Goal: Task Accomplishment & Management: Complete application form

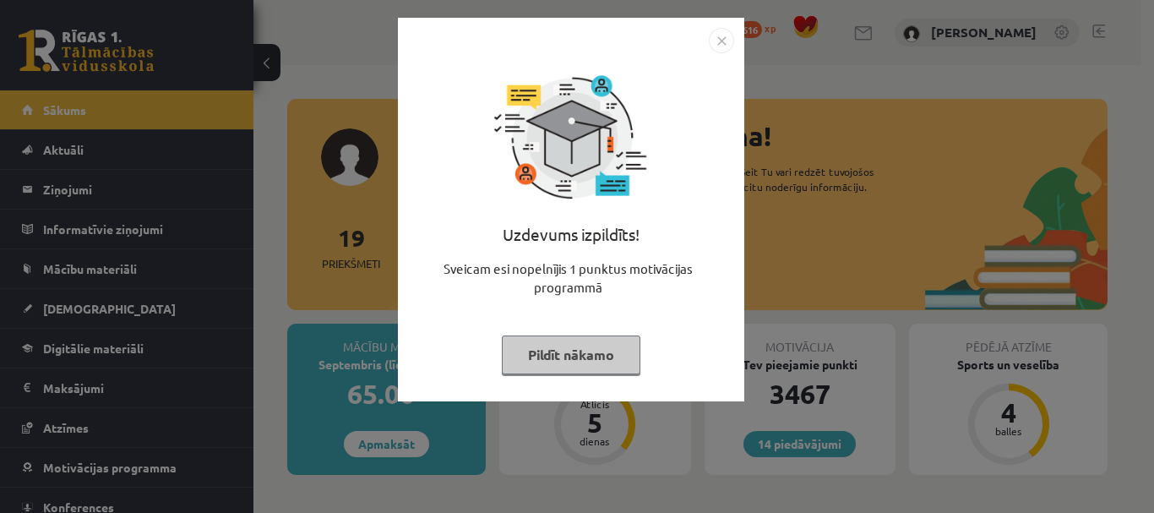
click at [585, 380] on div "Uzdevums izpildīts! Sveicam esi nopelnījis 1 punktus motivācijas programmā Pild…" at bounding box center [571, 222] width 326 height 338
click at [602, 352] on button "Pildīt nākamo" at bounding box center [571, 354] width 139 height 39
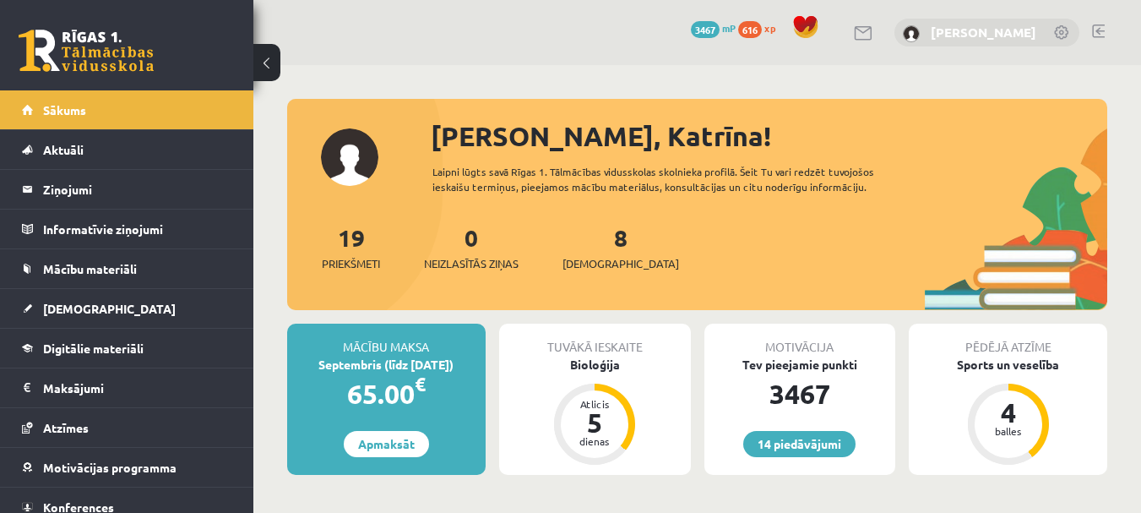
click at [1035, 34] on link "[PERSON_NAME]" at bounding box center [984, 32] width 106 height 17
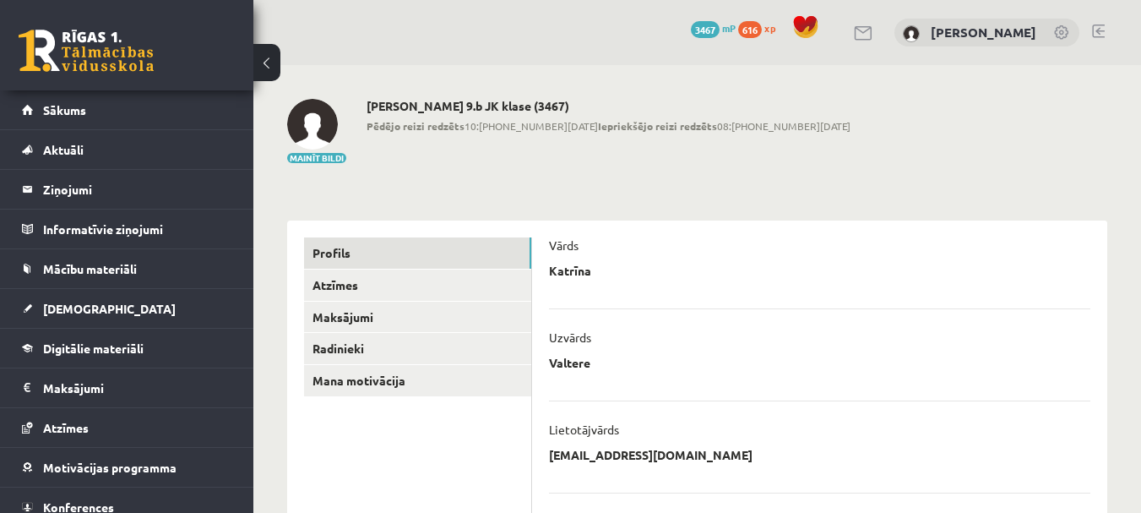
click at [86, 52] on link at bounding box center [86, 51] width 135 height 42
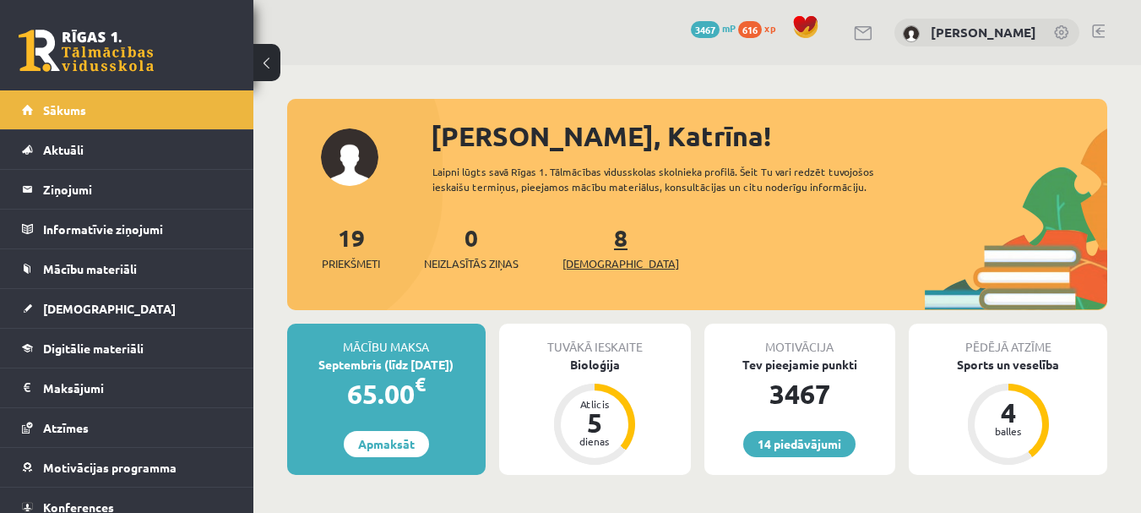
click at [592, 234] on link "8 Ieskaites" at bounding box center [621, 247] width 117 height 50
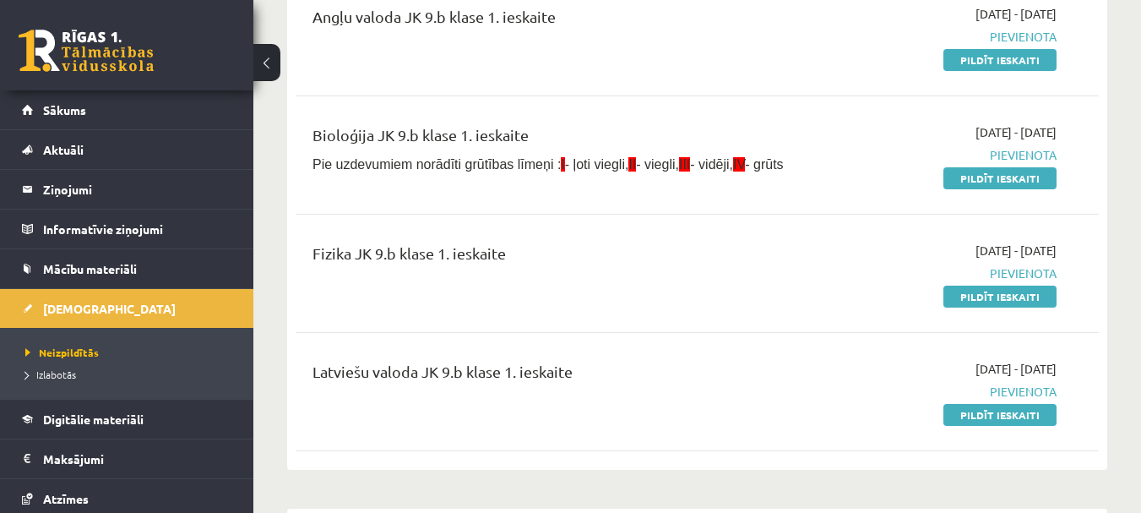
scroll to position [253, 0]
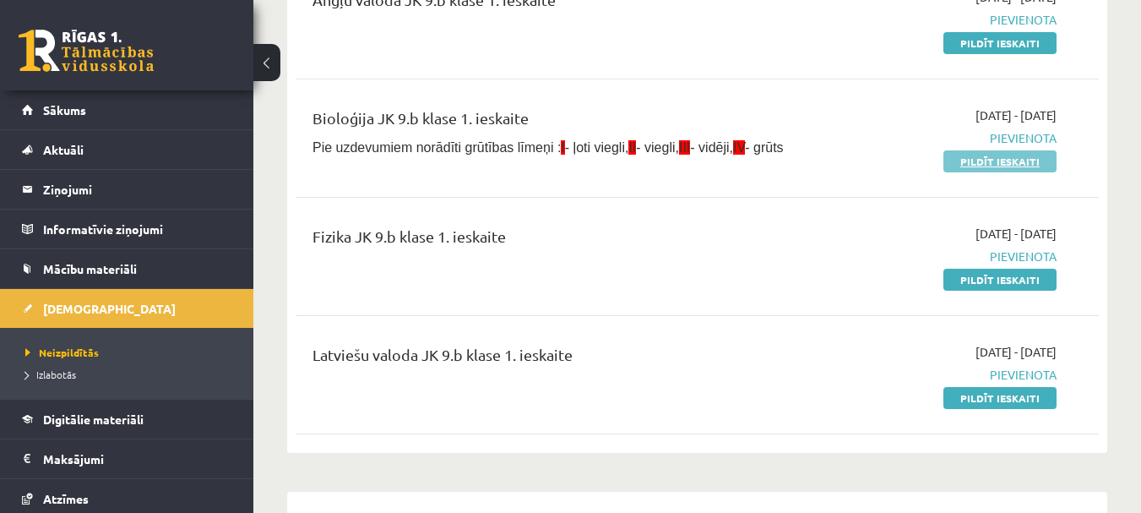
click at [996, 161] on link "Pildīt ieskaiti" at bounding box center [1000, 161] width 113 height 22
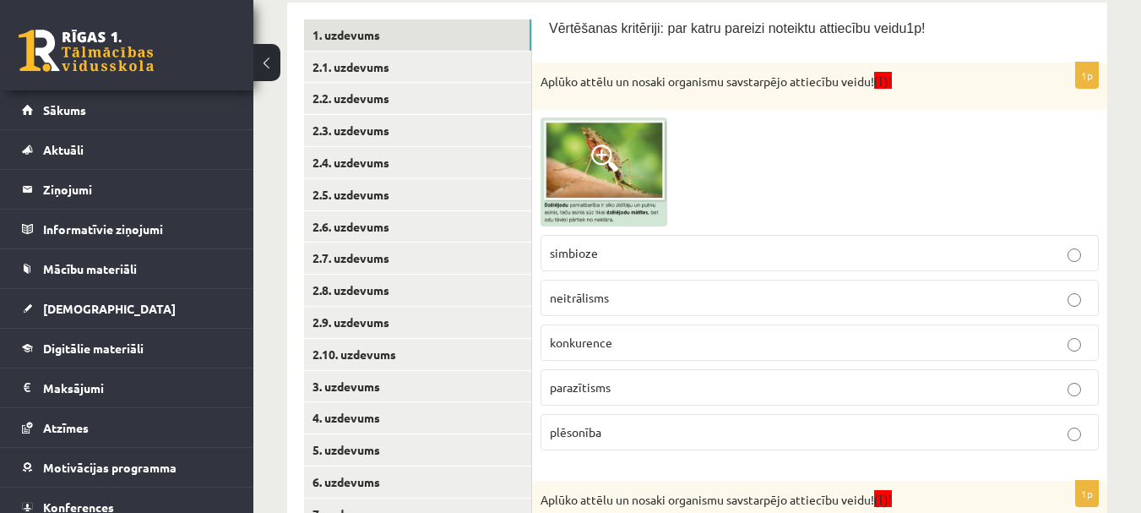
scroll to position [338, 0]
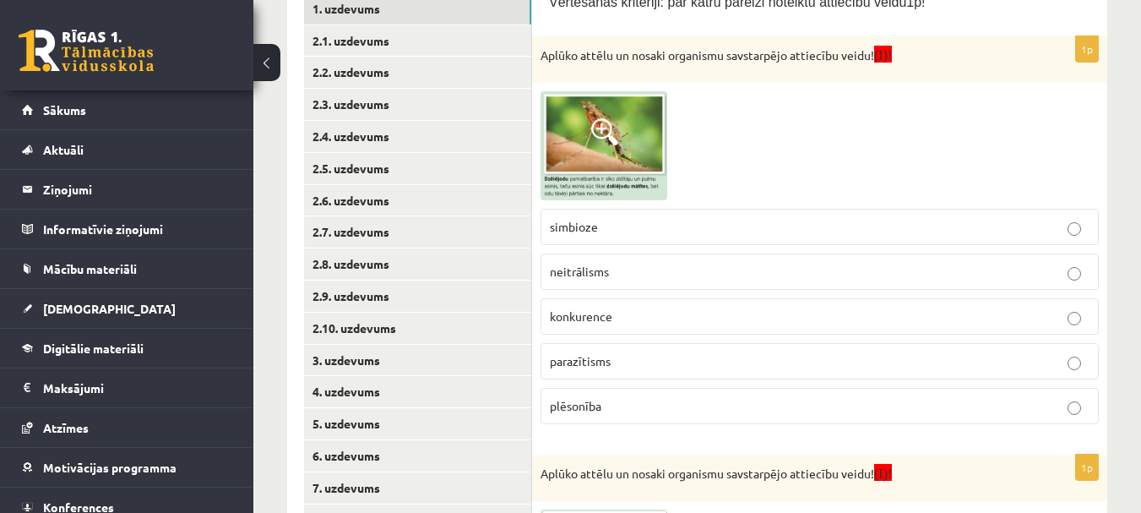
click at [602, 127] on span at bounding box center [604, 131] width 27 height 27
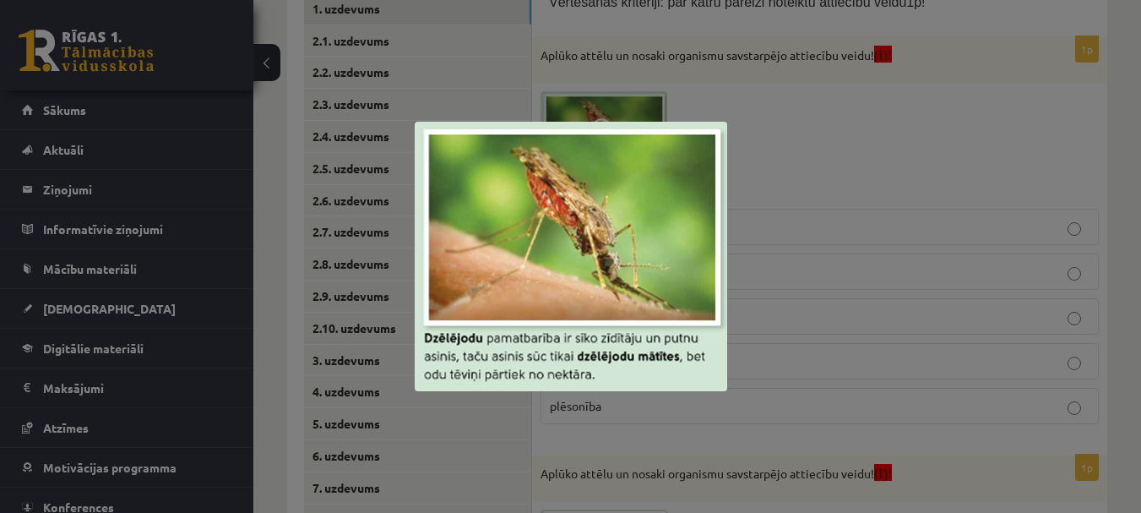
click at [748, 144] on div at bounding box center [570, 256] width 1141 height 513
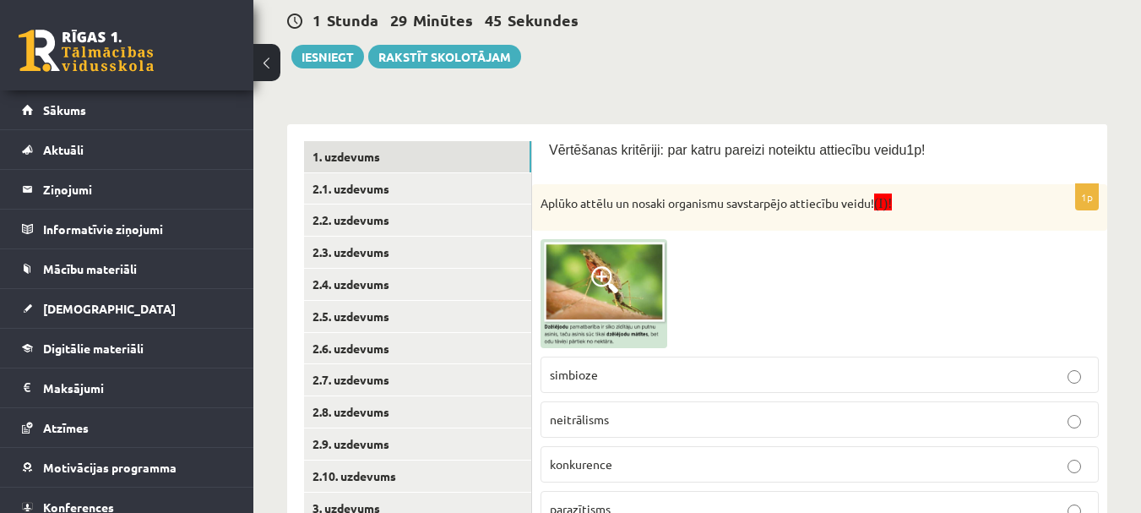
scroll to position [169, 0]
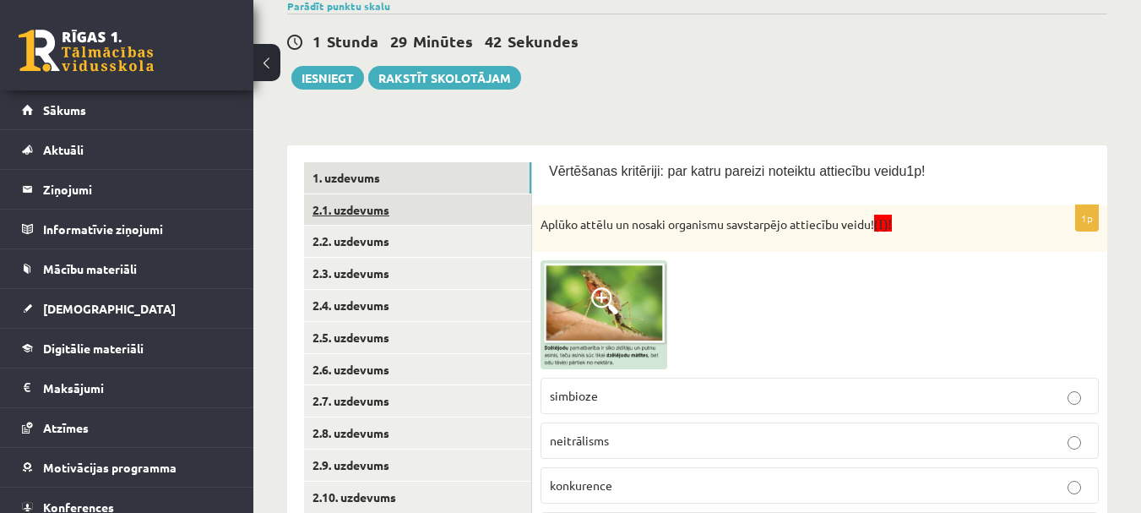
click at [360, 203] on link "2.1. uzdevums" at bounding box center [417, 209] width 227 height 31
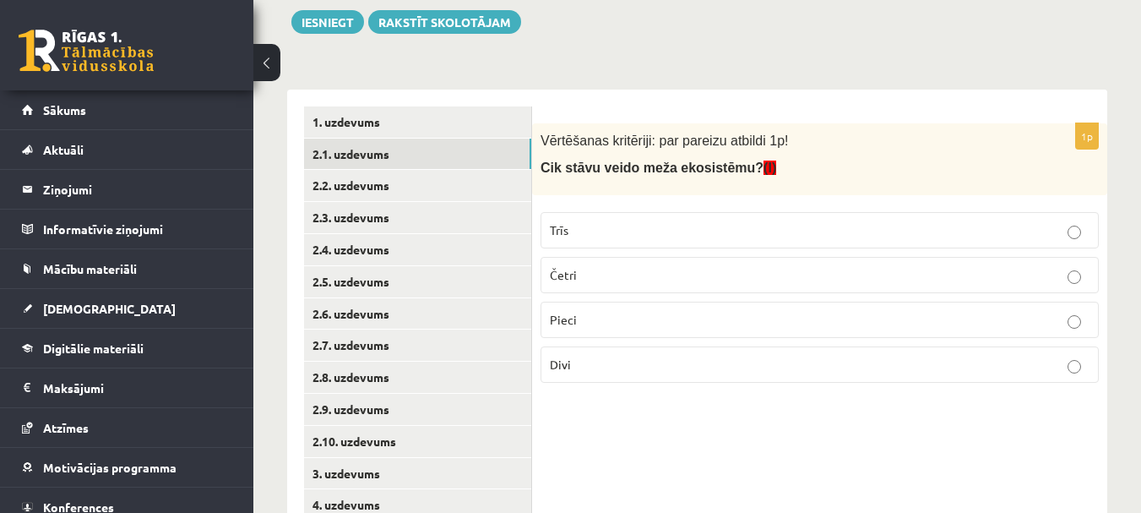
scroll to position [253, 0]
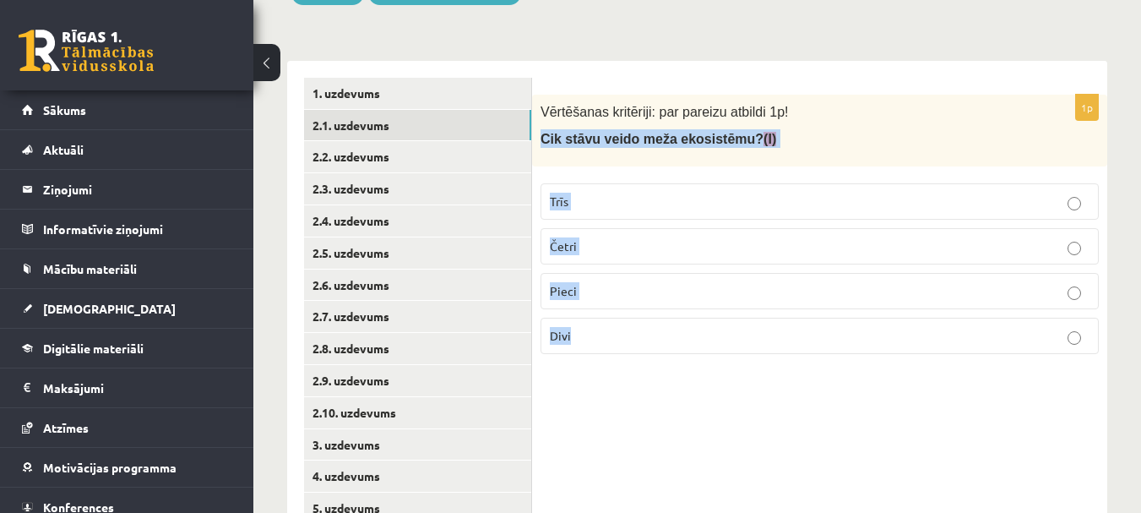
drag, startPoint x: 540, startPoint y: 135, endPoint x: 649, endPoint y: 345, distance: 236.1
click at [652, 354] on div "1p Vērtēšanas kritēriji: par pareizu atbildi 1p! Cik stāvu veido meža ekosistēm…" at bounding box center [819, 231] width 575 height 273
copy div "Cik stāvu veido meža ekosistēmu? (I) Trīs Četri Pieci Divi"
click at [613, 296] on p "Pieci" at bounding box center [820, 291] width 540 height 18
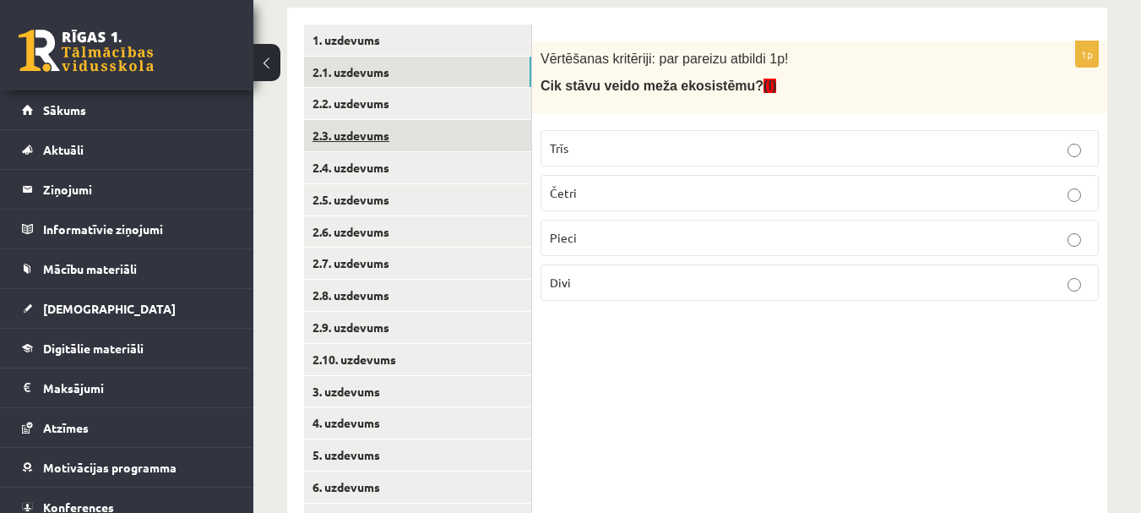
scroll to position [275, 0]
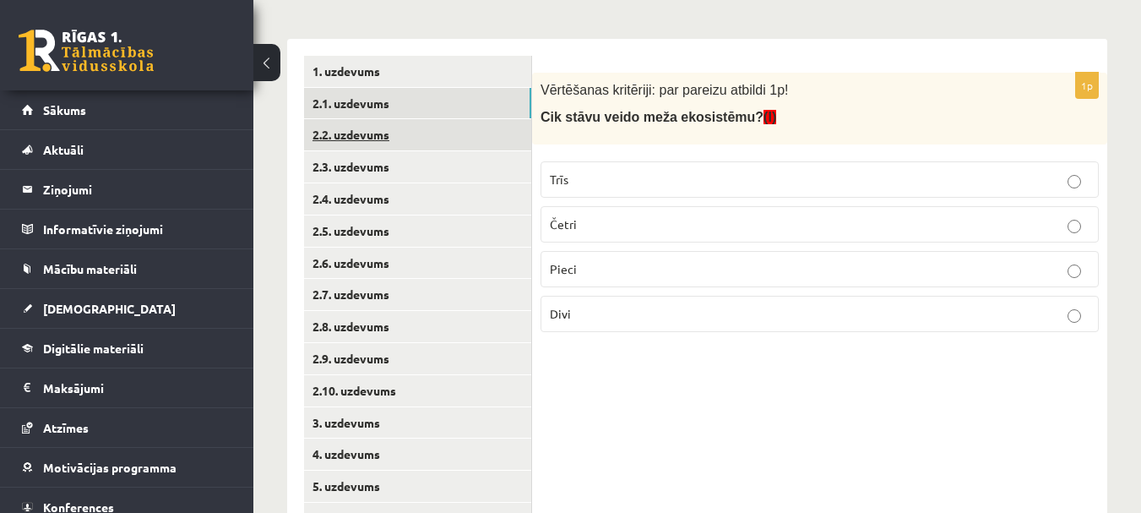
click at [353, 138] on link "2.2. uzdevums" at bounding box center [417, 134] width 227 height 31
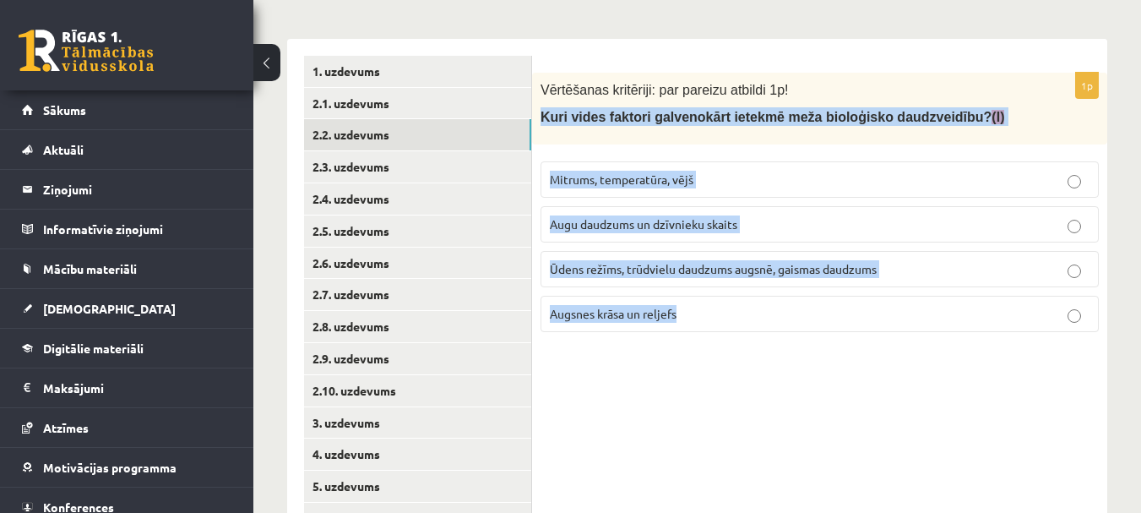
drag, startPoint x: 540, startPoint y: 112, endPoint x: 715, endPoint y: 333, distance: 281.9
click at [715, 333] on div "1p Vērtēšanas kritēriji: par pareizu atbildi 1p! Kuri vides faktori galvenokārt…" at bounding box center [819, 209] width 575 height 273
copy div "Kuri vides faktori galvenokārt ietekmē meža bioloģisko daudzveidību? (I) Mitrum…"
click at [802, 273] on span "Ūdens režīms, trūdvielu daudzums augsnē, gaismas daudzums" at bounding box center [713, 268] width 327 height 15
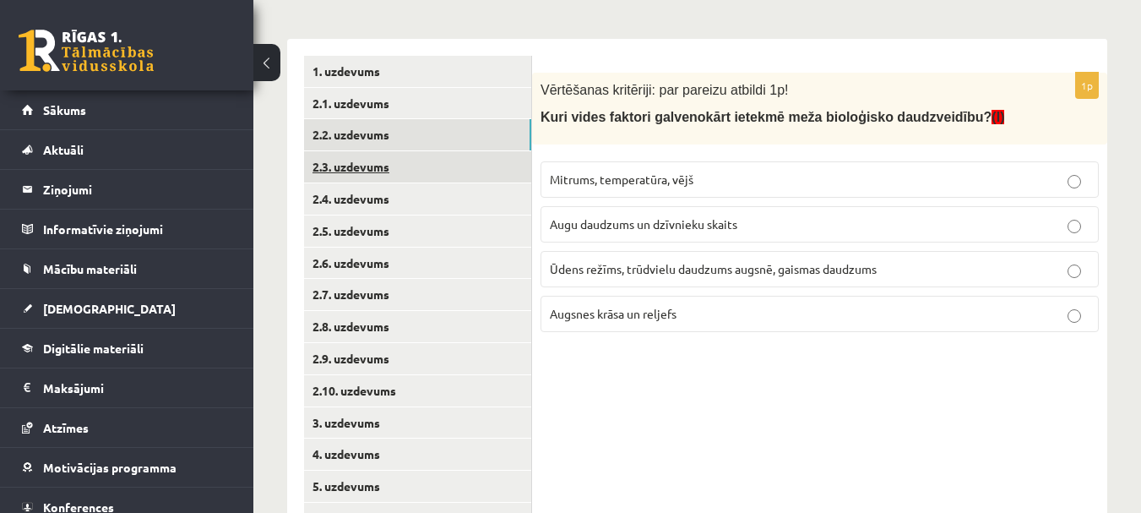
click at [372, 164] on link "2.3. uzdevums" at bounding box center [417, 166] width 227 height 31
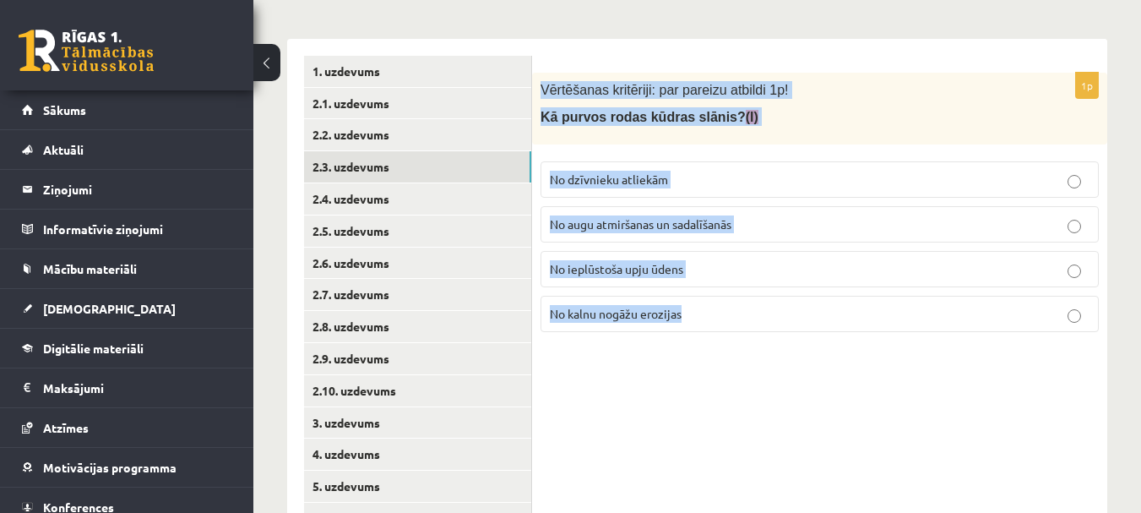
drag, startPoint x: 551, startPoint y: 118, endPoint x: 694, endPoint y: 332, distance: 257.0
click at [694, 332] on div "1p Vērtēšanas kritēriji: par pareizu atbildi 1p! Kā purvos rodas kūdras slānis?…" at bounding box center [819, 209] width 575 height 273
copy div "Vērtēšanas kritēriji: par pareizu atbildi 1p! Kā purvos rodas kūdras slānis? (I…"
click at [760, 221] on p "No augu atmiršanas un sadalīšanās" at bounding box center [820, 224] width 540 height 18
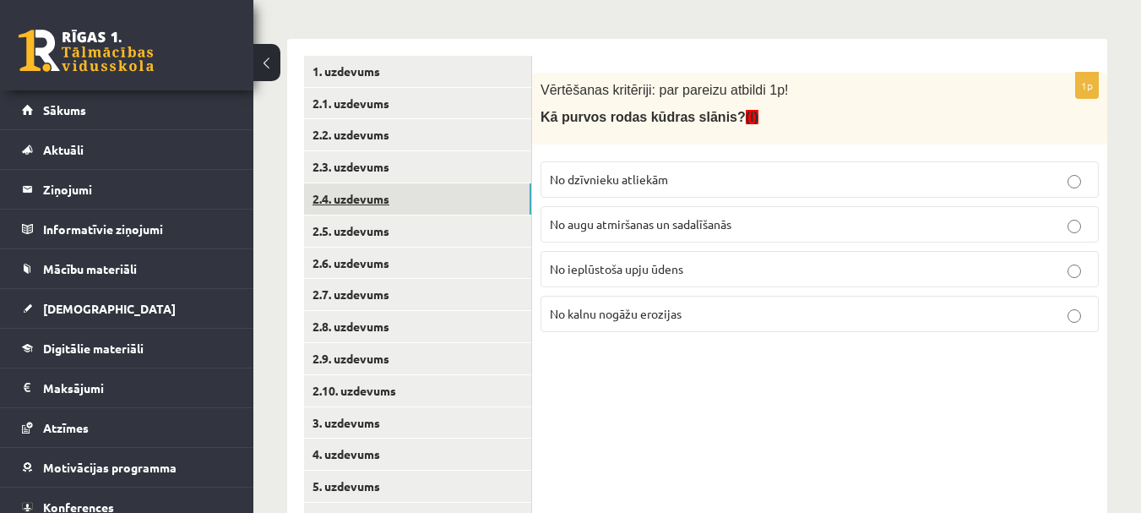
click at [373, 201] on link "2.4. uzdevums" at bounding box center [417, 198] width 227 height 31
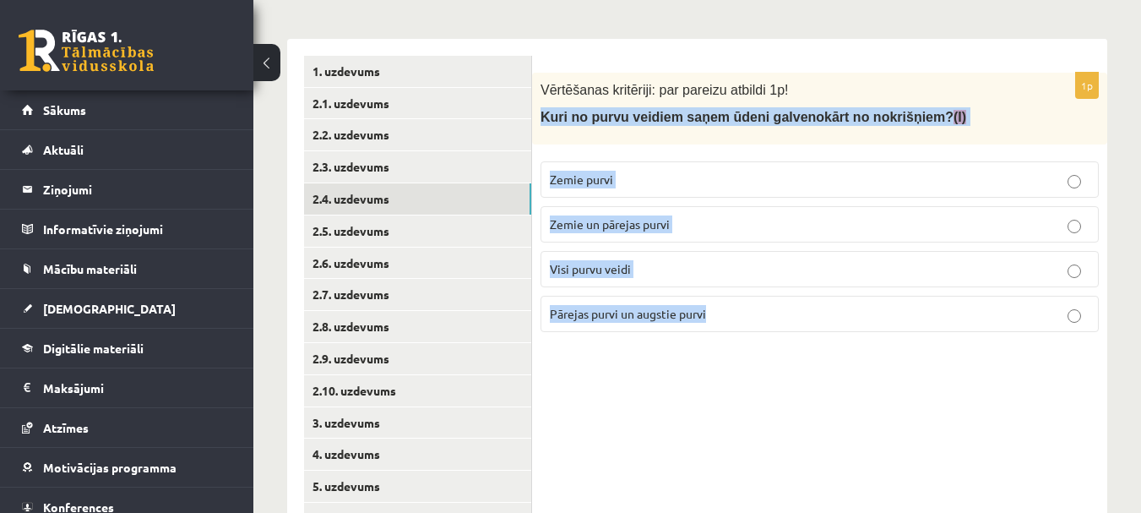
drag, startPoint x: 572, startPoint y: 140, endPoint x: 774, endPoint y: 313, distance: 265.4
click at [774, 313] on div "1p Vērtēšanas kritēriji: par pareizu atbildi 1p! Kuri no purvu veidiem saņem ūd…" at bounding box center [819, 209] width 575 height 273
copy div "Kuri no purvu veidiem saņem ūdeni galvenokārt no nokrišņiem? (I) Zemie purvi Ze…"
click at [751, 316] on p "Pārejas purvi un augstie purvi" at bounding box center [820, 314] width 540 height 18
click at [686, 153] on fieldset "Zemie purvi Zemie un pārejas purvi Visi purvu veidi Pārejas purvi un augstie pu…" at bounding box center [820, 245] width 558 height 184
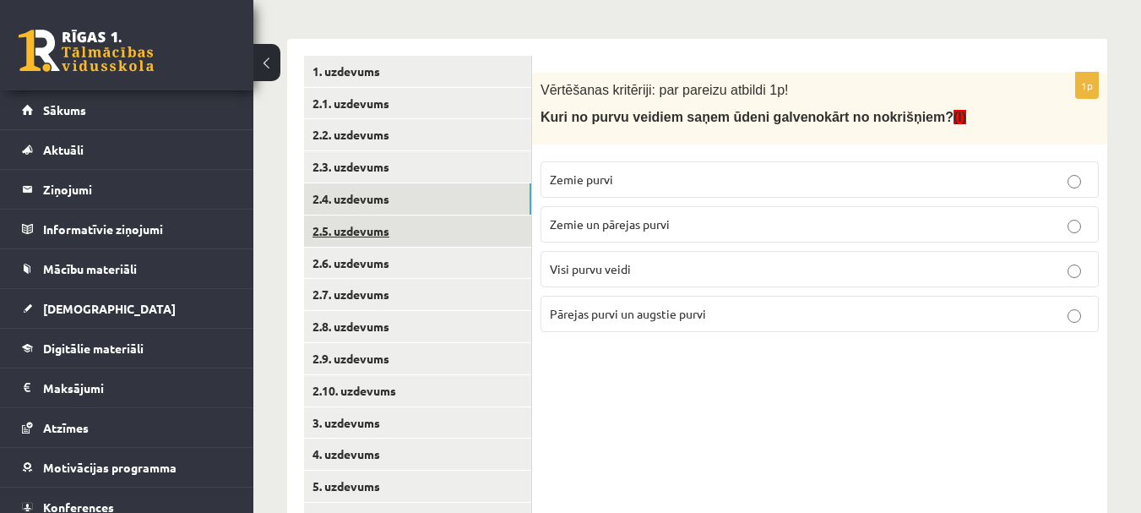
click at [359, 233] on link "2.5. uzdevums" at bounding box center [417, 230] width 227 height 31
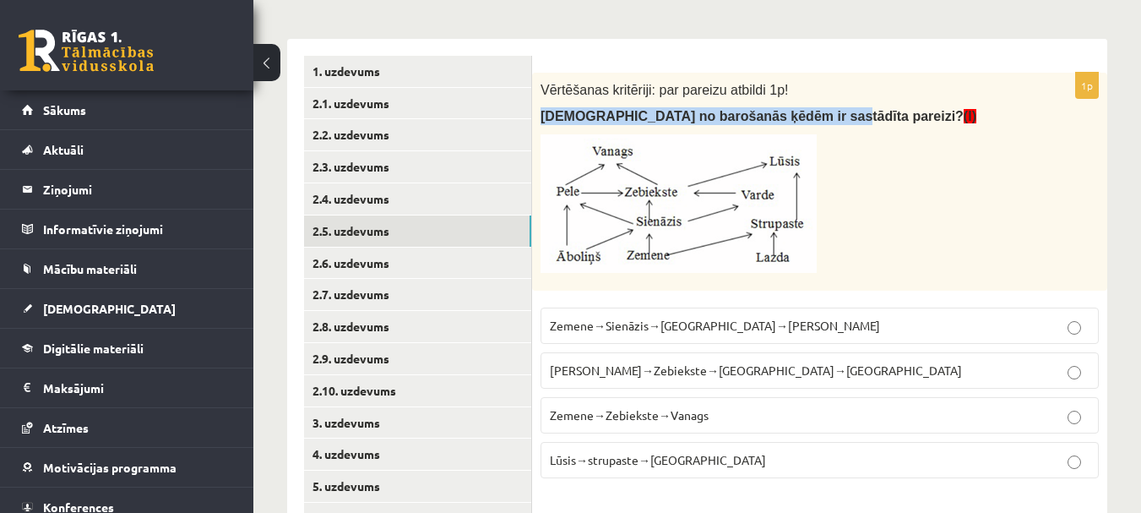
drag, startPoint x: 541, startPoint y: 116, endPoint x: 791, endPoint y: 112, distance: 250.1
click at [792, 112] on span "Kura no barošanās ķēdēm ir sastādīta pareizi? (I)" at bounding box center [759, 116] width 436 height 14
click at [717, 107] on div "Vērtēšanas kritēriji: par pareizu atbildi 1p! Kura no barošanās ķēdēm ir sastād…" at bounding box center [819, 182] width 575 height 218
drag, startPoint x: 541, startPoint y: 112, endPoint x: 801, endPoint y: 117, distance: 260.2
click at [801, 117] on span "Kura no barošanās ķēdēm ir sastādīta pareizi? (I)" at bounding box center [759, 116] width 436 height 14
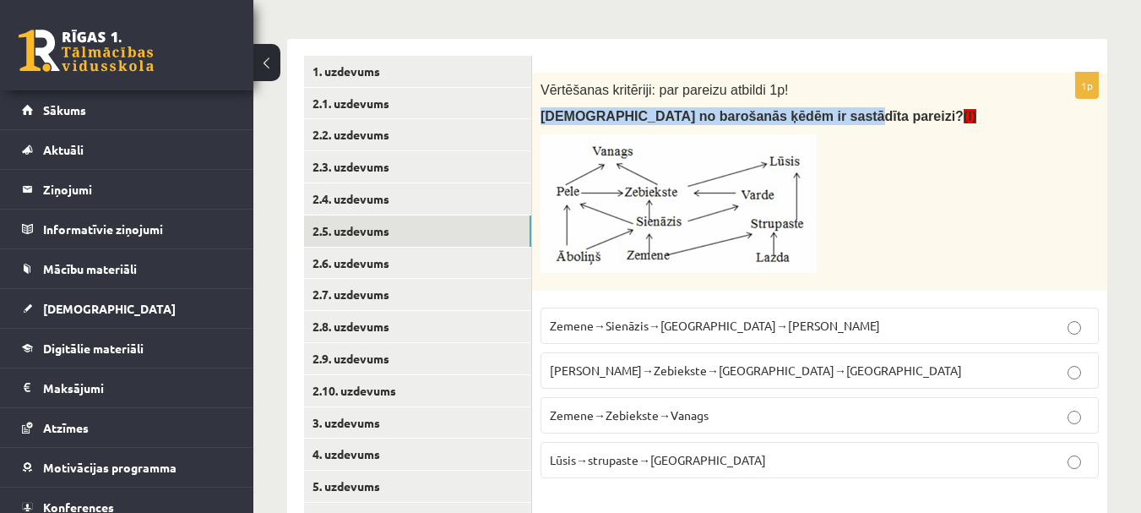
copy span "Kura no barošanās ķēdēm ir sastādīta pareizi?"
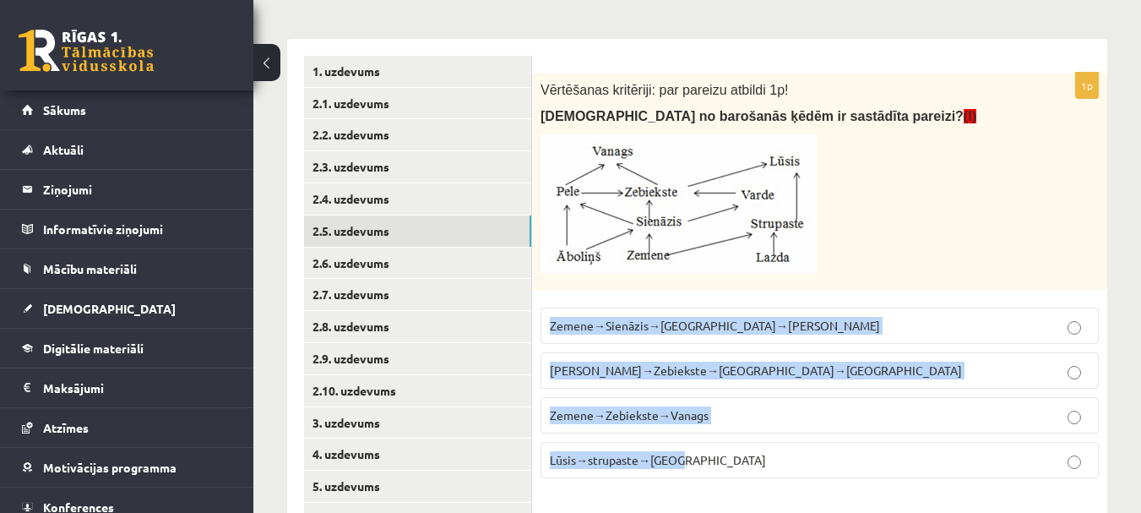
drag, startPoint x: 545, startPoint y: 297, endPoint x: 711, endPoint y: 467, distance: 237.7
click at [711, 467] on div "1p Vērtēšanas kritēriji: par pareizu atbildi 1p! Kura no barošanās ķēdēm ir sas…" at bounding box center [819, 282] width 575 height 419
copy fieldset "Zemene→Sienāzis→Zebiekste→Vanags Vanags→Zebiekste→Sienāzis→Zemene Zemene→Zebiek…"
click at [862, 320] on p "Zemene→Sienāzis→Zebiekste→Vanags" at bounding box center [820, 326] width 540 height 18
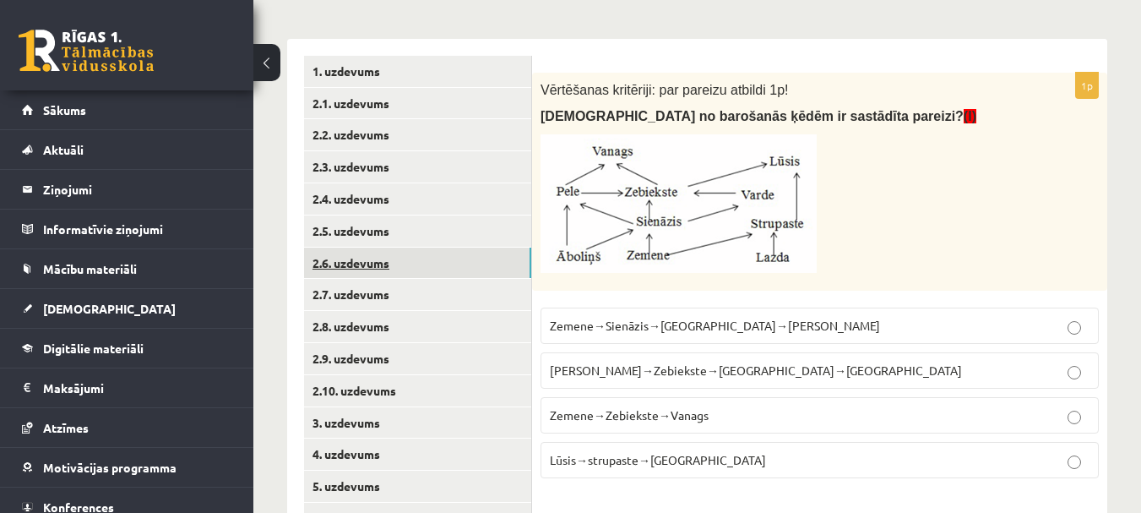
click at [381, 261] on link "2.6. uzdevums" at bounding box center [417, 263] width 227 height 31
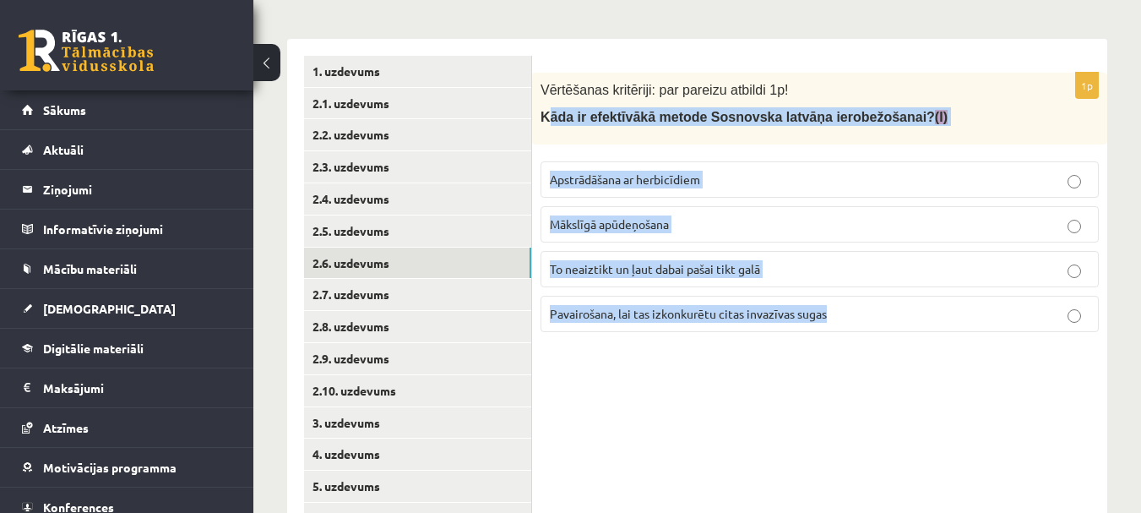
drag, startPoint x: 547, startPoint y: 117, endPoint x: 873, endPoint y: 314, distance: 381.3
click at [873, 314] on div "1p Vērtēšanas kritēriji: par pareizu atbildi 1p! Kāda ir efektīvākā metode Sosn…" at bounding box center [819, 209] width 575 height 273
click at [850, 398] on div "1p Vērtēšanas kritēriji: par pareizu atbildi 1p! Kāda ir efektīvākā metode Sosn…" at bounding box center [819, 343] width 575 height 608
drag, startPoint x: 540, startPoint y: 119, endPoint x: 879, endPoint y: 330, distance: 399.2
click at [879, 330] on div "1p Vērtēšanas kritēriji: par pareizu atbildi 1p! Kāda ir efektīvākā metode Sosn…" at bounding box center [819, 209] width 575 height 273
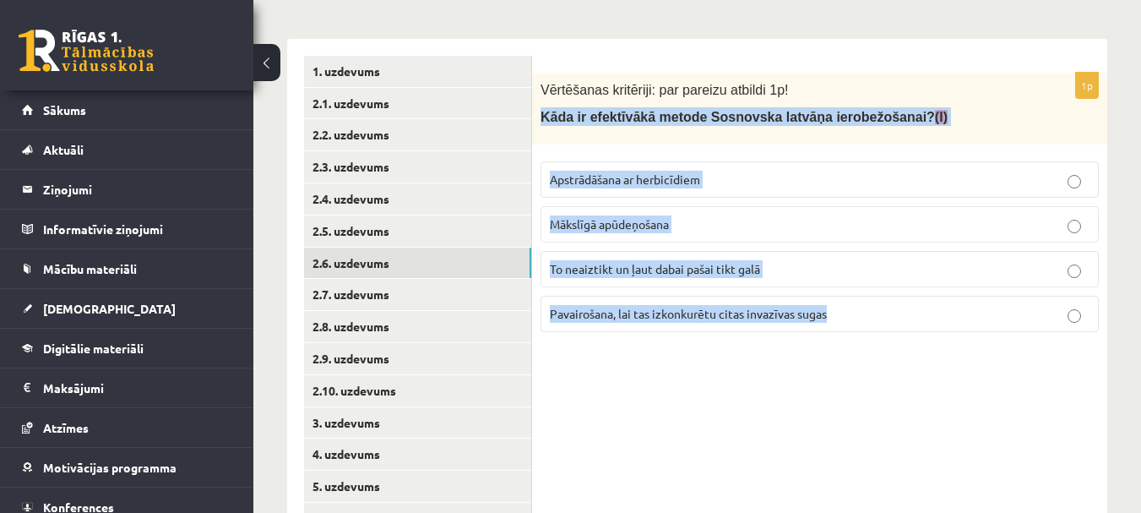
copy div "Kāda ir efektīvākā metode Sosnovska latvāņa ierobežošanai? (I) Apstrādāšana ar …"
click at [773, 175] on p "Apstrādāšana ar herbicīdiem" at bounding box center [820, 180] width 540 height 18
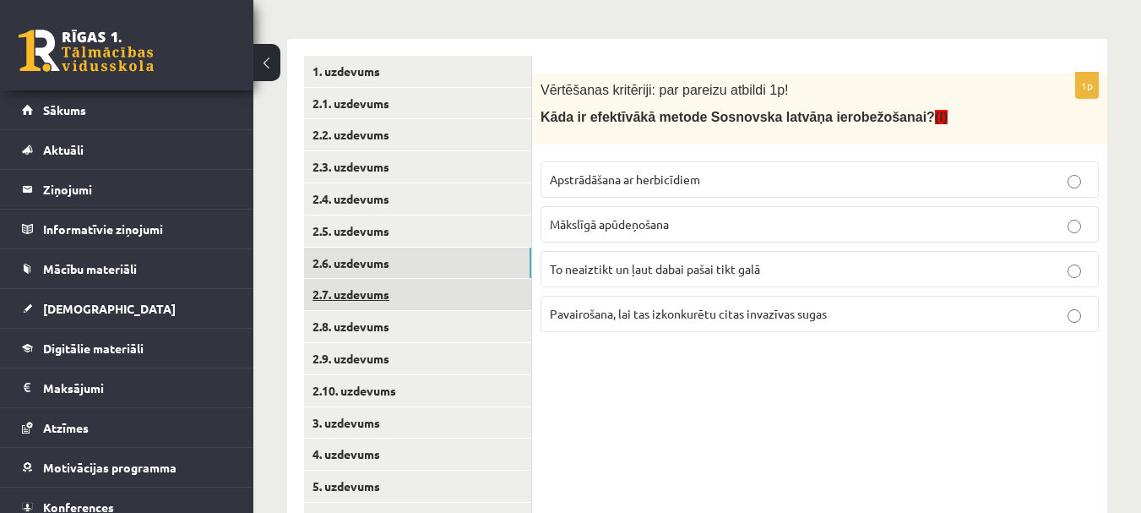
click at [388, 301] on link "2.7. uzdevums" at bounding box center [417, 294] width 227 height 31
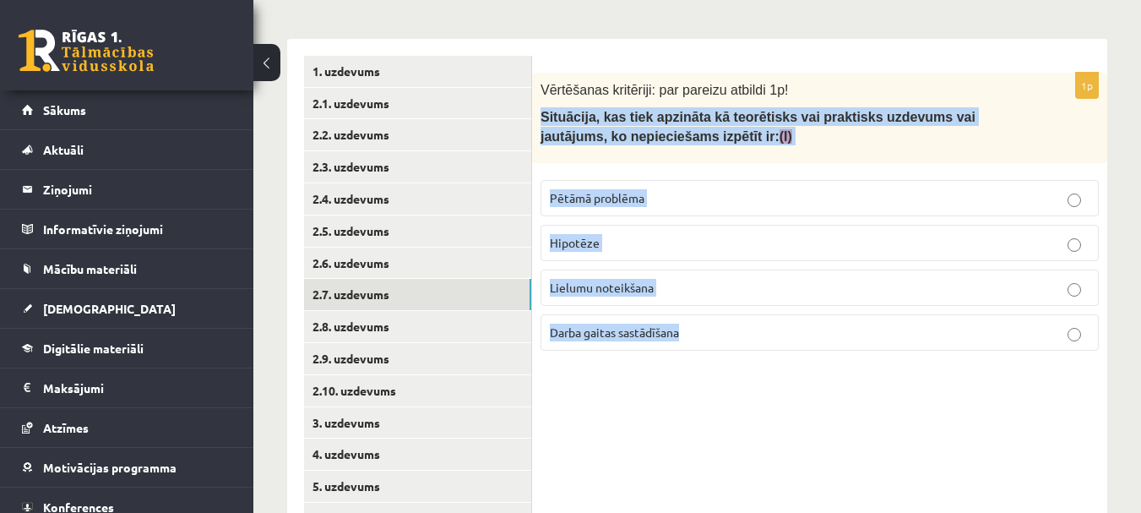
drag, startPoint x: 537, startPoint y: 108, endPoint x: 737, endPoint y: 362, distance: 323.6
click at [737, 362] on div "1p Vērtēšanas kritēriji: par pareizu atbildi 1p! Situācija, kas tiek apzināta k…" at bounding box center [819, 218] width 575 height 291
copy div "Situācija, kas tiek apzināta kā teorētisks vai praktisks uzdevums vai jautājums…"
click at [685, 207] on p "Pētāmā problēma" at bounding box center [820, 198] width 540 height 18
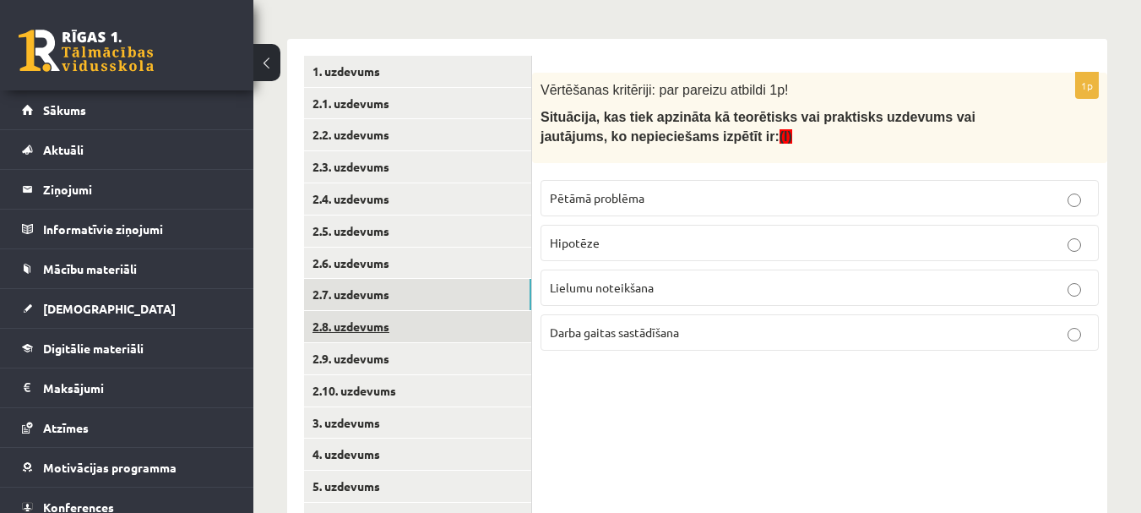
click at [415, 333] on link "2.8. uzdevums" at bounding box center [417, 326] width 227 height 31
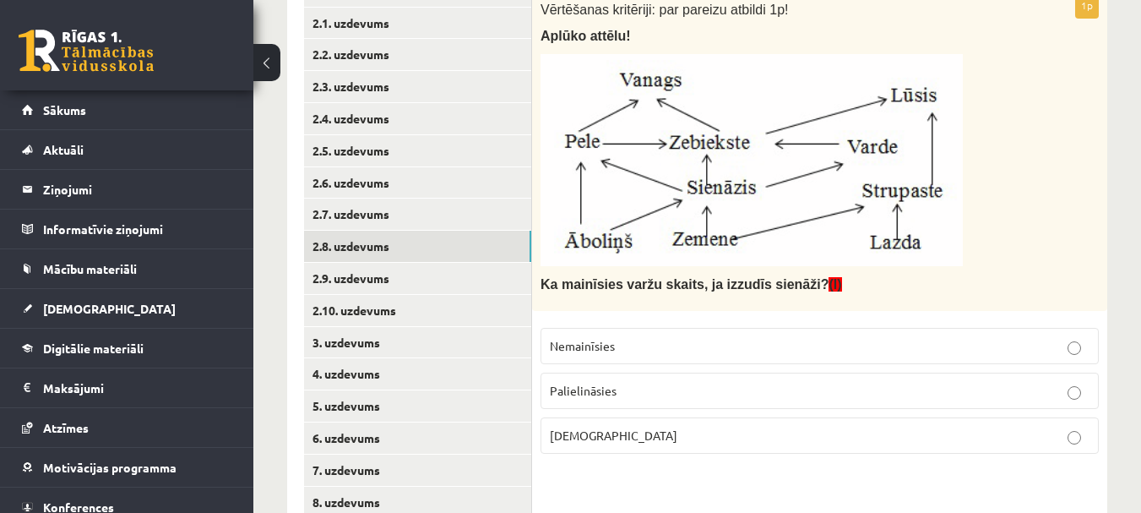
scroll to position [360, 0]
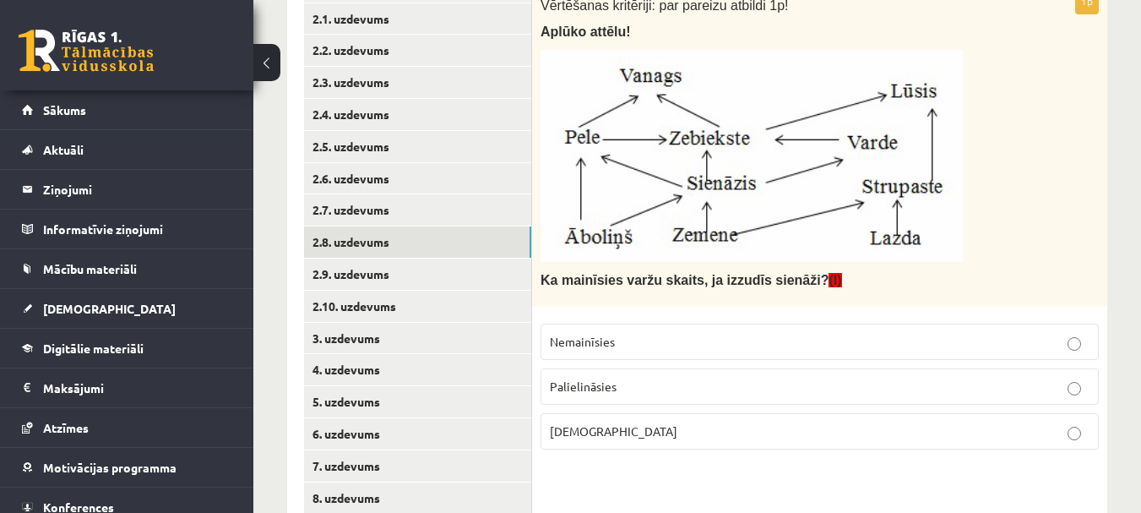
click at [691, 438] on p "Samazināsies" at bounding box center [820, 431] width 540 height 18
click at [373, 275] on link "2.9. uzdevums" at bounding box center [417, 273] width 227 height 31
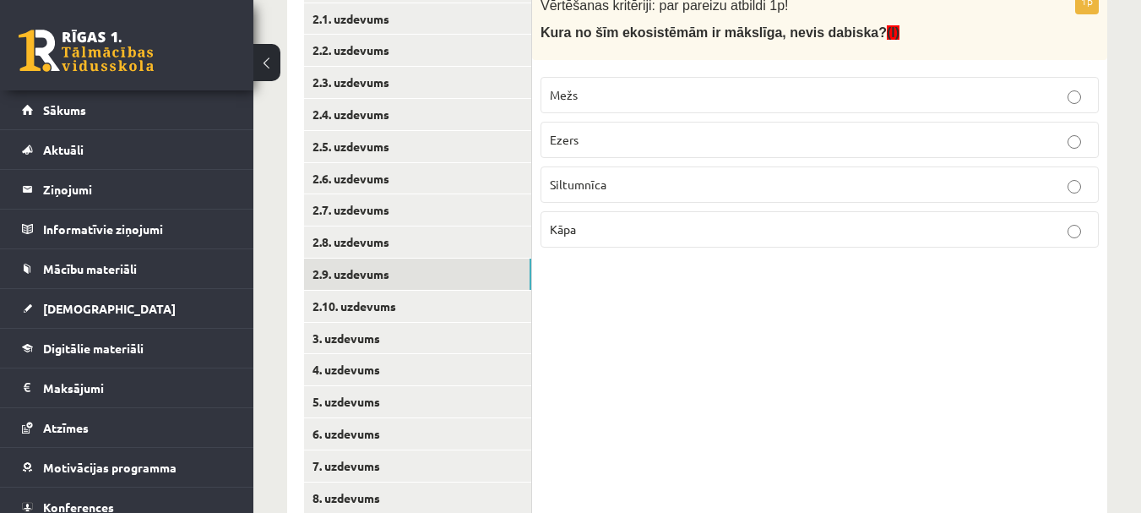
click at [614, 184] on p "Siltumnīca" at bounding box center [820, 185] width 540 height 18
click at [404, 309] on link "2.10. uzdevums" at bounding box center [417, 306] width 227 height 31
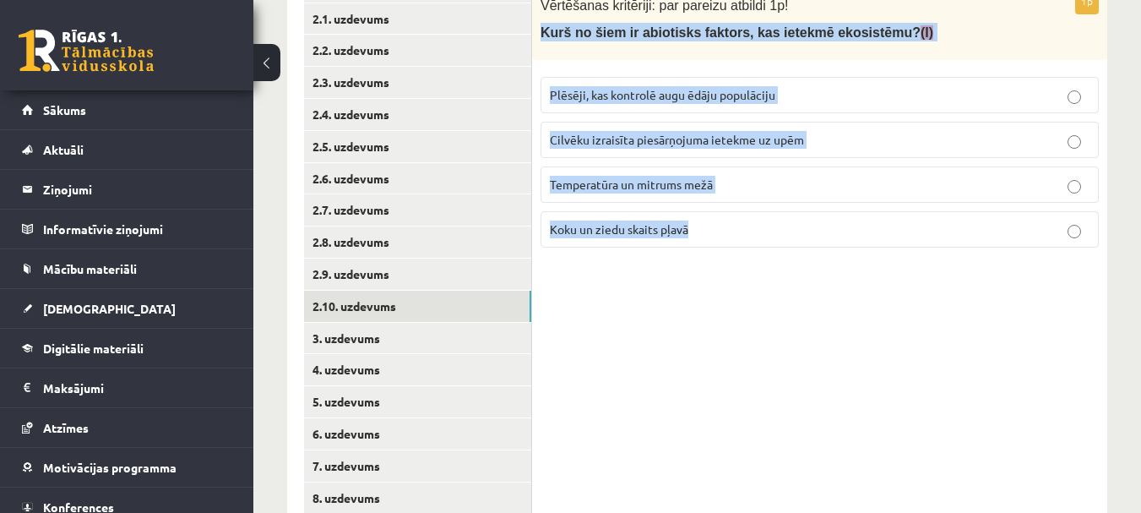
drag, startPoint x: 536, startPoint y: 29, endPoint x: 727, endPoint y: 234, distance: 280.9
click at [727, 234] on div "1p Vērtēšanas kritēriji: par pareizu atbildi 1p! Kurš no šiem ir abiotisks fakt…" at bounding box center [819, 124] width 575 height 273
copy div "Kurš no šiem ir abiotisks faktors, kas ietekmē ekosistēmu? (I) Plēsēji, kas kon…"
click at [744, 191] on p "Temperatūra un mitrums mežā" at bounding box center [820, 185] width 540 height 18
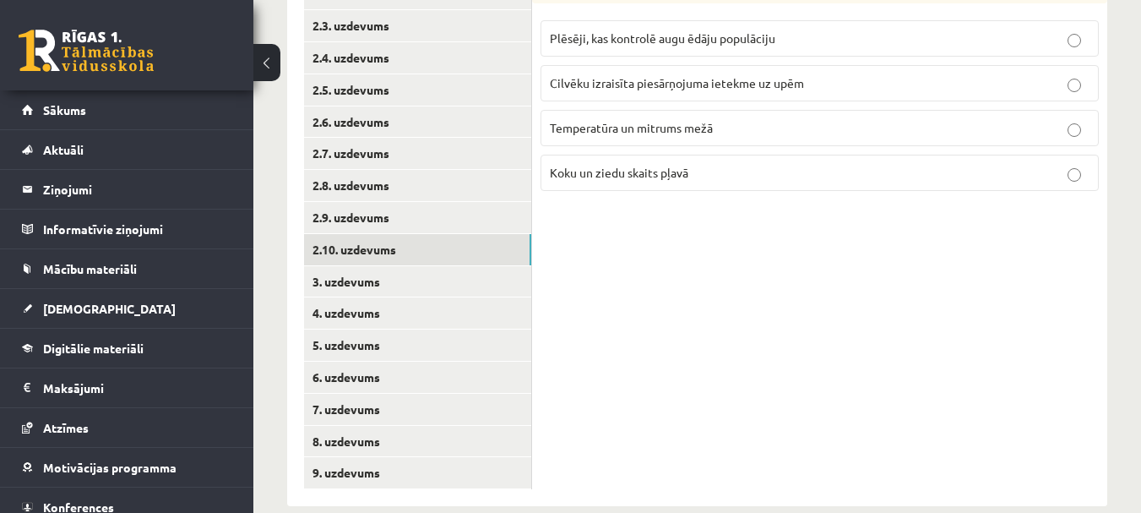
scroll to position [444, 0]
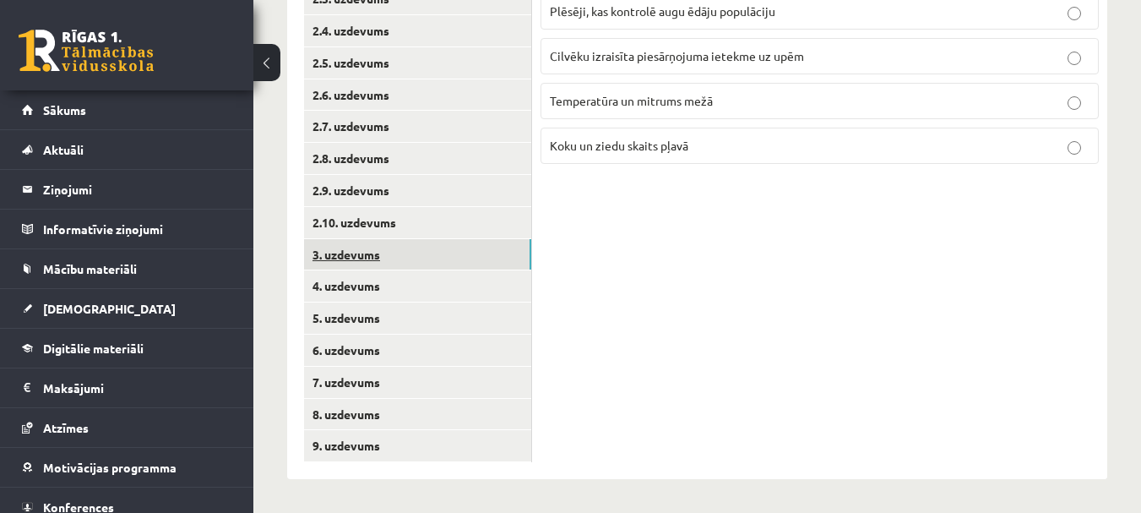
click at [368, 256] on link "3. uzdevums" at bounding box center [417, 254] width 227 height 31
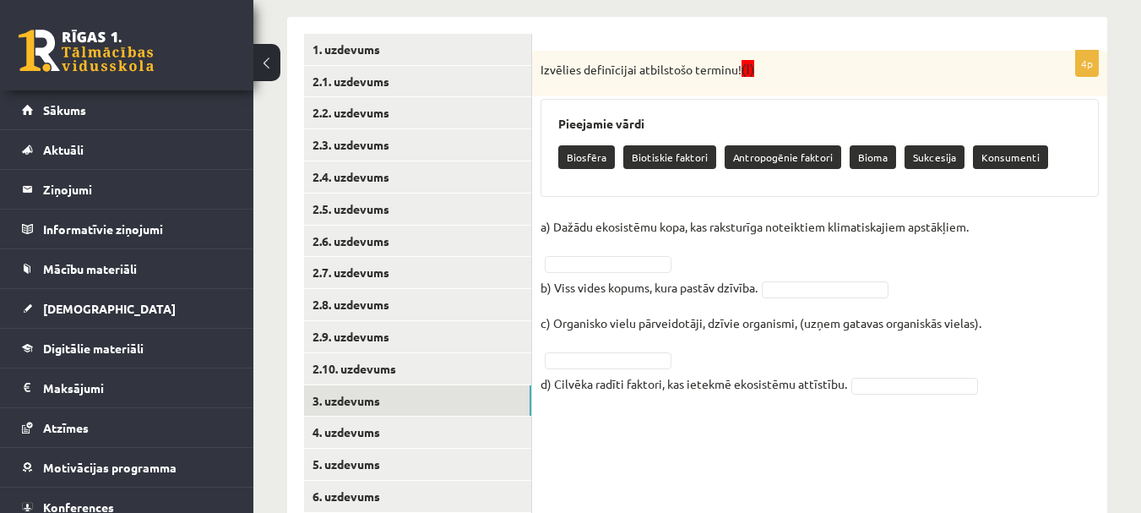
scroll to position [275, 0]
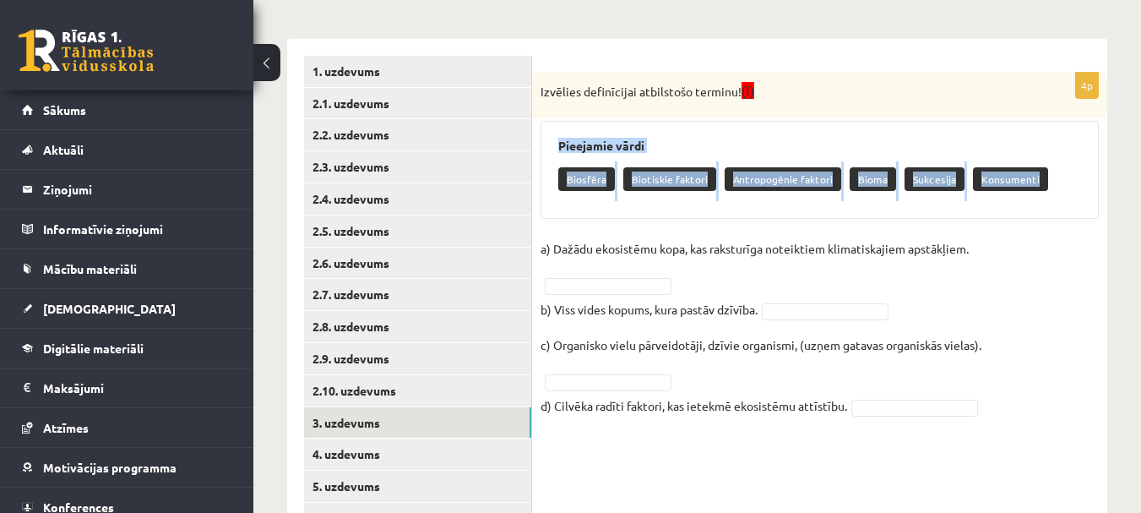
drag, startPoint x: 557, startPoint y: 138, endPoint x: 1042, endPoint y: 179, distance: 487.5
click at [1042, 179] on div "Pieejamie vārdi Biosfēra Biotiskie faktori Antropogēnie faktori Bioma Sukcesija…" at bounding box center [820, 170] width 558 height 98
copy div "Pieejamie vārdi Biosfēra Biotiskie faktori Antropogēnie faktori Bioma Sukcesija…"
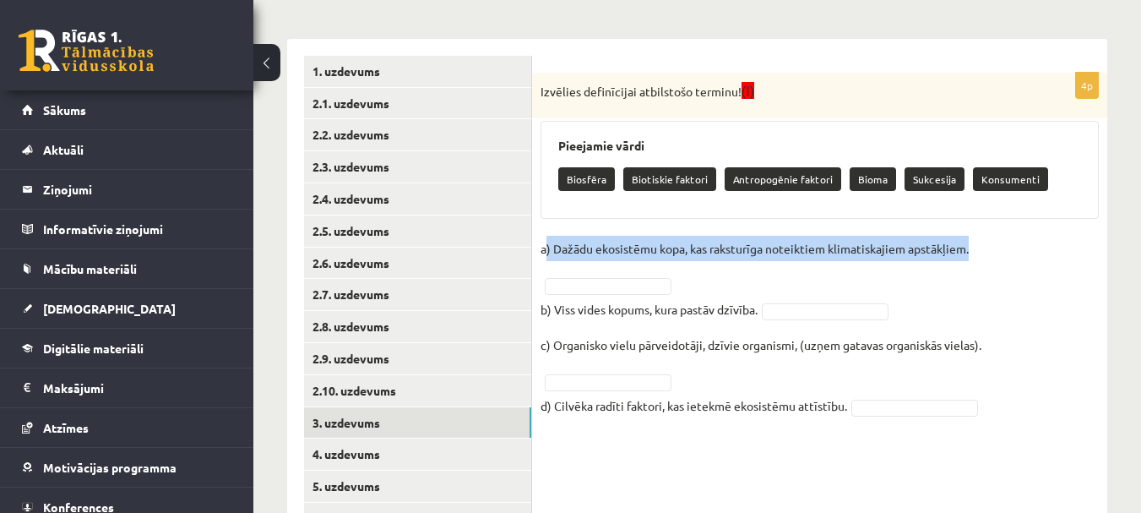
drag, startPoint x: 548, startPoint y: 248, endPoint x: 993, endPoint y: 258, distance: 444.4
click at [993, 258] on fieldset "a) Dažādu ekosistēmu kopa, kas raksturīga noteiktiem klimatiskajiem apstākļiem.…" at bounding box center [820, 332] width 558 height 193
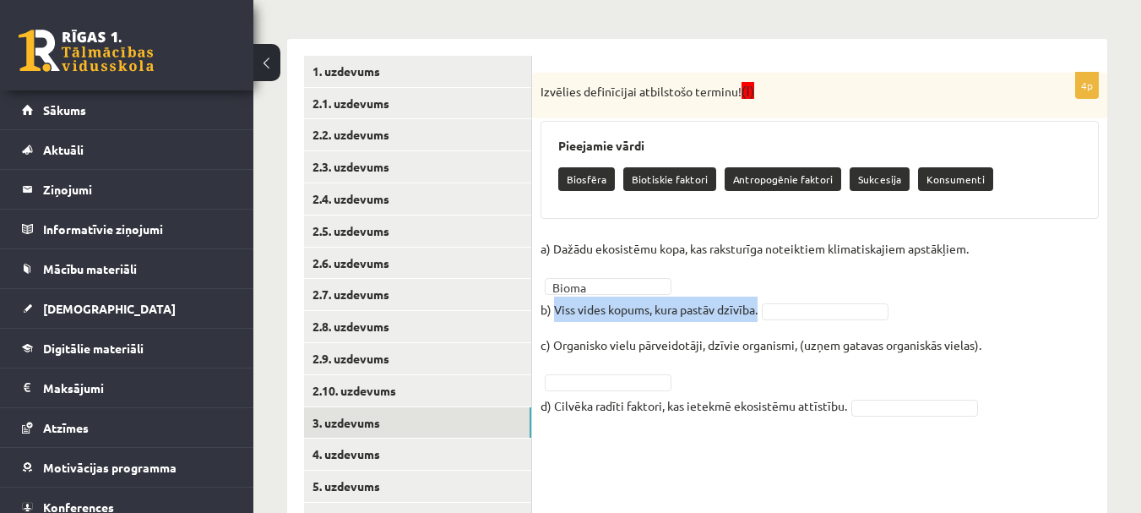
drag, startPoint x: 553, startPoint y: 308, endPoint x: 764, endPoint y: 307, distance: 211.2
click at [764, 307] on fieldset "a) Dažādu ekosistēmu kopa, kas raksturīga noteiktiem klimatiskajiem apstākļiem.…" at bounding box center [820, 332] width 558 height 193
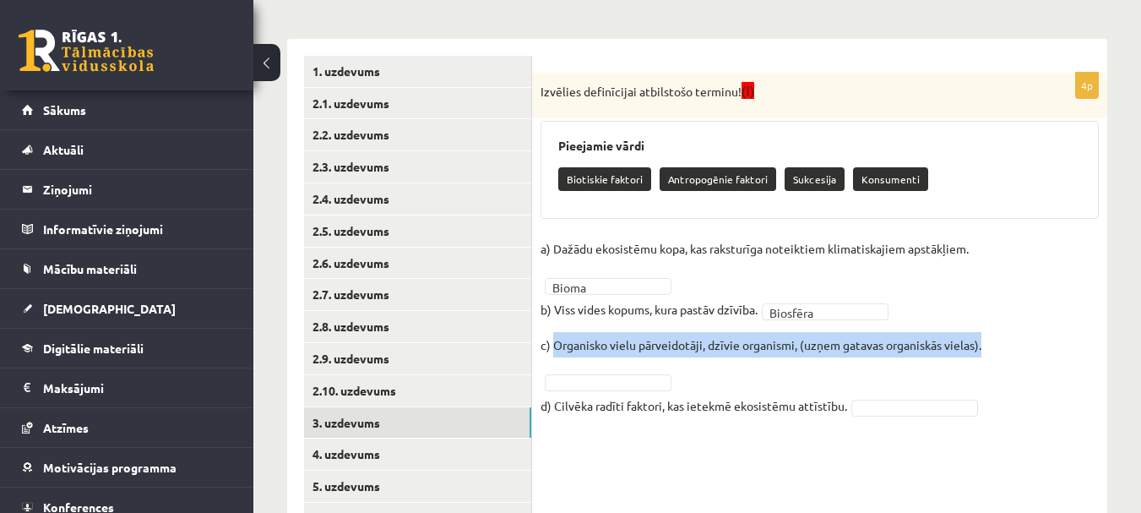
drag, startPoint x: 552, startPoint y: 343, endPoint x: 988, endPoint y: 348, distance: 435.9
click at [988, 348] on fieldset "a) Dažādu ekosistēmu kopa, kas raksturīga noteiktiem klimatiskajiem apstākļiem.…" at bounding box center [820, 332] width 558 height 193
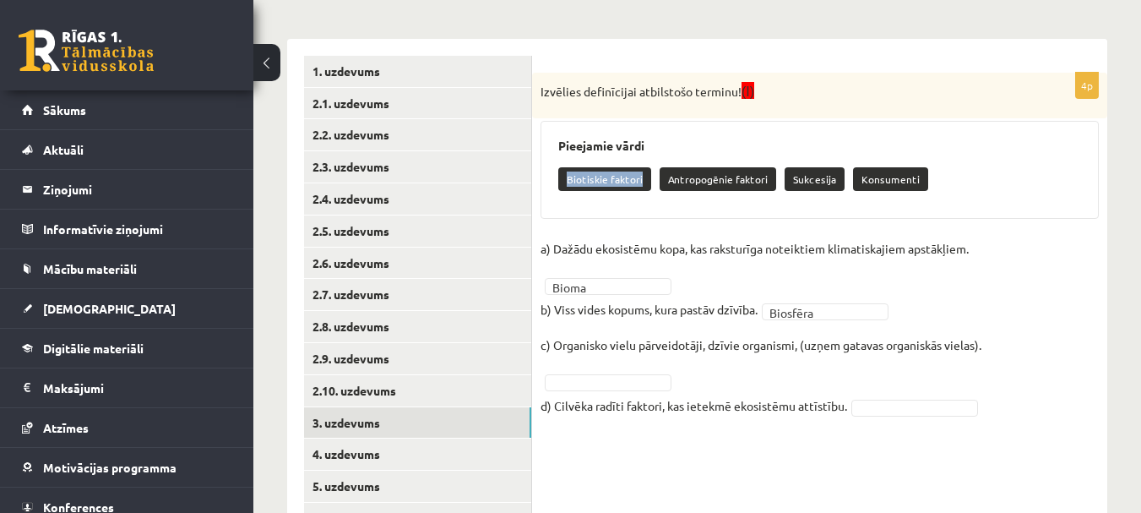
drag, startPoint x: 568, startPoint y: 177, endPoint x: 639, endPoint y: 182, distance: 70.3
click at [639, 182] on p "Biotiskie faktori" at bounding box center [604, 179] width 93 height 24
drag, startPoint x: 664, startPoint y: 177, endPoint x: 765, endPoint y: 178, distance: 101.4
click at [765, 178] on p "Antropogēnie faktori" at bounding box center [718, 179] width 117 height 24
drag, startPoint x: 788, startPoint y: 179, endPoint x: 834, endPoint y: 180, distance: 45.6
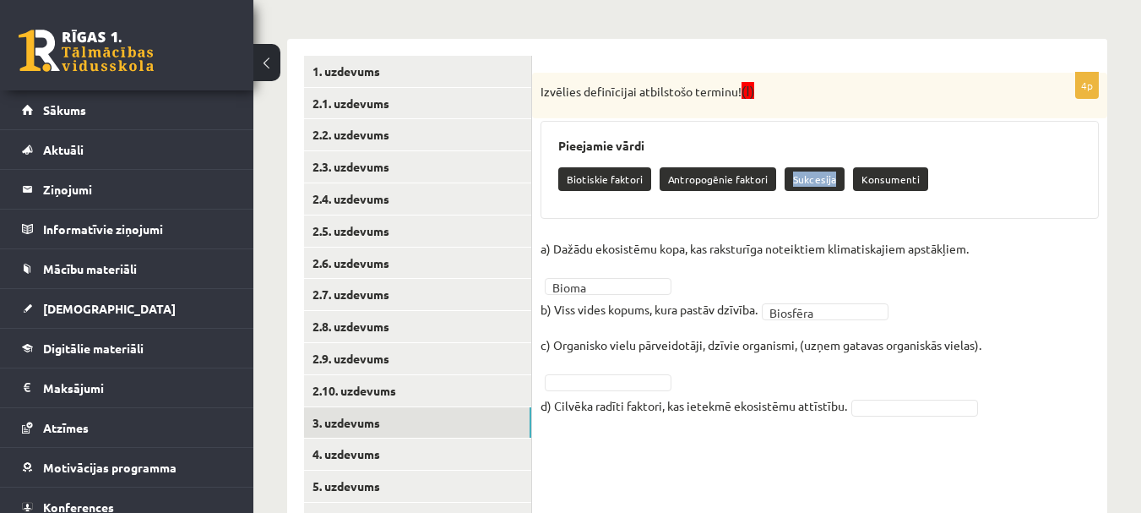
click at [834, 180] on p "Sukcesija" at bounding box center [815, 179] width 60 height 24
drag, startPoint x: 852, startPoint y: 180, endPoint x: 911, endPoint y: 182, distance: 58.3
click at [911, 182] on p "Konsumenti" at bounding box center [890, 179] width 75 height 24
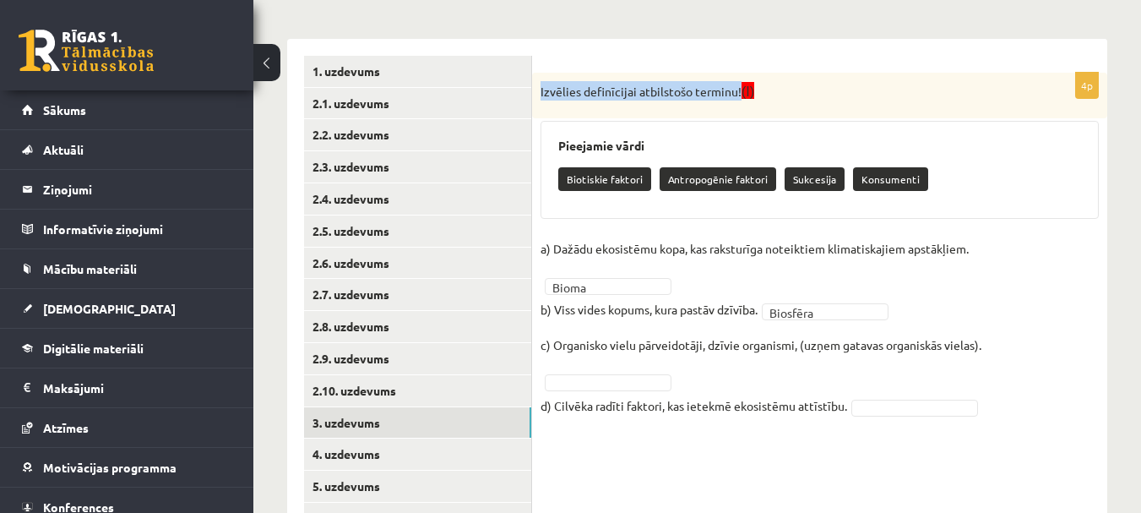
drag, startPoint x: 540, startPoint y: 93, endPoint x: 737, endPoint y: 97, distance: 197.7
click at [737, 97] on div "Izvēlies definīcijai atbilstošo terminu! (I)" at bounding box center [819, 96] width 575 height 46
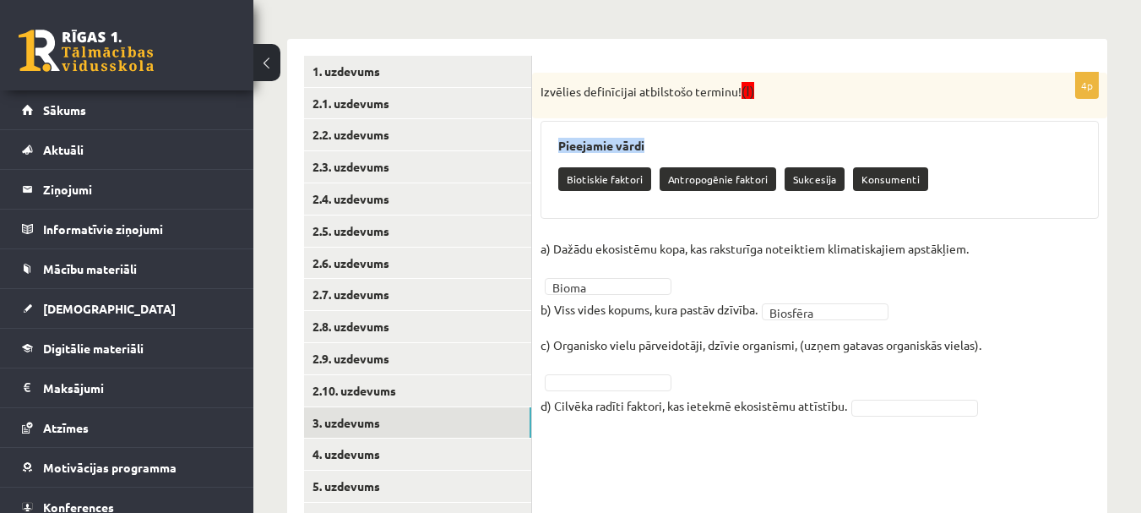
drag, startPoint x: 558, startPoint y: 145, endPoint x: 652, endPoint y: 147, distance: 93.8
click at [652, 147] on h3 "Pieejamie vārdi" at bounding box center [819, 146] width 523 height 14
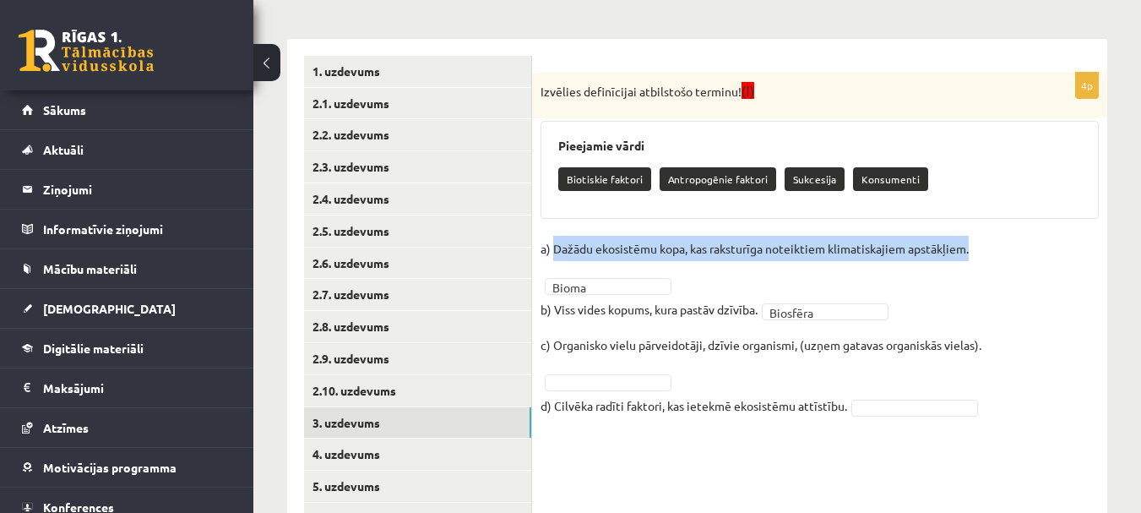
drag, startPoint x: 554, startPoint y: 249, endPoint x: 987, endPoint y: 255, distance: 432.5
click at [987, 255] on fieldset "a) Dažādu ekosistēmu kopa, kas raksturīga noteiktiem klimatiskajiem apstākļiem.…" at bounding box center [820, 332] width 558 height 193
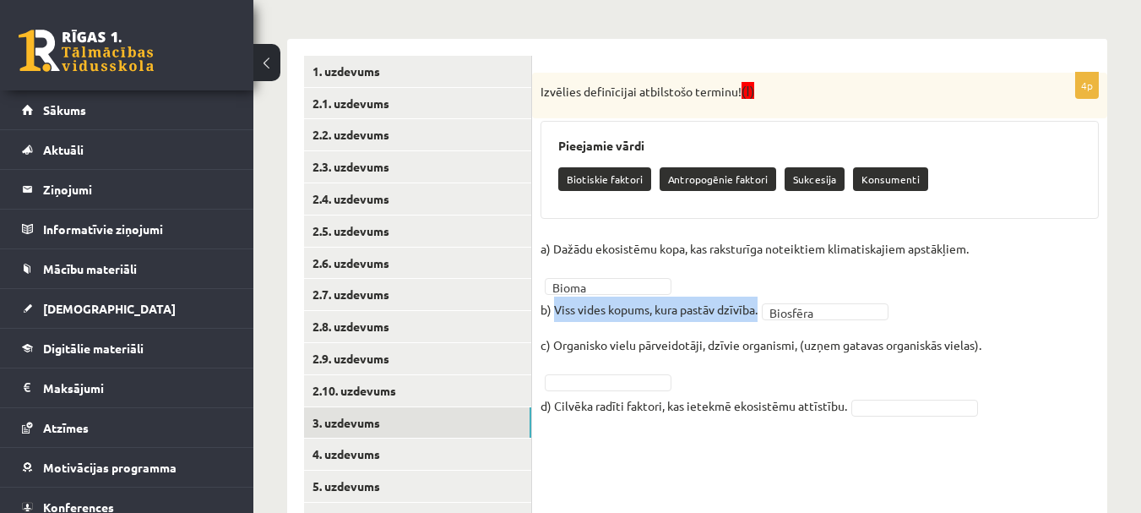
drag, startPoint x: 558, startPoint y: 308, endPoint x: 764, endPoint y: 318, distance: 207.2
click at [764, 318] on fieldset "a) Dažādu ekosistēmu kopa, kas raksturīga noteiktiem klimatiskajiem apstākļiem.…" at bounding box center [820, 332] width 558 height 193
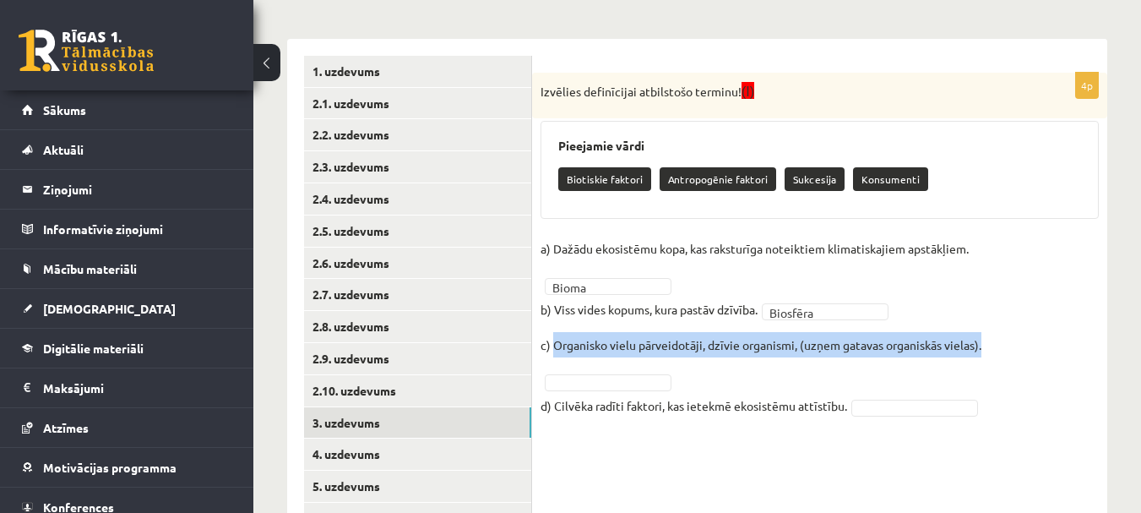
drag, startPoint x: 623, startPoint y: 348, endPoint x: 993, endPoint y: 348, distance: 370.8
click at [993, 348] on fieldset "a) Dažādu ekosistēmu kopa, kas raksturīga noteiktiem klimatiskajiem apstākļiem.…" at bounding box center [820, 332] width 558 height 193
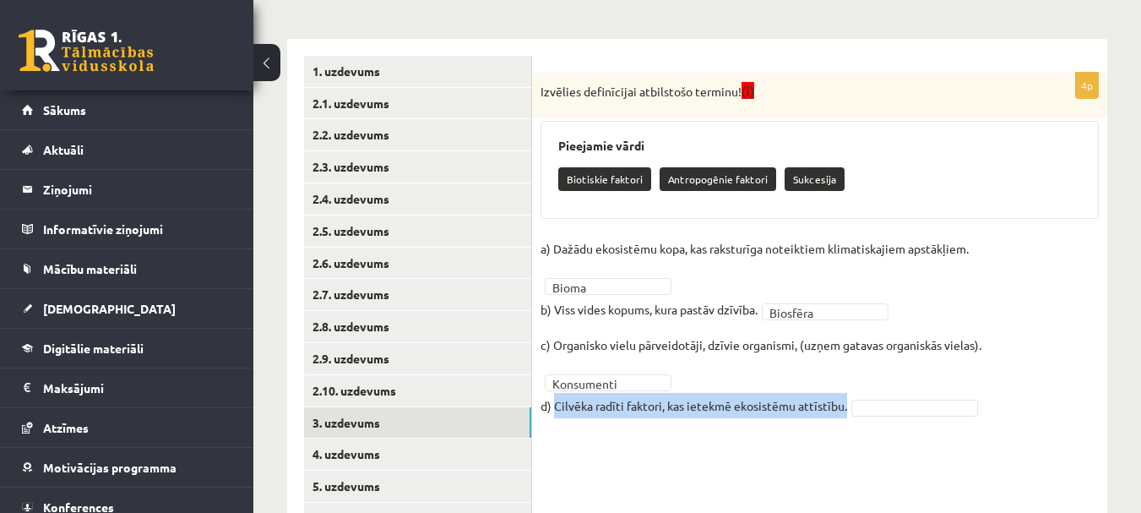
drag, startPoint x: 562, startPoint y: 405, endPoint x: 847, endPoint y: 405, distance: 285.5
click at [850, 405] on fieldset "**********" at bounding box center [820, 332] width 558 height 193
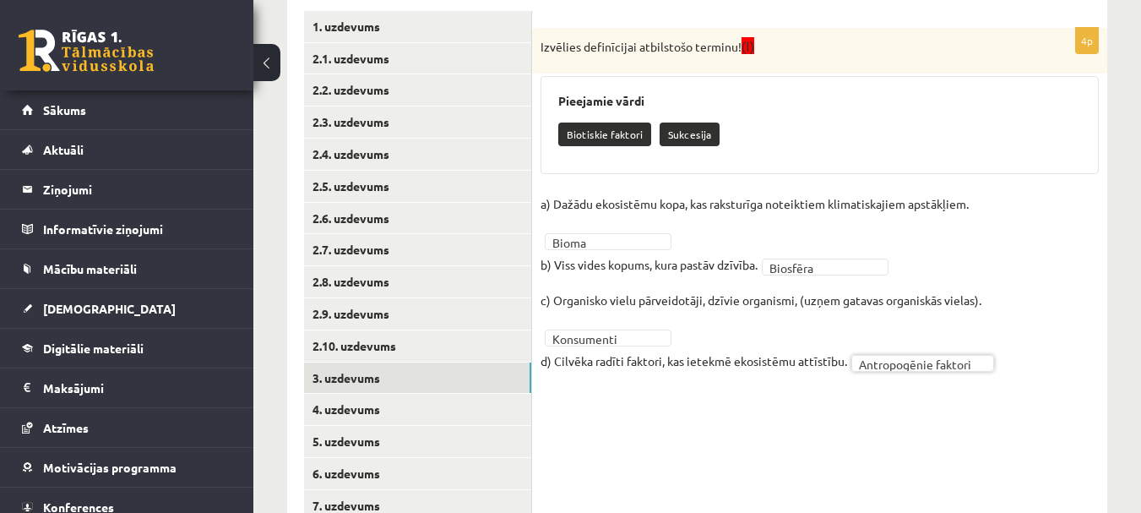
scroll to position [360, 0]
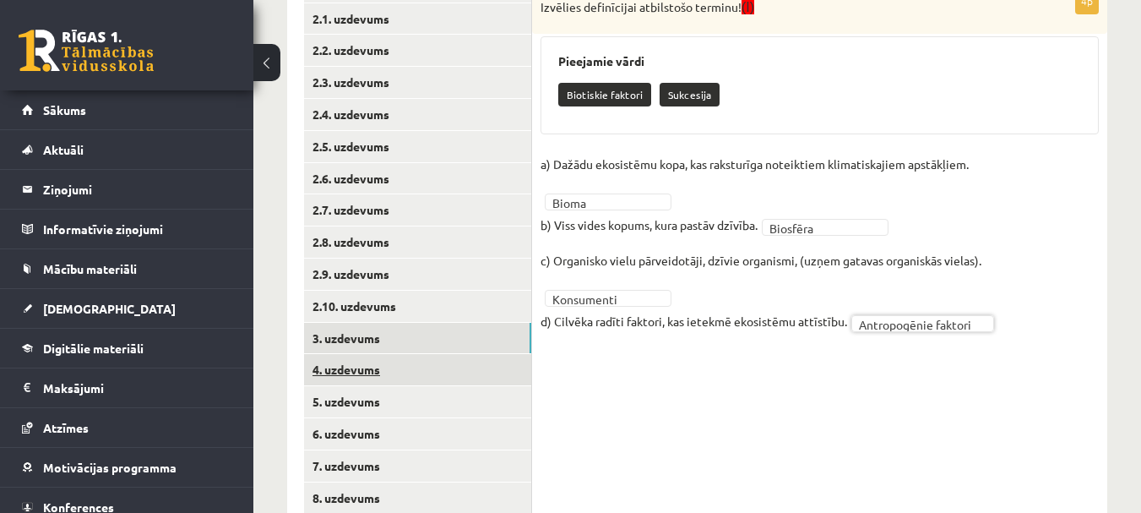
click at [418, 369] on link "4. uzdevums" at bounding box center [417, 369] width 227 height 31
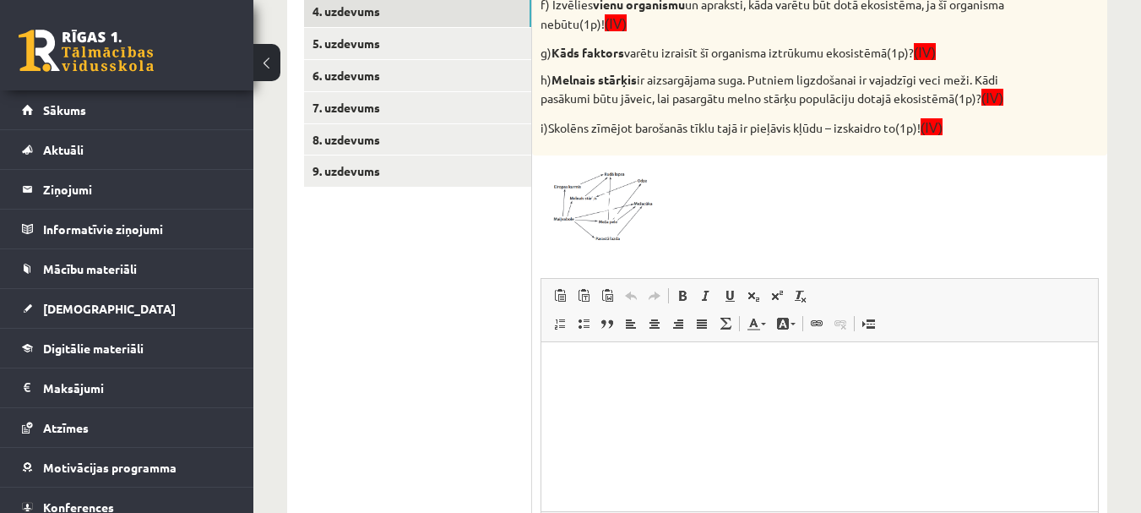
scroll to position [0, 0]
click at [604, 205] on span at bounding box center [604, 204] width 27 height 27
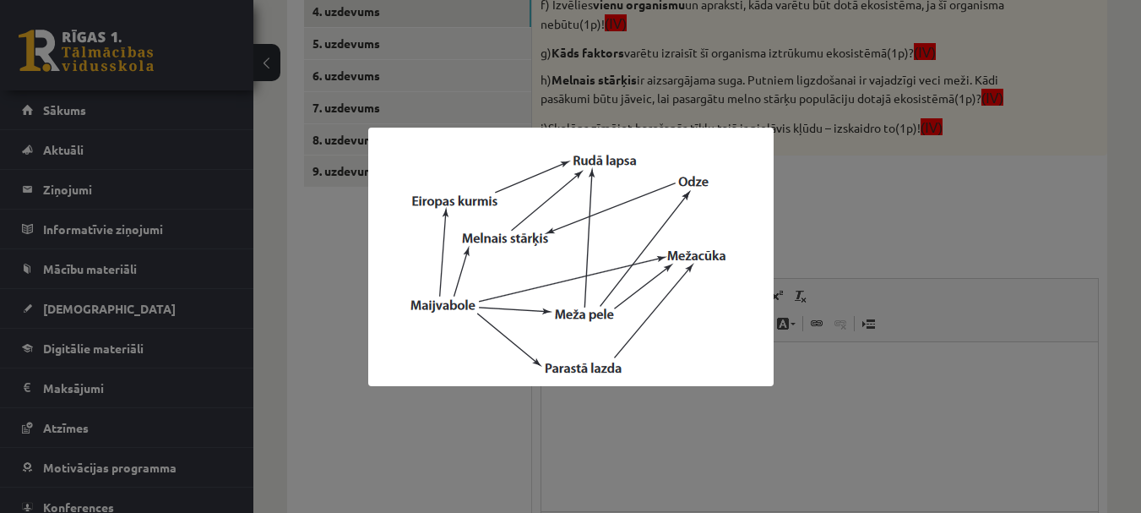
click at [839, 199] on div at bounding box center [570, 256] width 1141 height 513
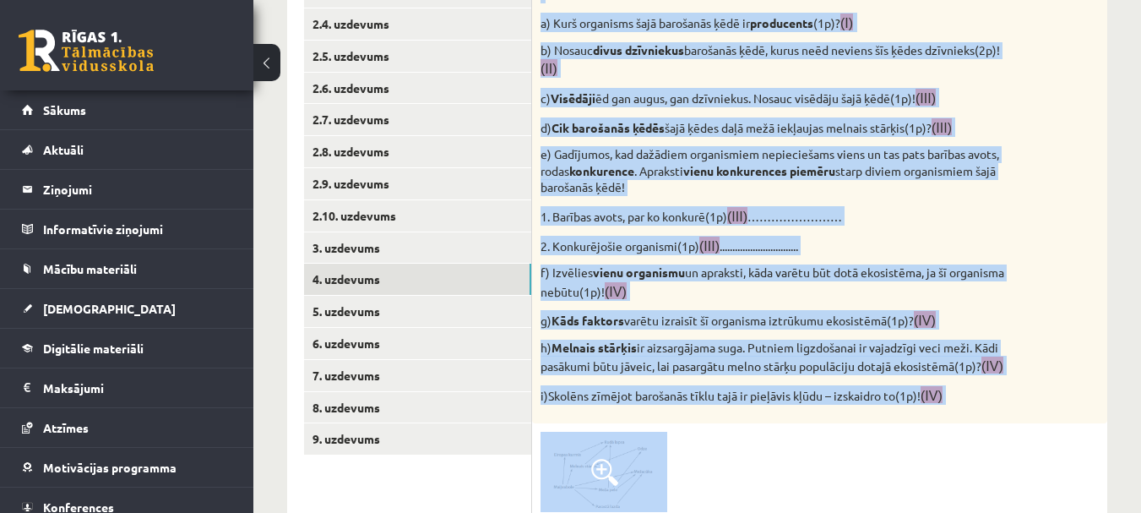
scroll to position [511, 0]
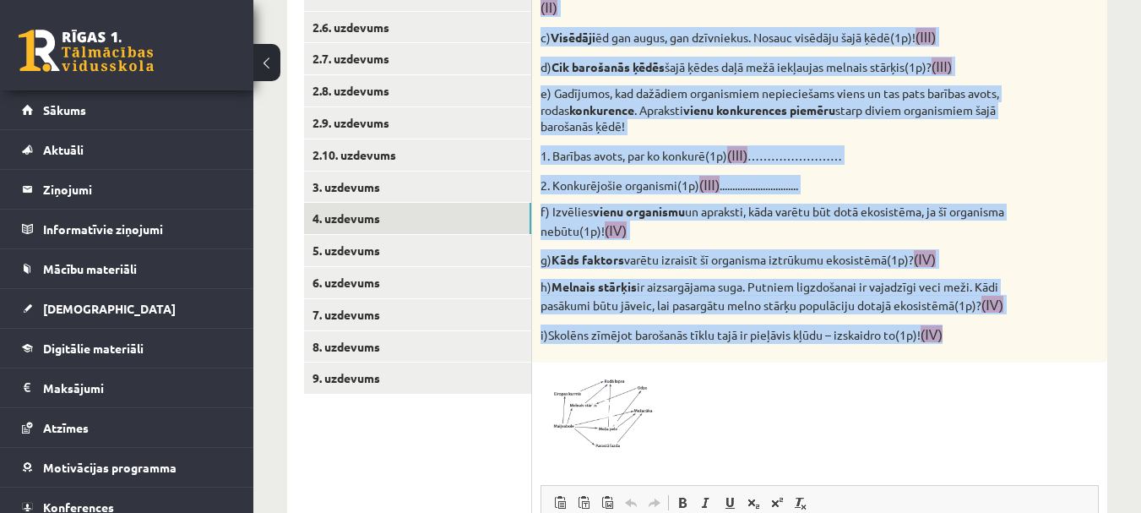
drag, startPoint x: 543, startPoint y: 177, endPoint x: 1020, endPoint y: 334, distance: 502.2
click at [1020, 332] on div "Vērtēšanas kritēriji: par katru pareizu atbildi 1p! Attēlā redzamā diagramma ra…" at bounding box center [819, 99] width 575 height 525
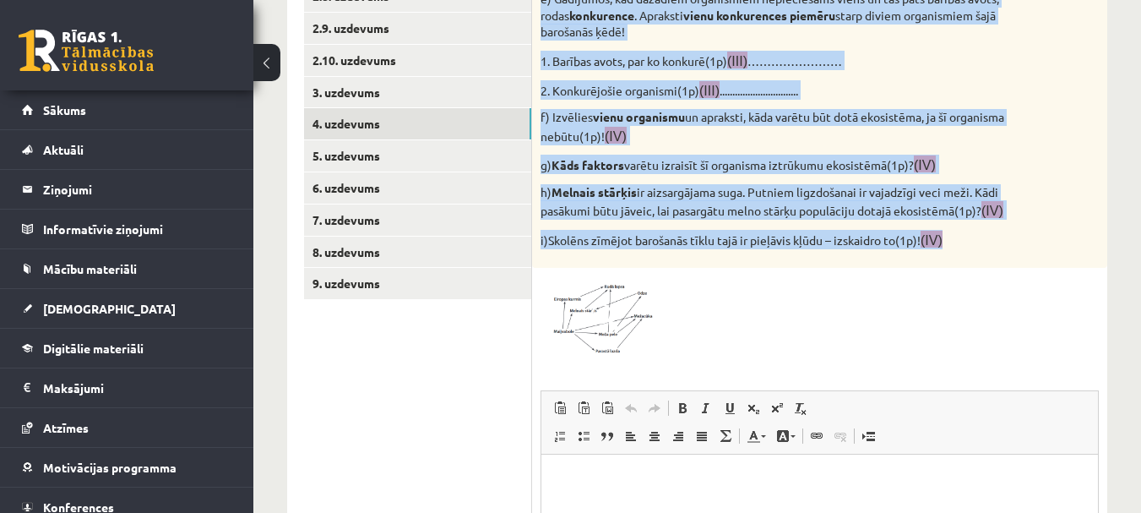
scroll to position [764, 0]
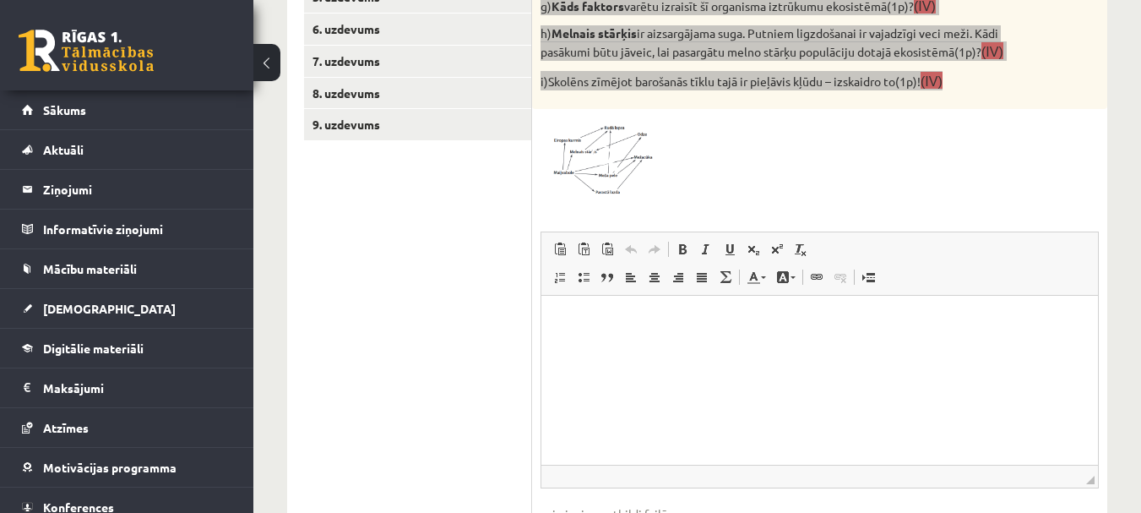
click at [591, 334] on html at bounding box center [819, 322] width 557 height 52
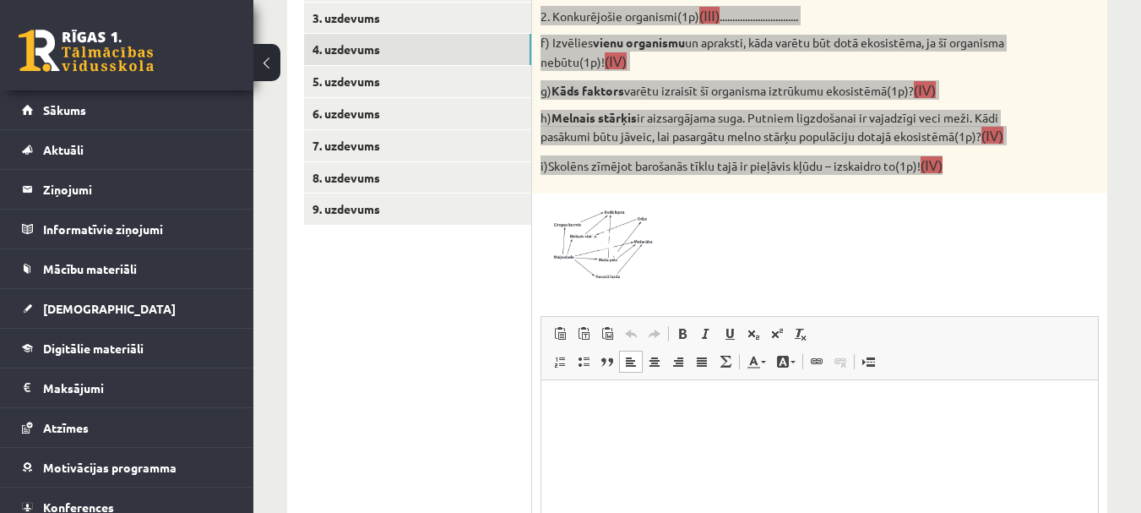
scroll to position [596, 0]
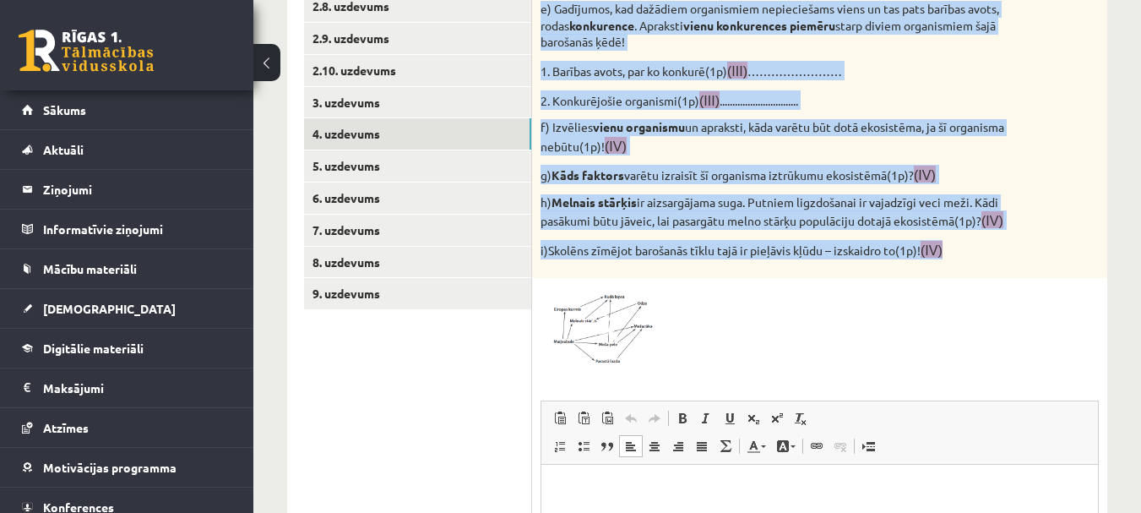
click at [937, 82] on div "Vērtēšanas kritēriji: par katru pareizu atbildi 1p! Attēlā redzamā diagramma ra…" at bounding box center [819, 14] width 575 height 525
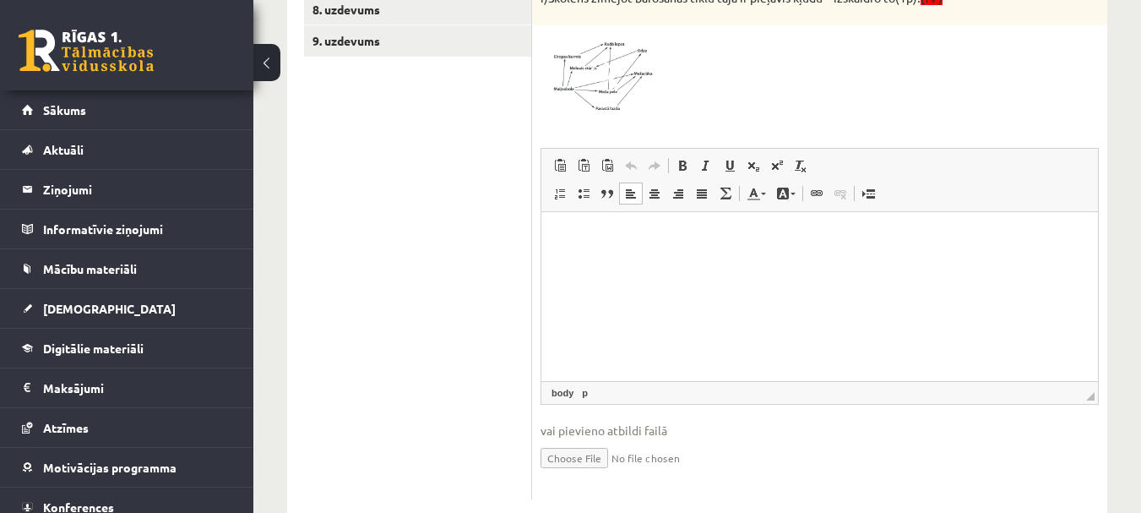
scroll to position [849, 0]
click at [574, 256] on html at bounding box center [819, 237] width 557 height 52
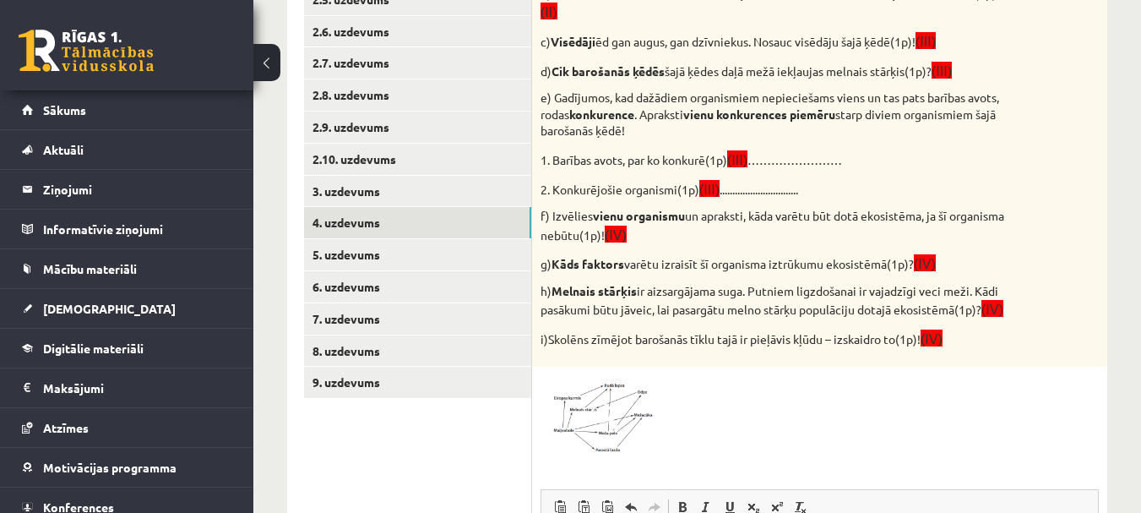
scroll to position [760, 0]
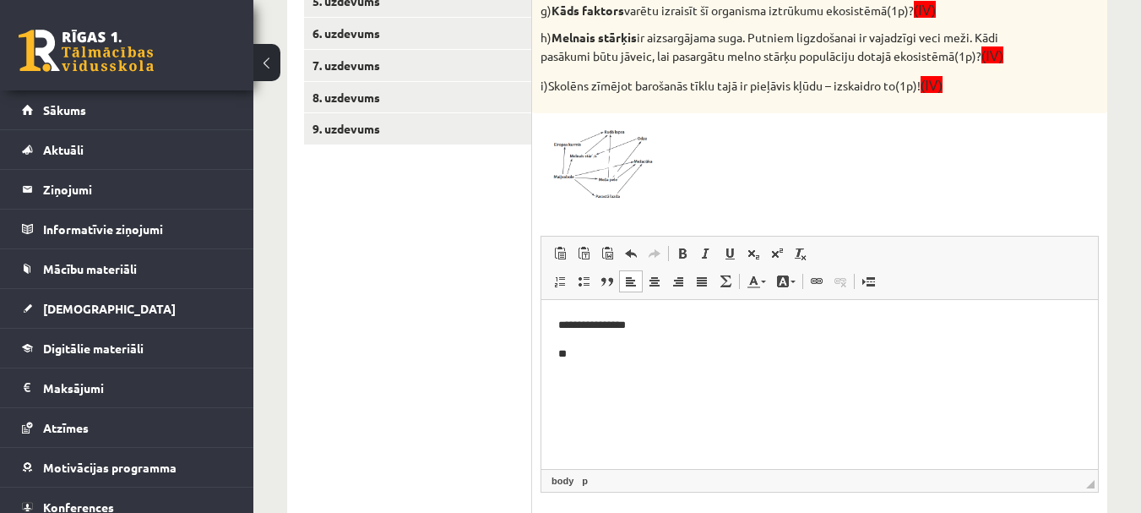
click at [595, 168] on span at bounding box center [604, 162] width 27 height 27
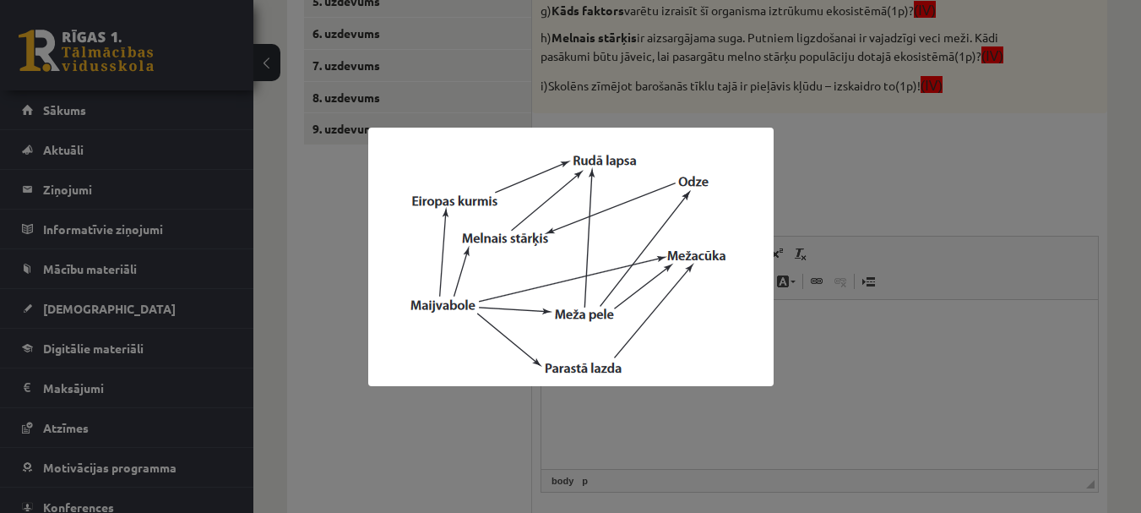
click at [841, 170] on div at bounding box center [570, 256] width 1141 height 513
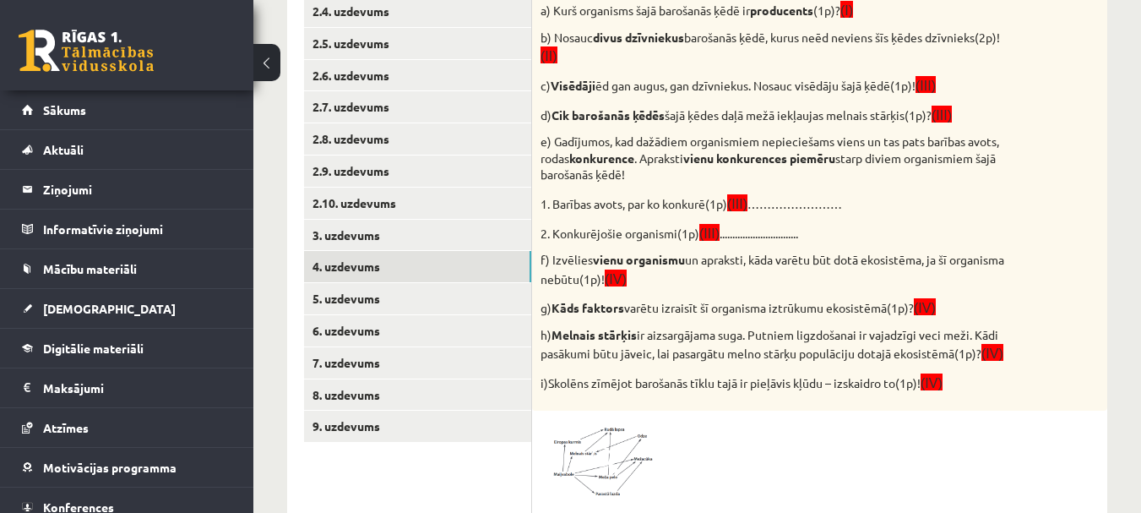
scroll to position [507, 0]
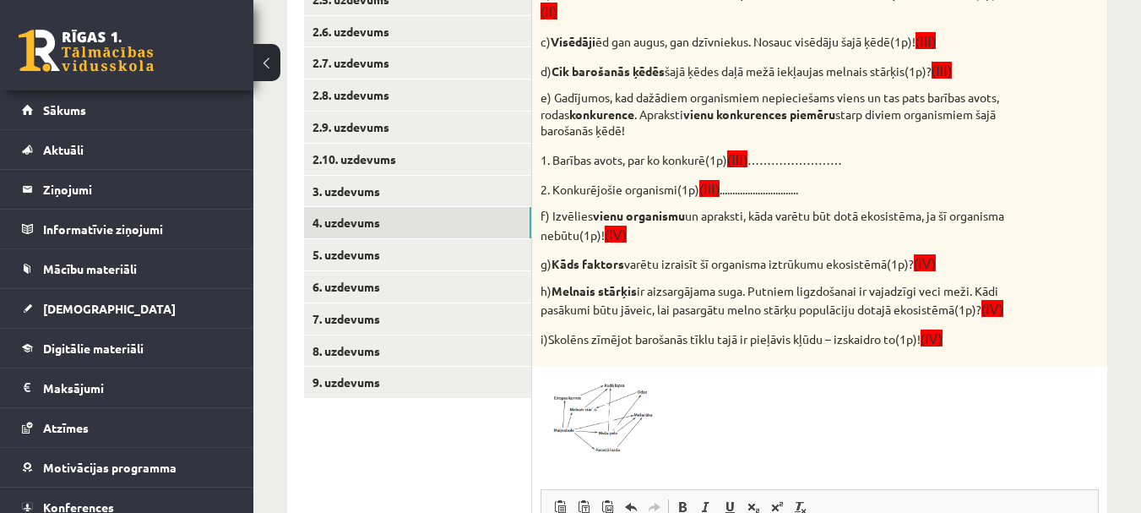
click at [621, 389] on img at bounding box center [604, 415] width 127 height 81
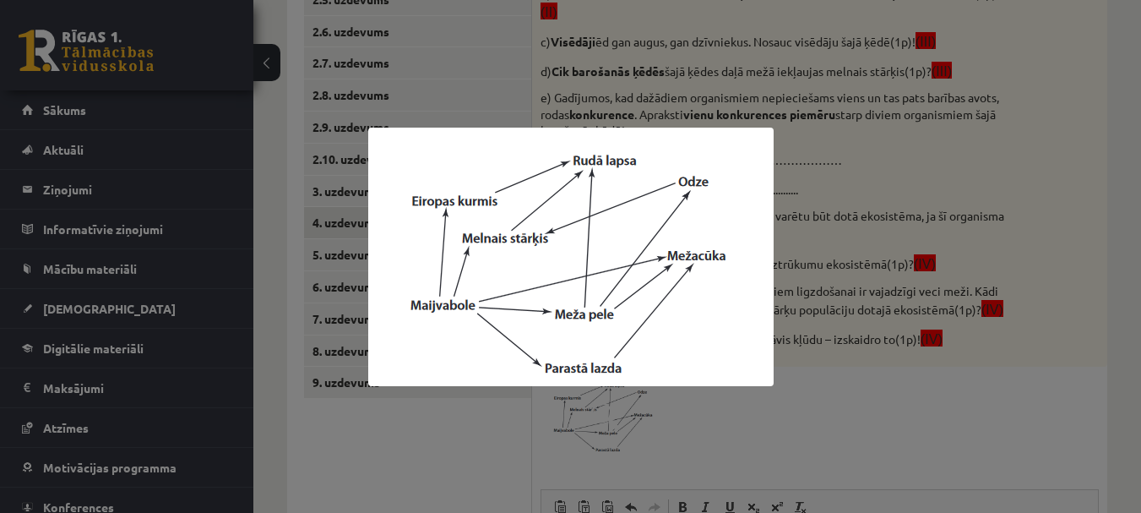
click at [810, 421] on div at bounding box center [570, 256] width 1141 height 513
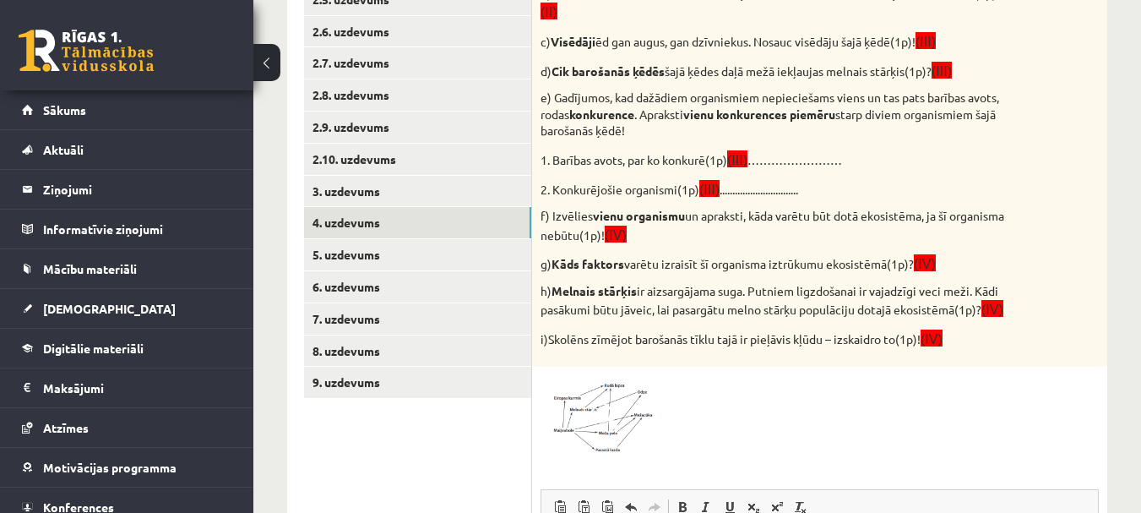
click at [626, 398] on img at bounding box center [604, 415] width 127 height 81
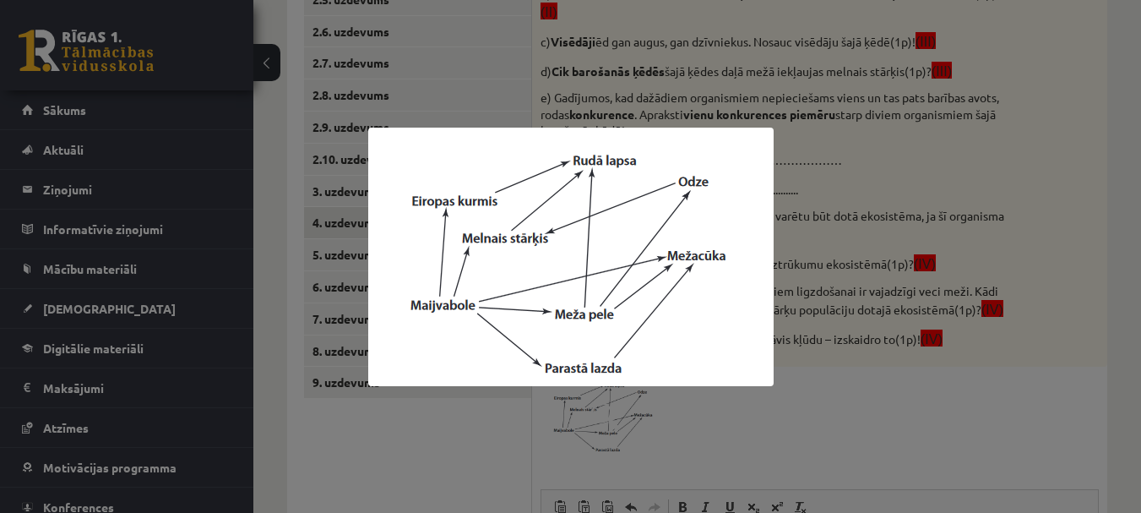
click at [757, 408] on div at bounding box center [570, 256] width 1141 height 513
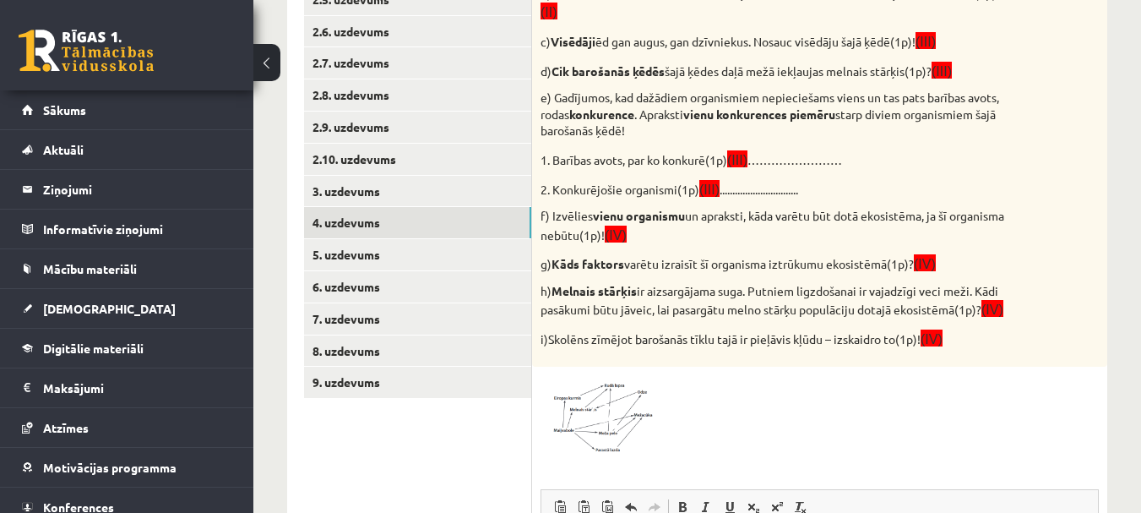
click at [584, 409] on img at bounding box center [604, 415] width 127 height 81
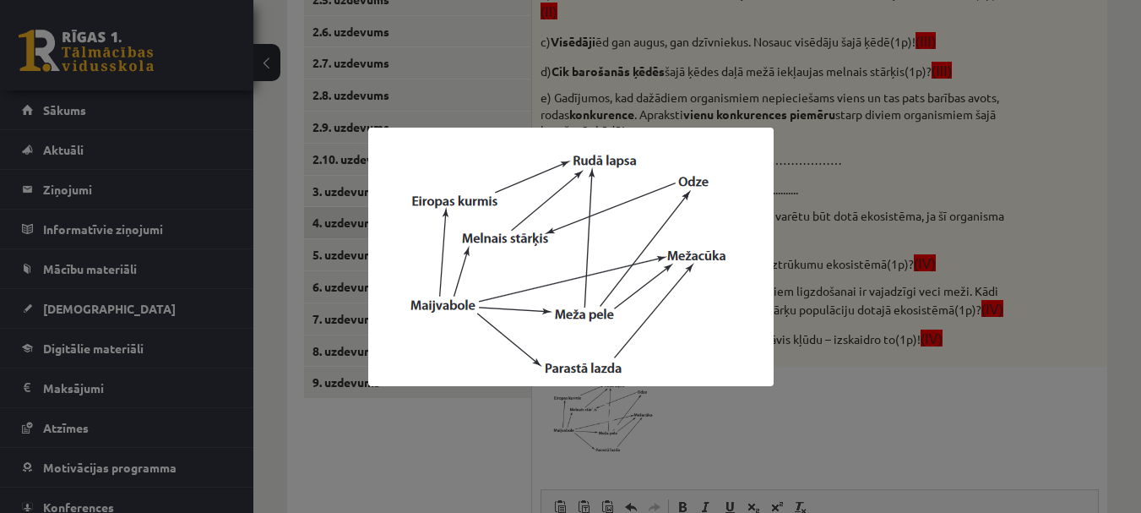
click at [810, 417] on div at bounding box center [570, 256] width 1141 height 513
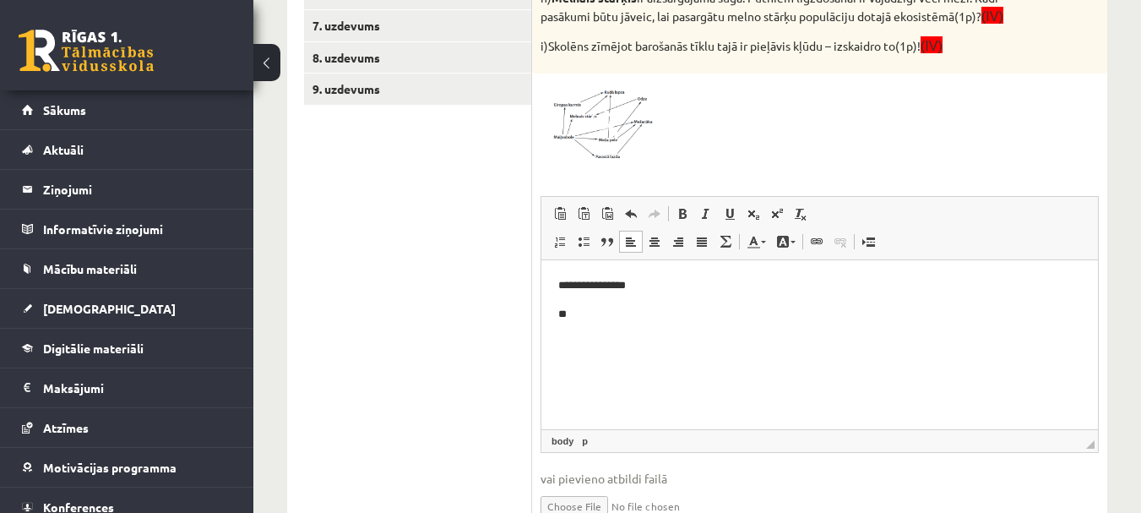
scroll to position [845, 0]
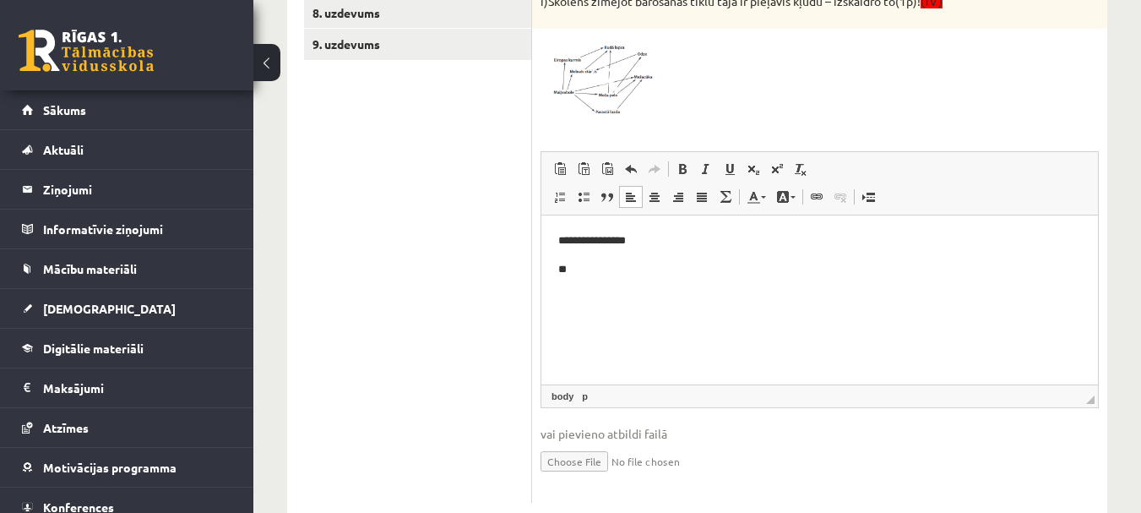
click at [590, 273] on p "**" at bounding box center [819, 270] width 523 height 18
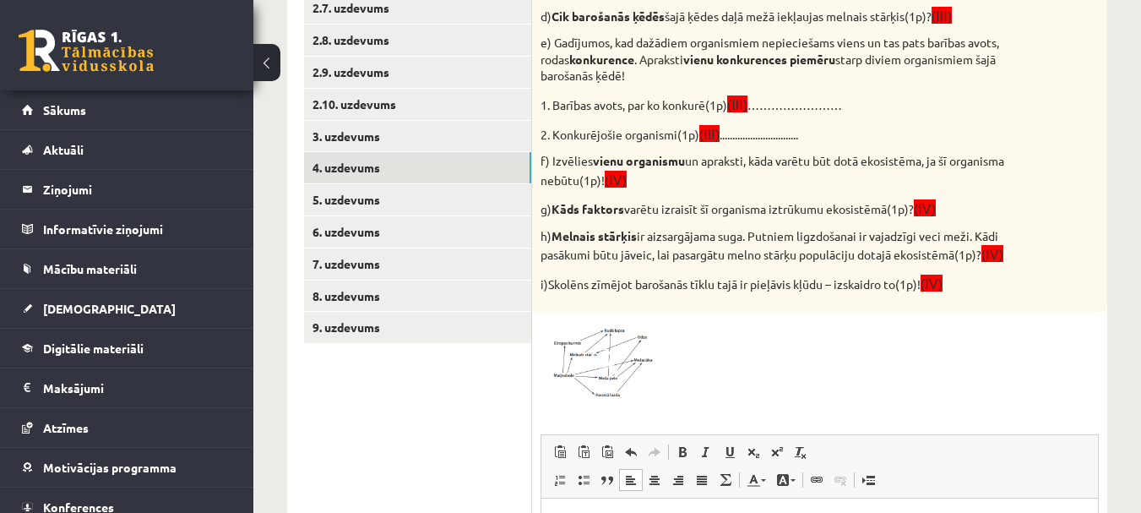
scroll to position [591, 0]
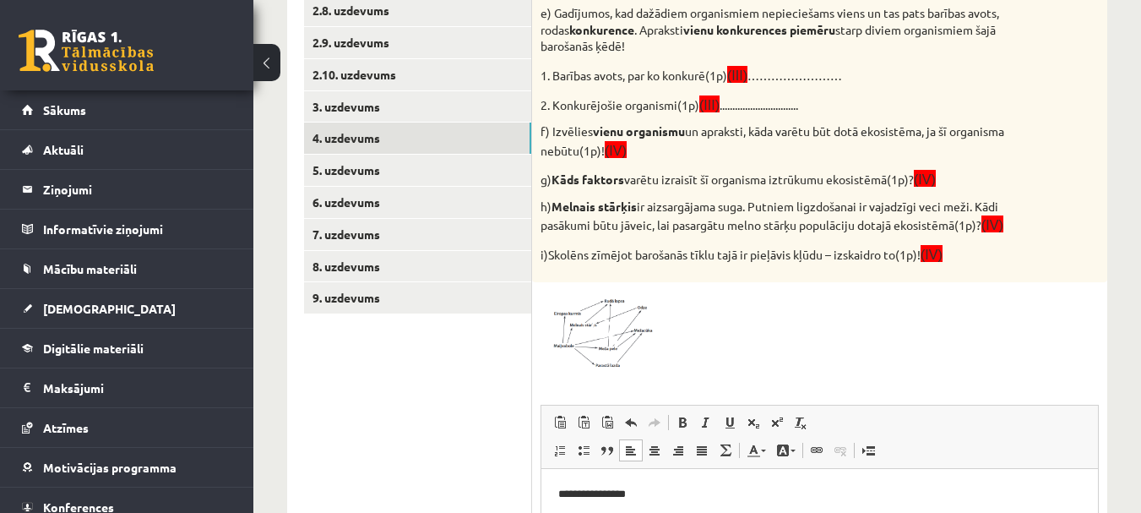
click at [617, 324] on span at bounding box center [604, 331] width 27 height 27
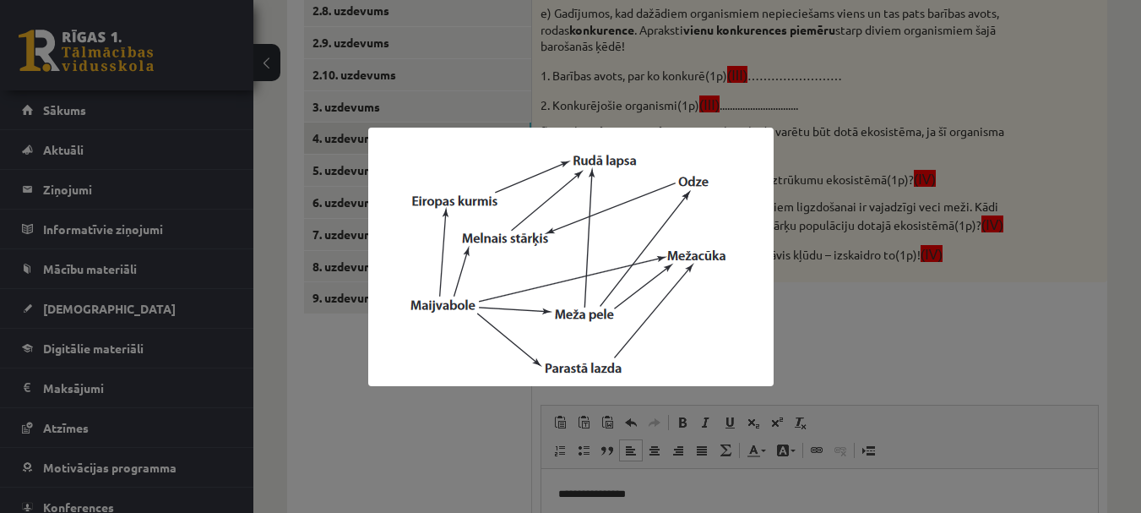
click at [888, 330] on div at bounding box center [570, 256] width 1141 height 513
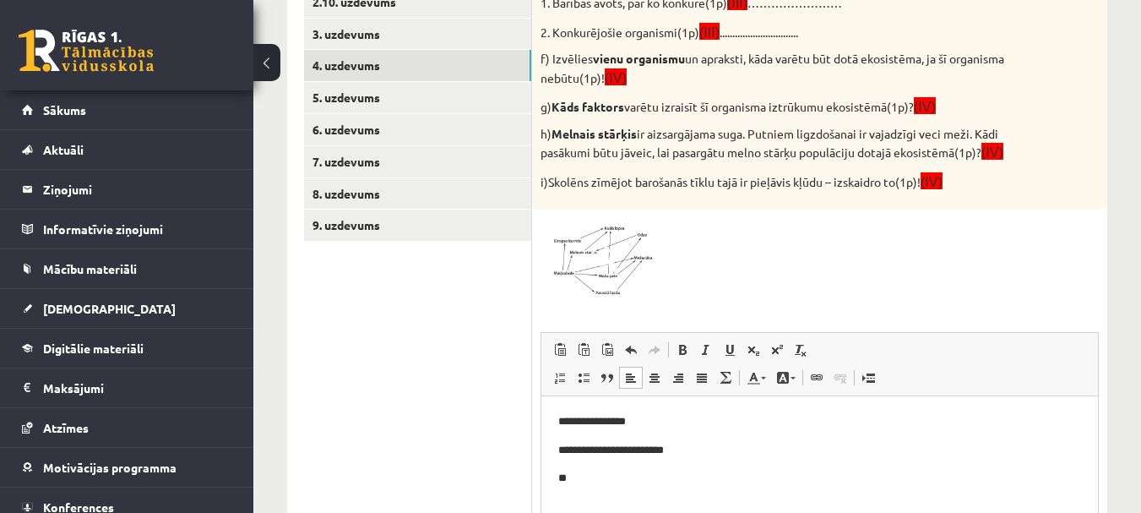
scroll to position [760, 0]
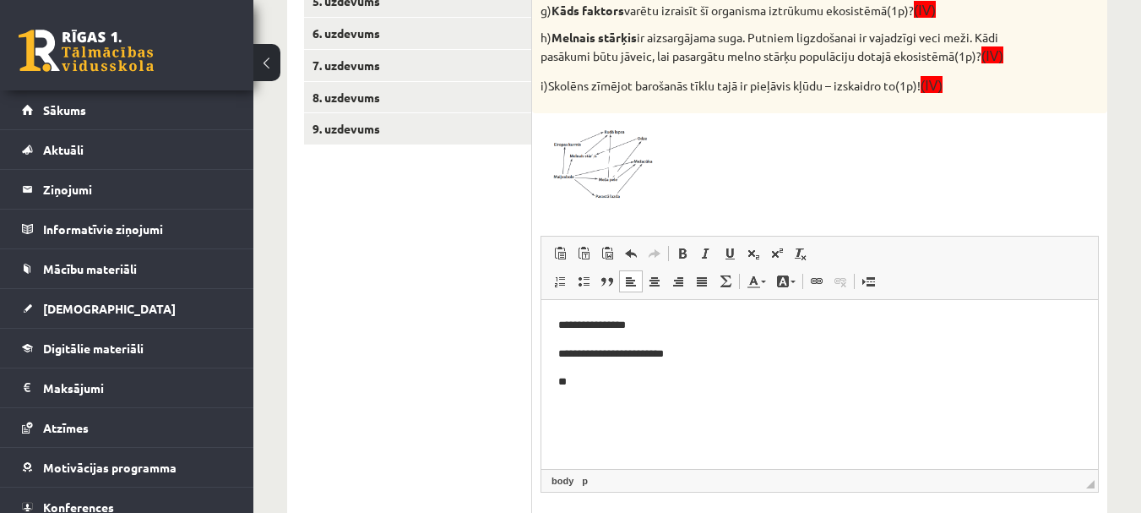
drag, startPoint x: 628, startPoint y: 373, endPoint x: 640, endPoint y: 369, distance: 12.3
click at [628, 373] on p "**" at bounding box center [819, 382] width 523 height 18
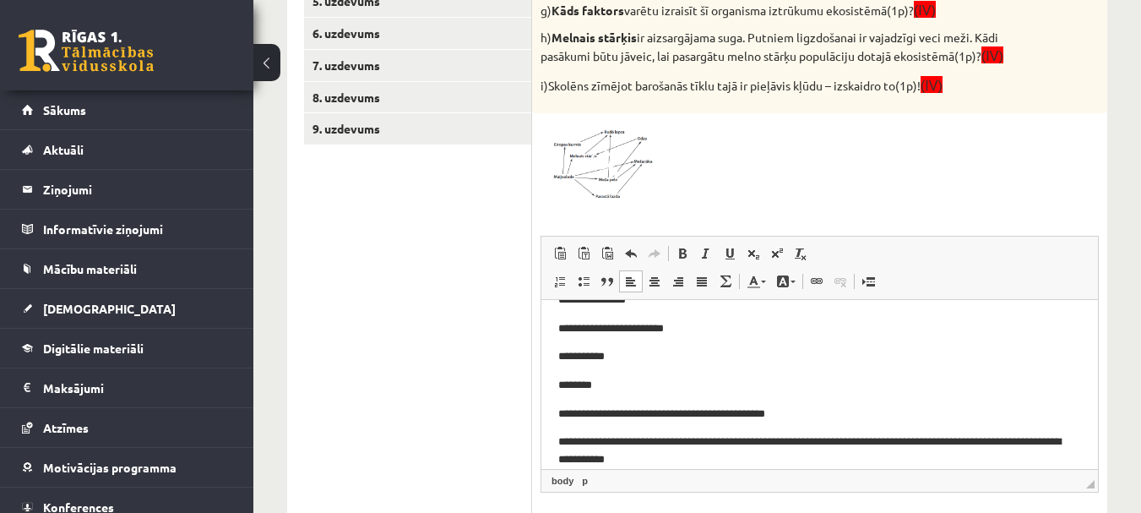
click at [623, 457] on p "**********" at bounding box center [813, 450] width 510 height 35
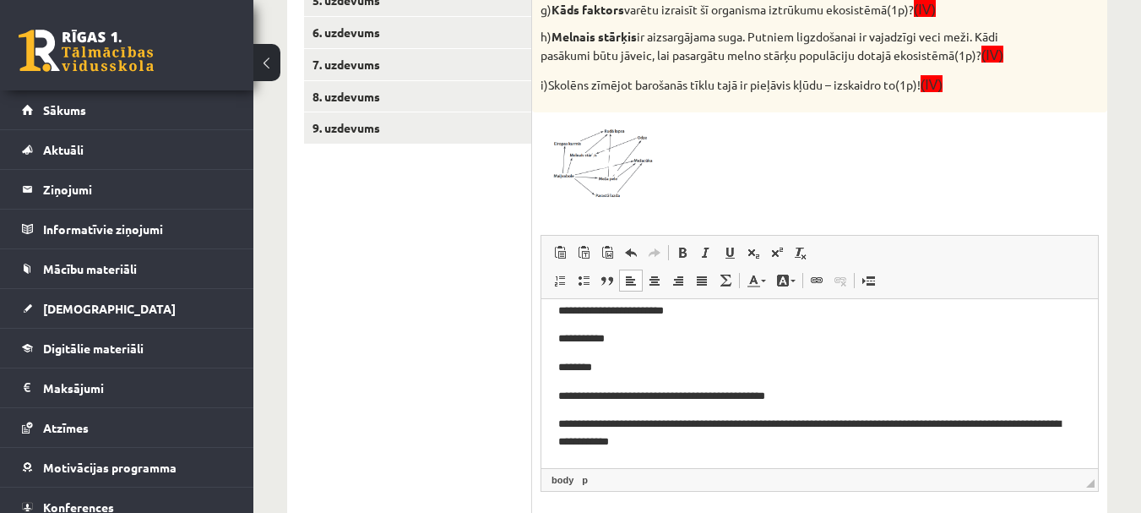
scroll to position [845, 0]
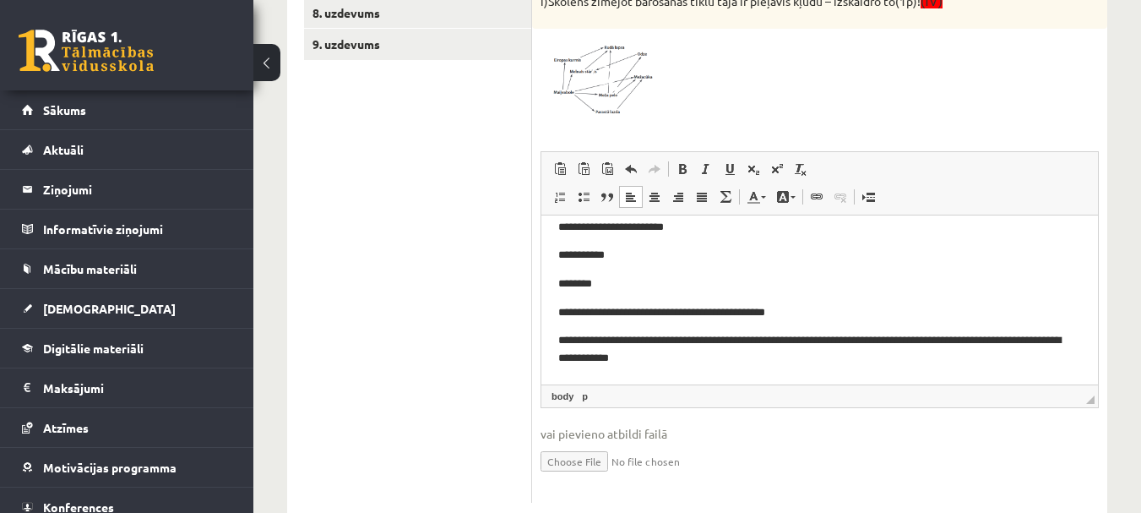
click at [732, 355] on p "**********" at bounding box center [813, 349] width 510 height 35
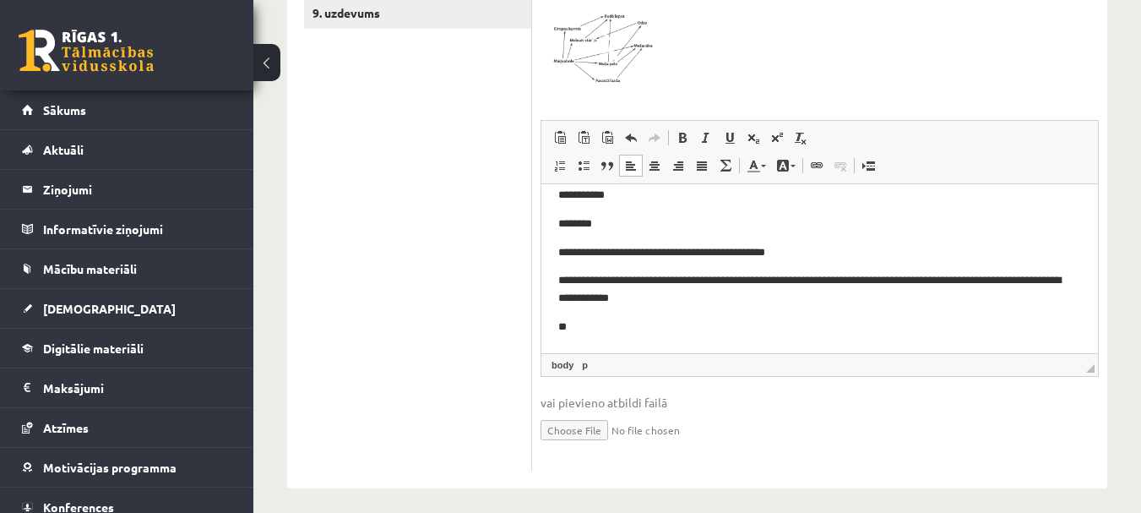
scroll to position [887, 0]
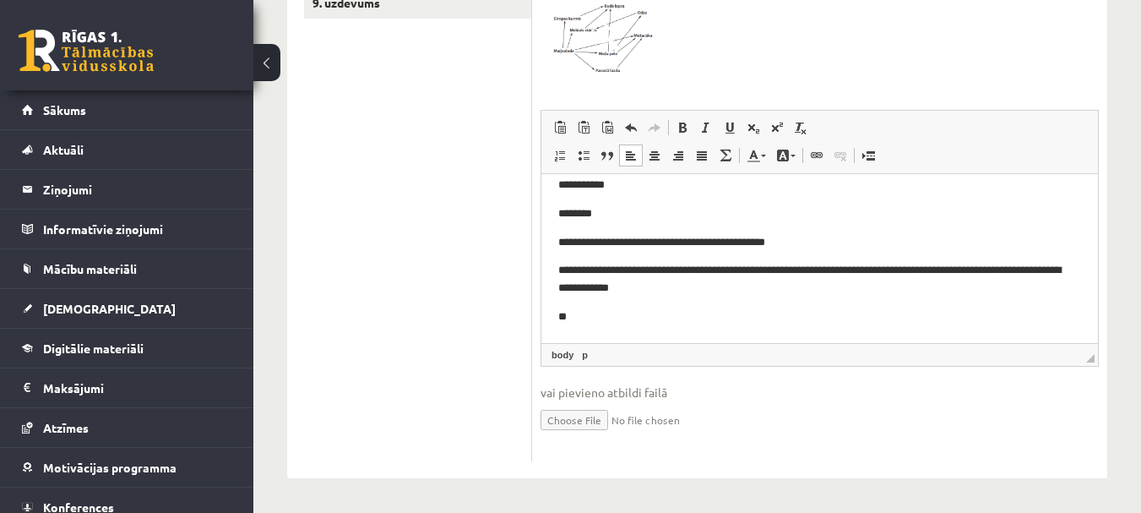
click at [598, 316] on p "**" at bounding box center [813, 317] width 510 height 18
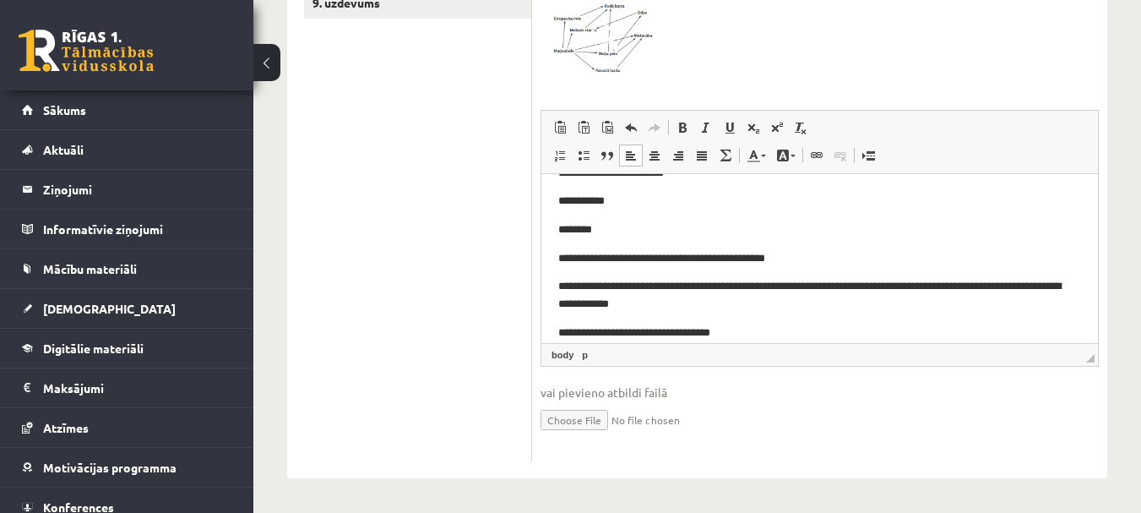
scroll to position [128, 0]
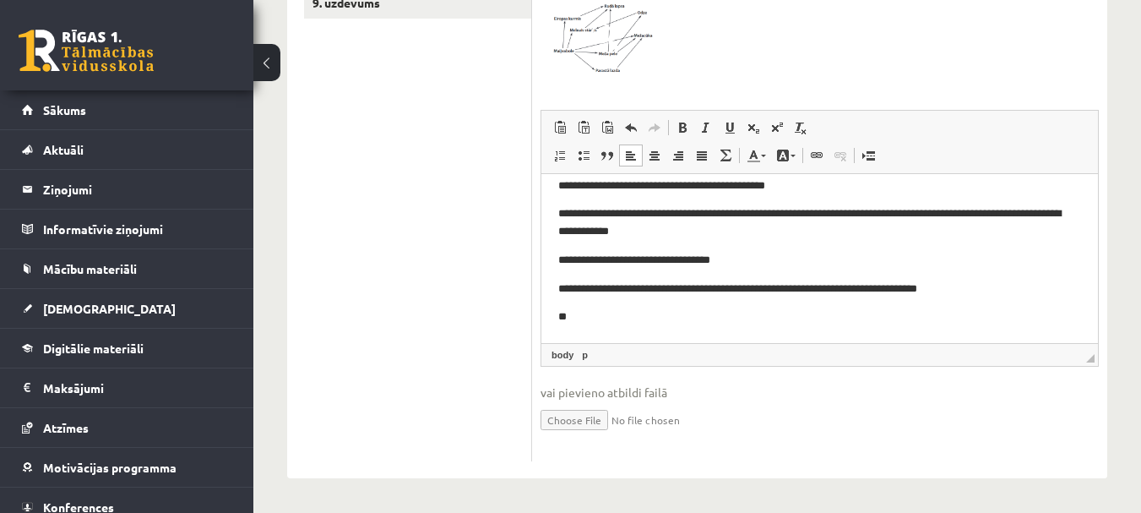
click at [610, 310] on p "**" at bounding box center [813, 317] width 510 height 18
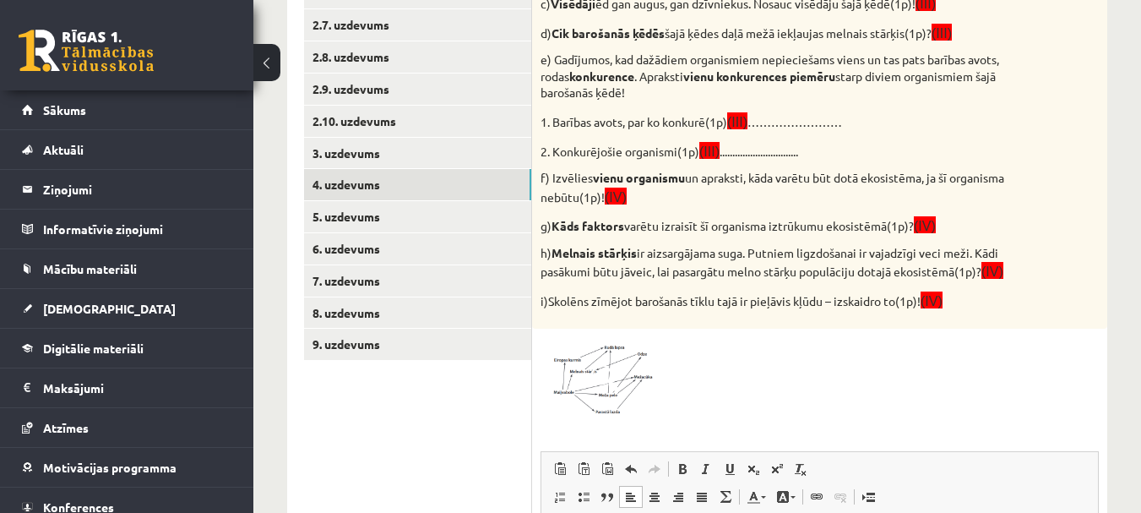
scroll to position [549, 0]
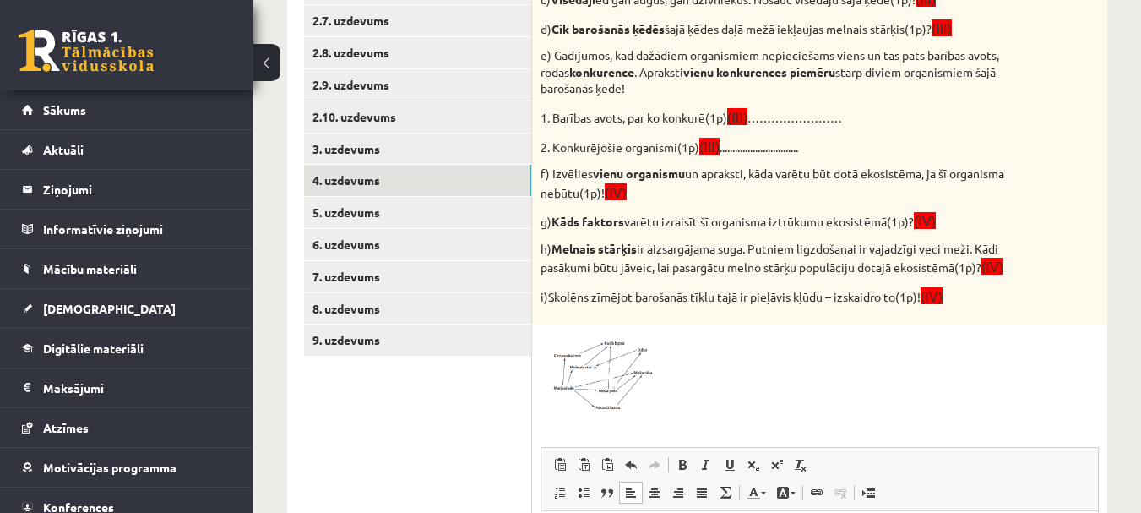
click at [605, 371] on span at bounding box center [604, 373] width 27 height 27
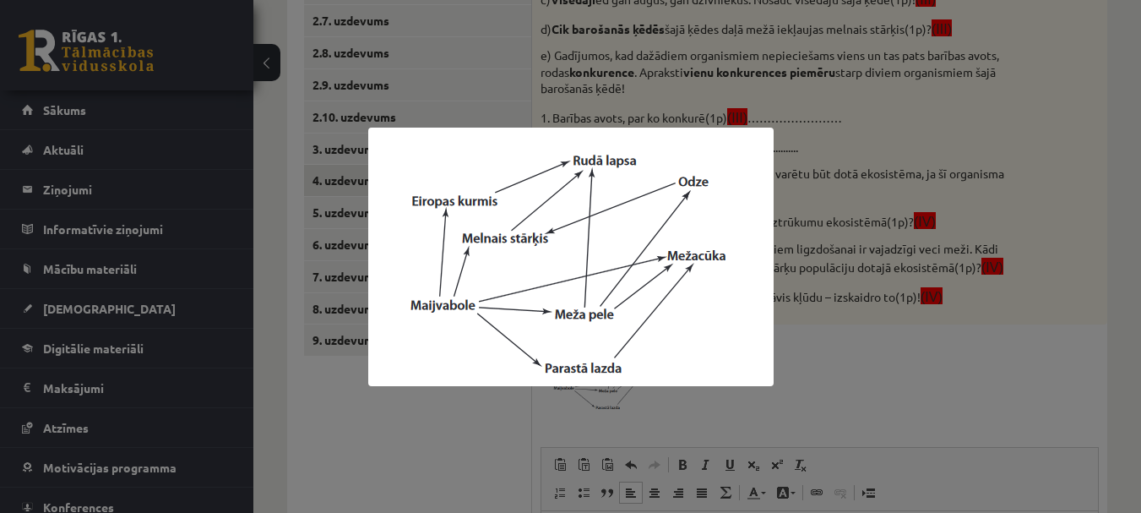
click at [667, 280] on img at bounding box center [570, 257] width 405 height 258
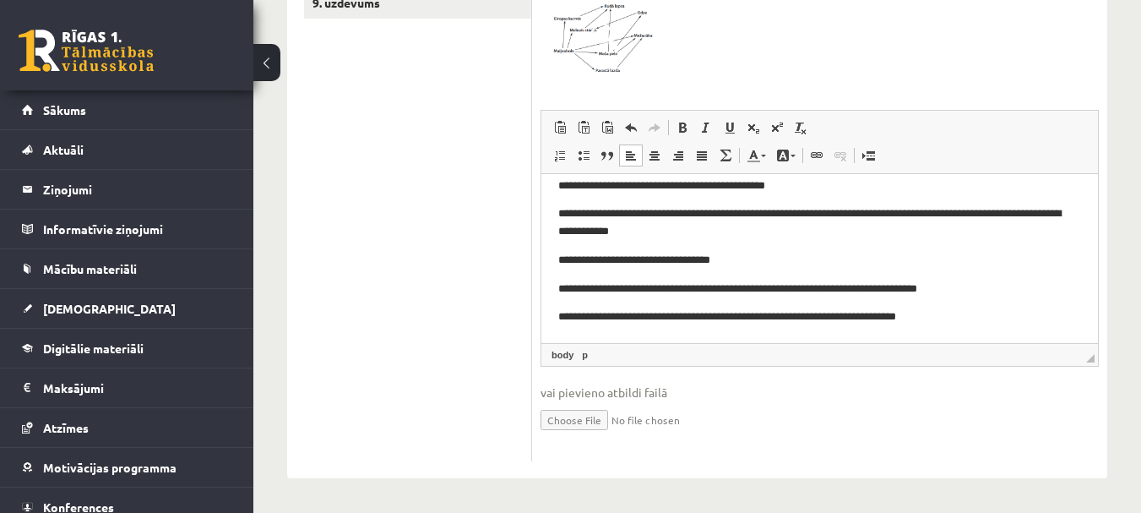
scroll to position [0, 0]
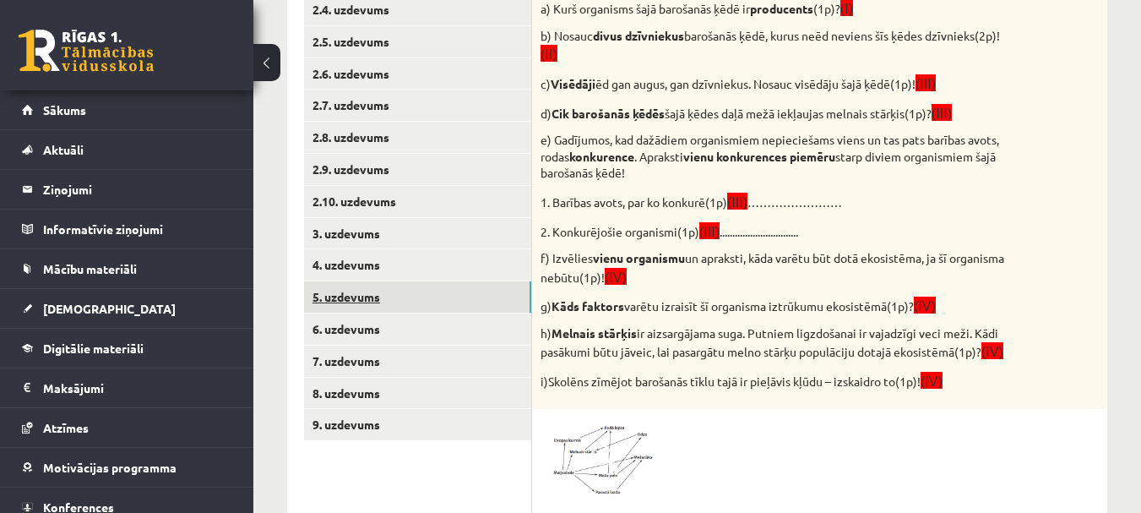
click at [351, 298] on link "5. uzdevums" at bounding box center [417, 296] width 227 height 31
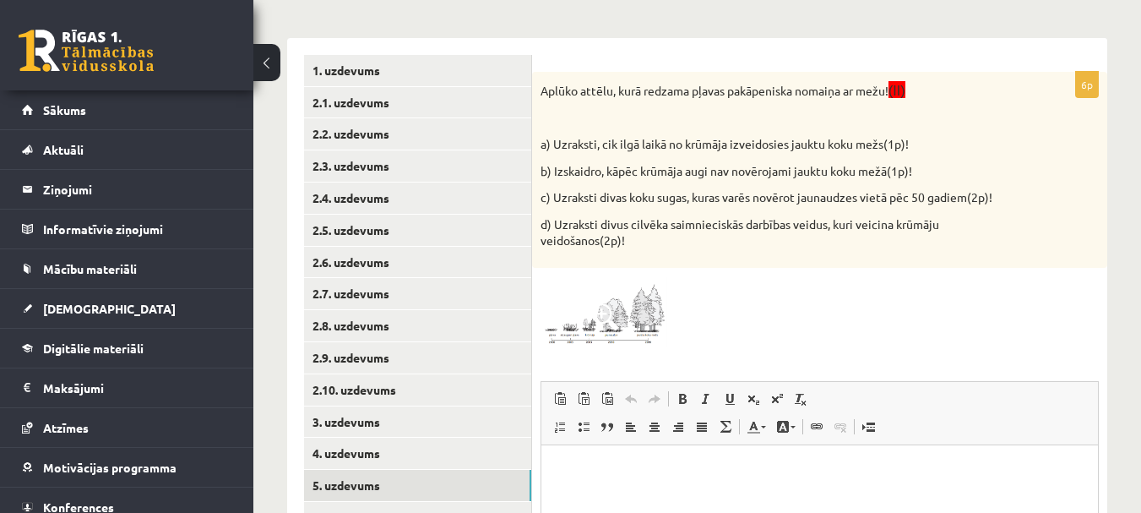
click at [623, 324] on img at bounding box center [604, 311] width 127 height 71
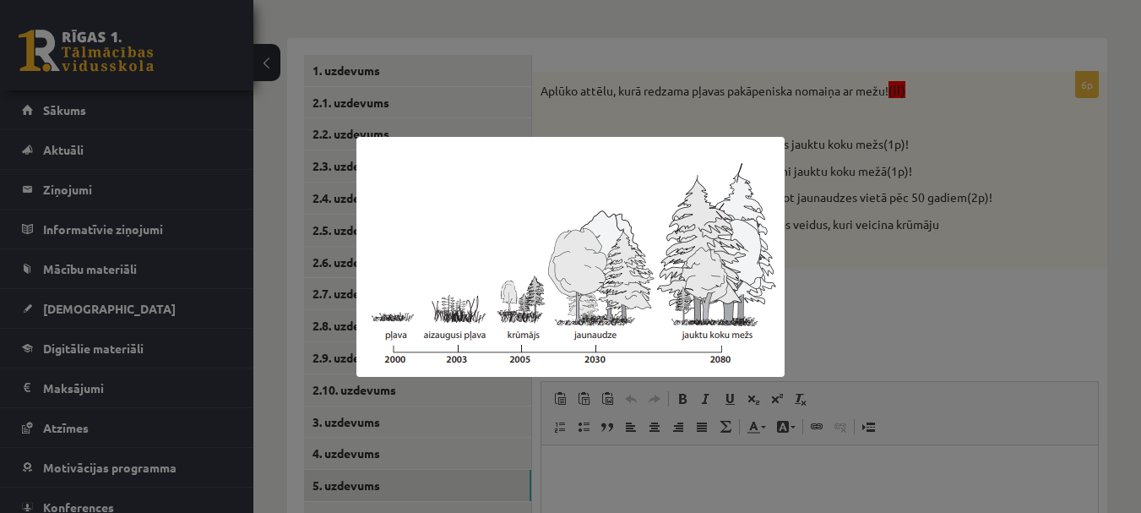
click at [927, 274] on div at bounding box center [570, 256] width 1141 height 513
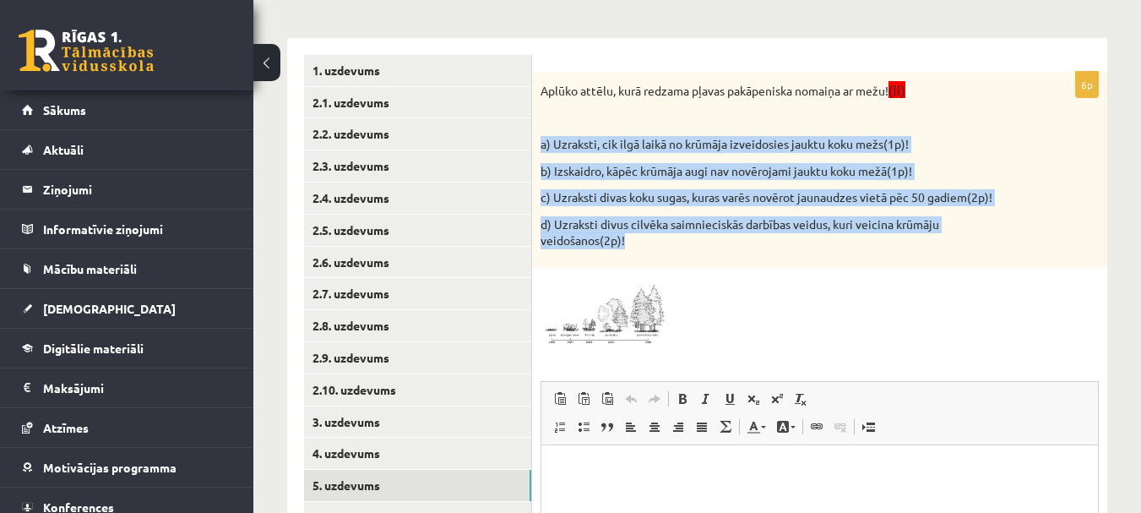
drag, startPoint x: 539, startPoint y: 137, endPoint x: 650, endPoint y: 254, distance: 161.9
click at [650, 254] on div "Aplūko attēlu, kurā redzama pļavas pakāpeniska nomaiņa ar mežu! (II) a) Uzrakst…" at bounding box center [819, 170] width 575 height 196
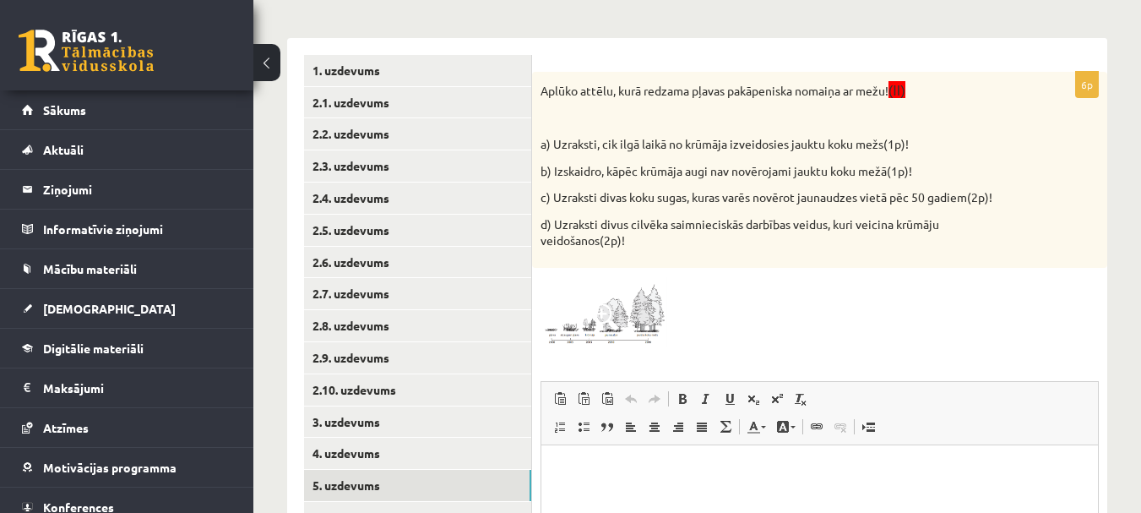
click at [880, 296] on div at bounding box center [820, 311] width 558 height 71
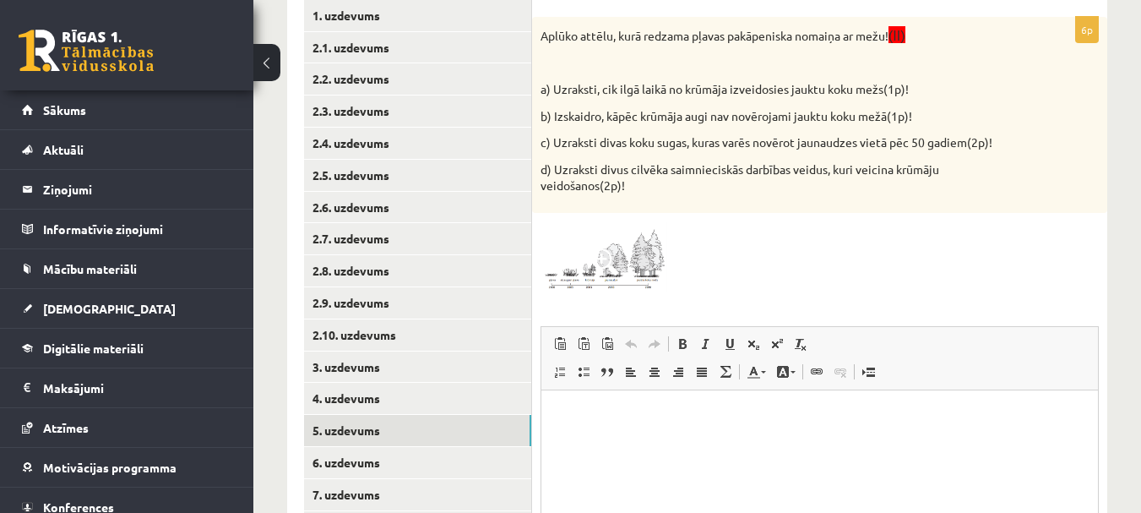
scroll to position [361, 0]
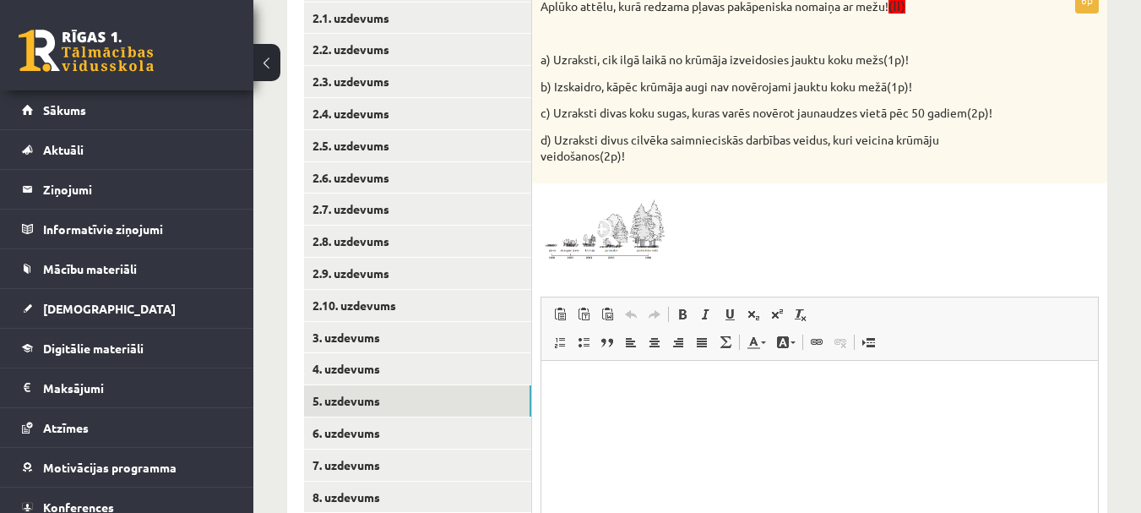
click at [574, 394] on html at bounding box center [819, 386] width 557 height 52
click at [646, 216] on img at bounding box center [604, 227] width 127 height 71
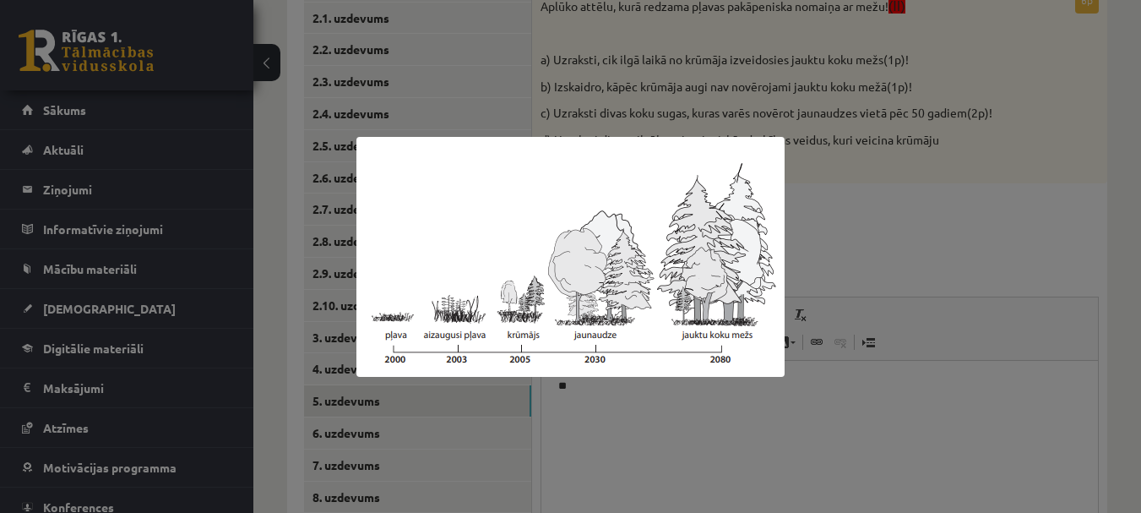
click at [903, 215] on div at bounding box center [570, 256] width 1141 height 513
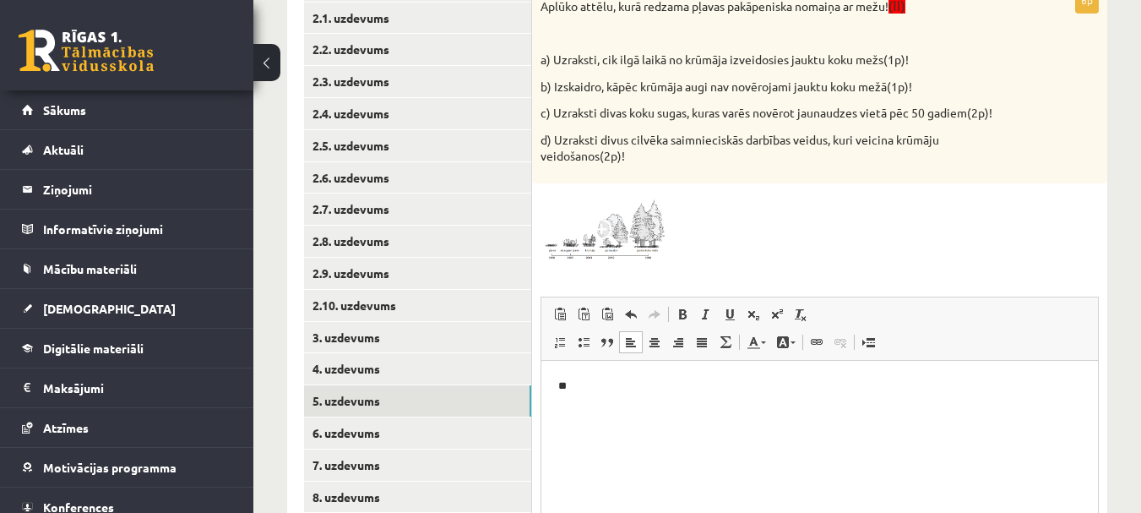
click at [598, 362] on html "**" at bounding box center [819, 386] width 557 height 52
click at [596, 416] on p "**" at bounding box center [819, 414] width 523 height 18
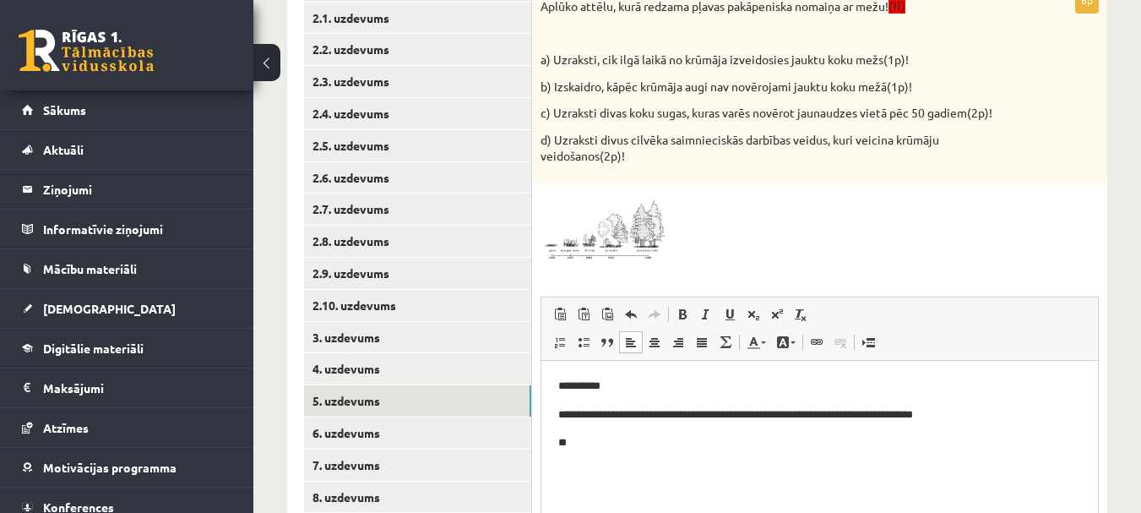
click at [601, 237] on span at bounding box center [604, 232] width 27 height 27
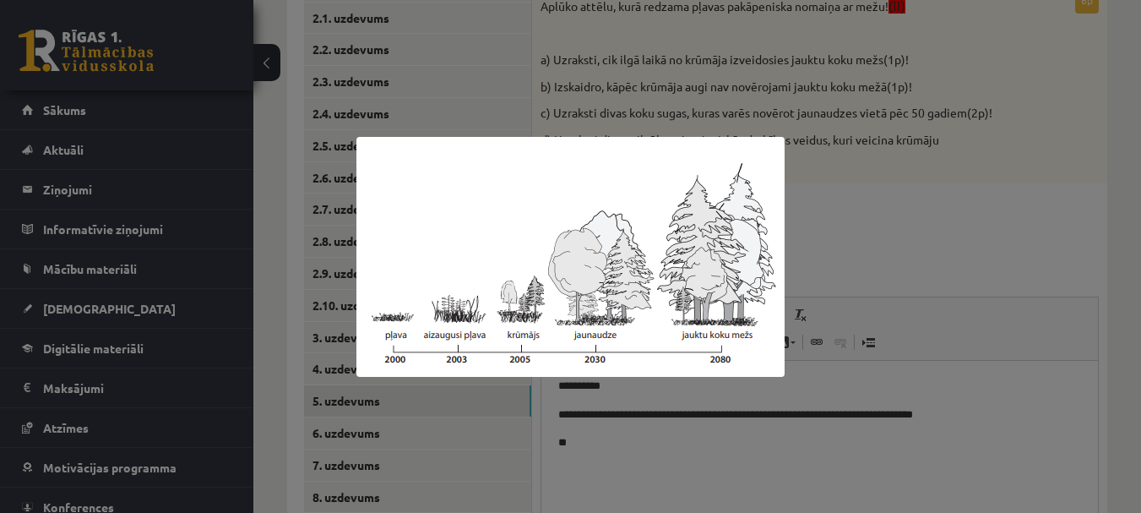
click at [897, 256] on div at bounding box center [570, 256] width 1141 height 513
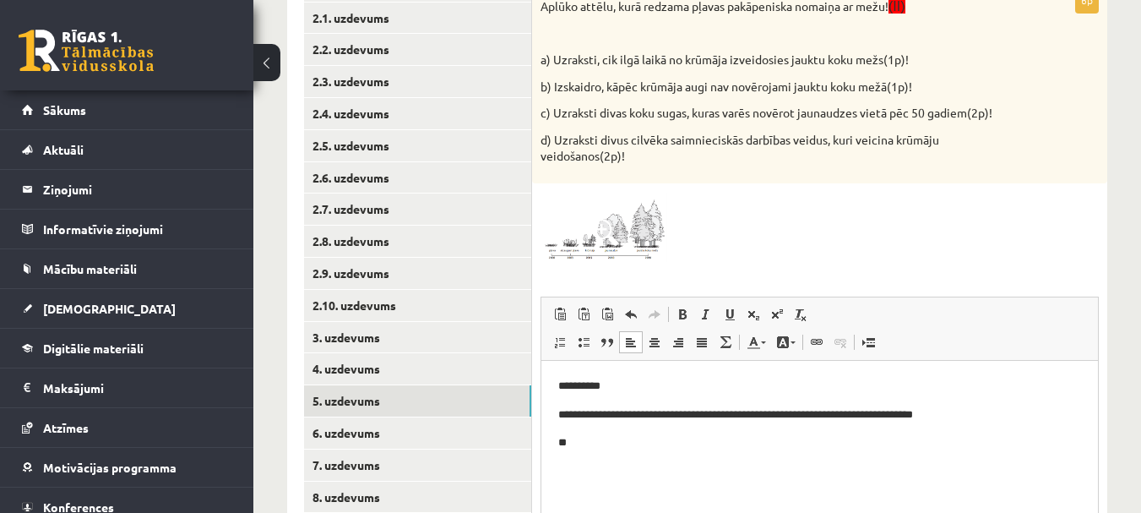
click at [599, 450] on p "**" at bounding box center [819, 442] width 523 height 18
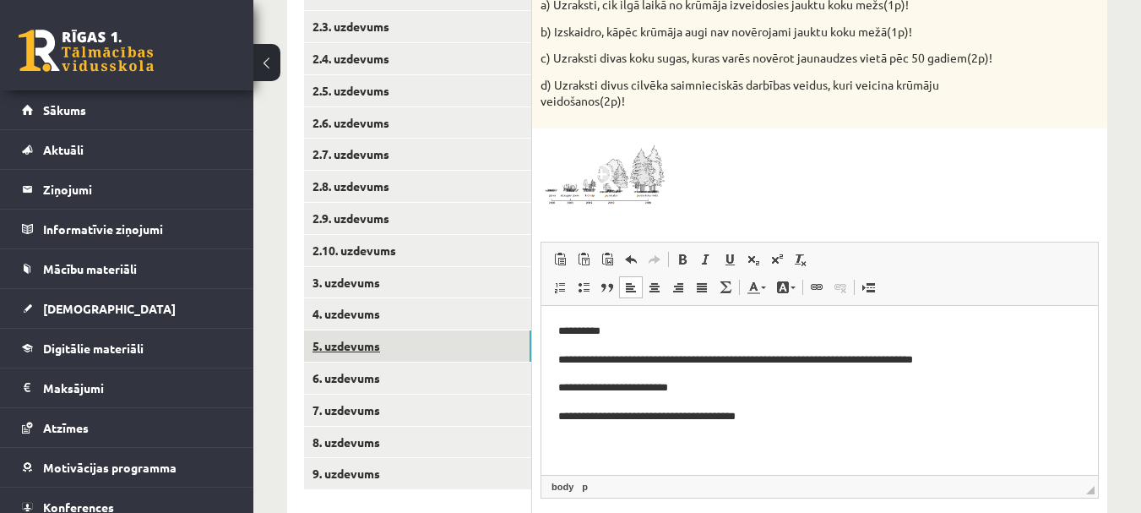
scroll to position [445, 0]
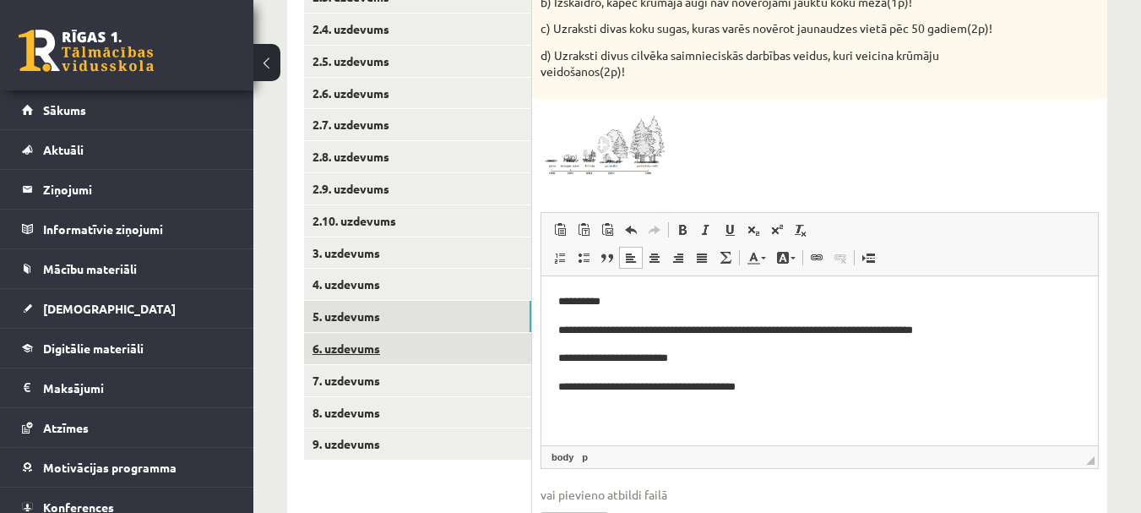
click at [355, 355] on link "6. uzdevums" at bounding box center [417, 348] width 227 height 31
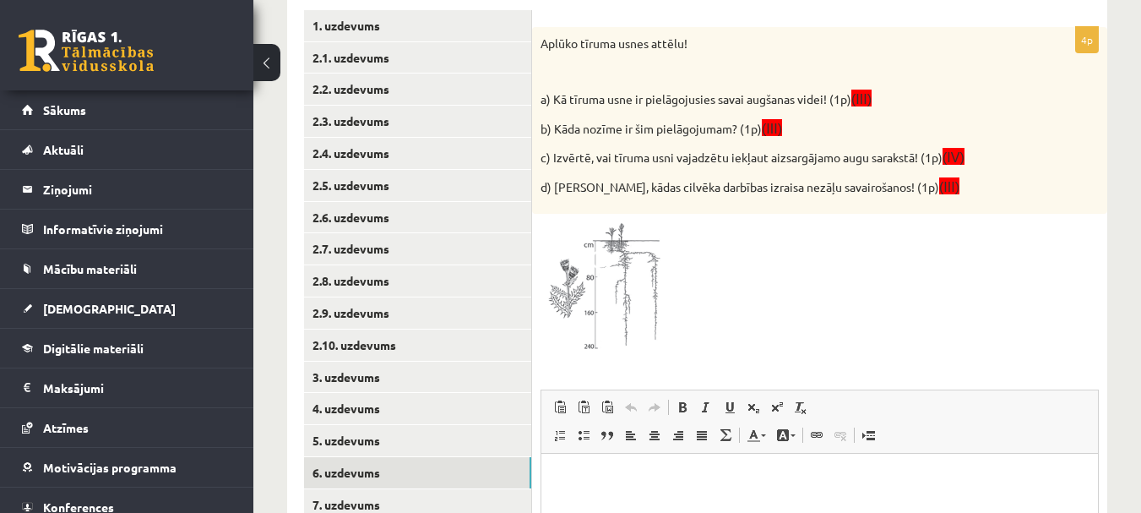
scroll to position [361, 0]
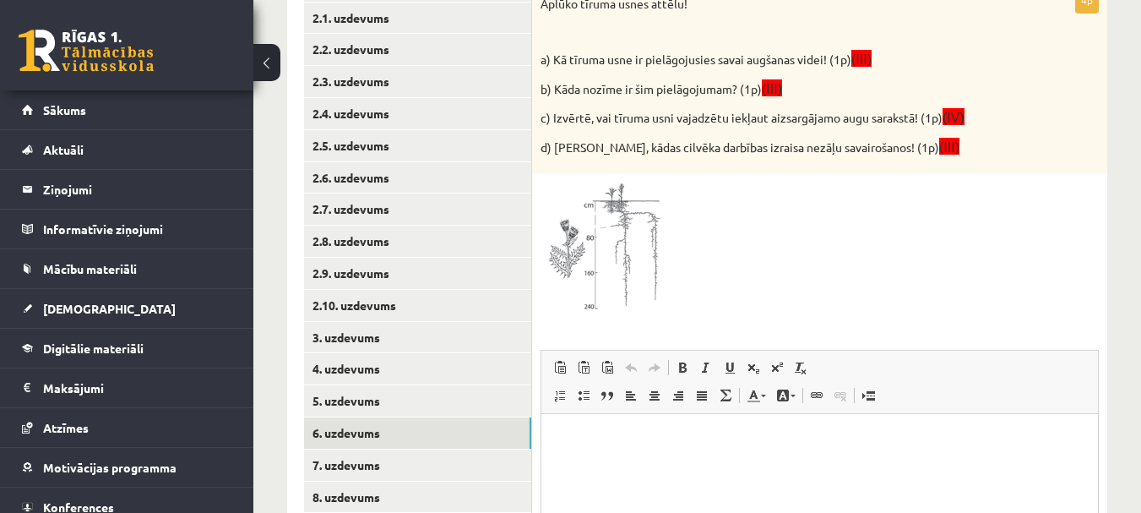
click at [589, 239] on img at bounding box center [604, 248] width 127 height 133
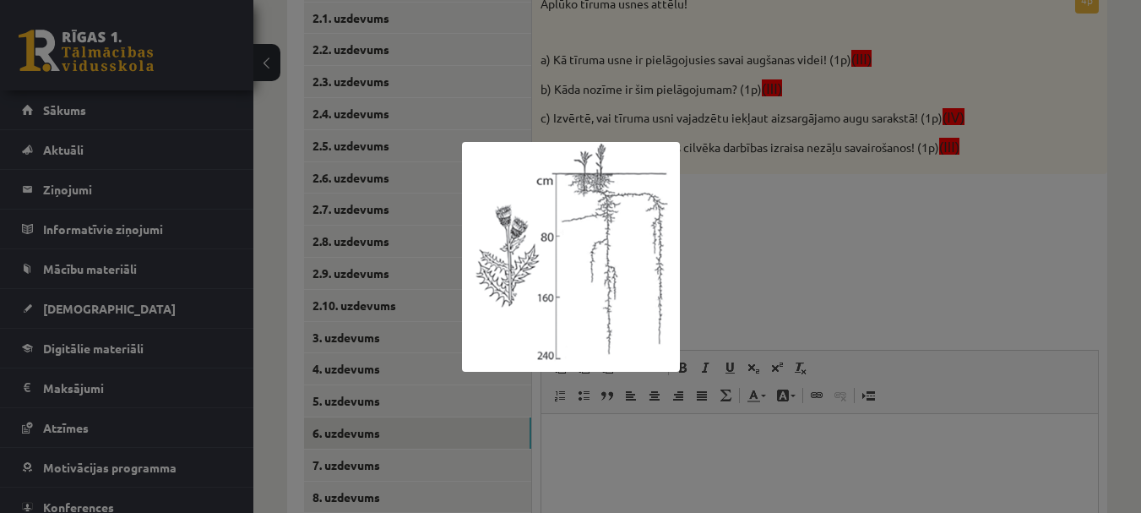
drag, startPoint x: 782, startPoint y: 269, endPoint x: 768, endPoint y: 254, distance: 20.3
click at [780, 269] on div at bounding box center [570, 256] width 1141 height 513
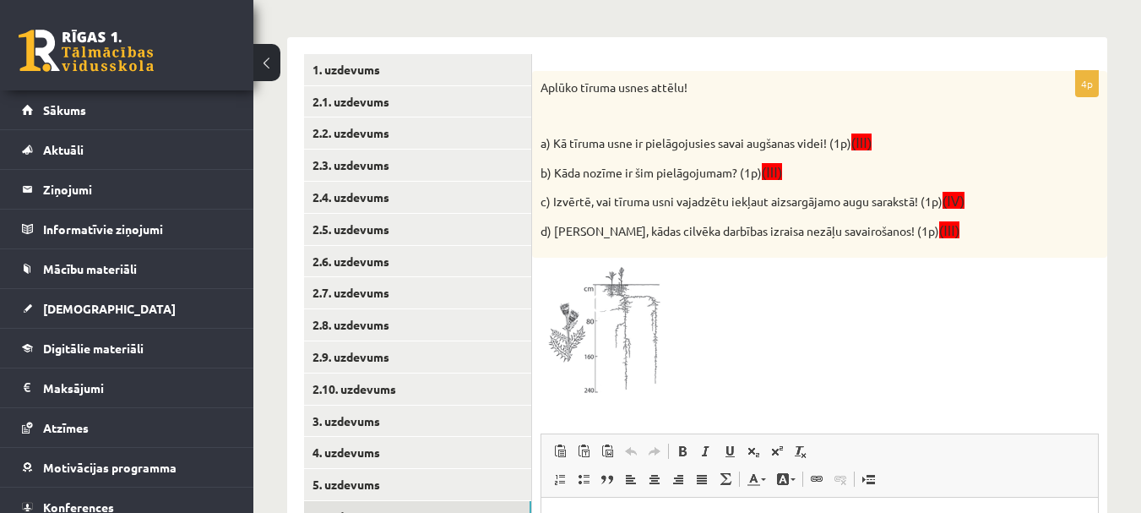
scroll to position [276, 0]
drag, startPoint x: 541, startPoint y: 90, endPoint x: 694, endPoint y: 90, distance: 152.9
click at [694, 90] on p "Aplūko tīruma usnes attēlu!" at bounding box center [778, 88] width 474 height 17
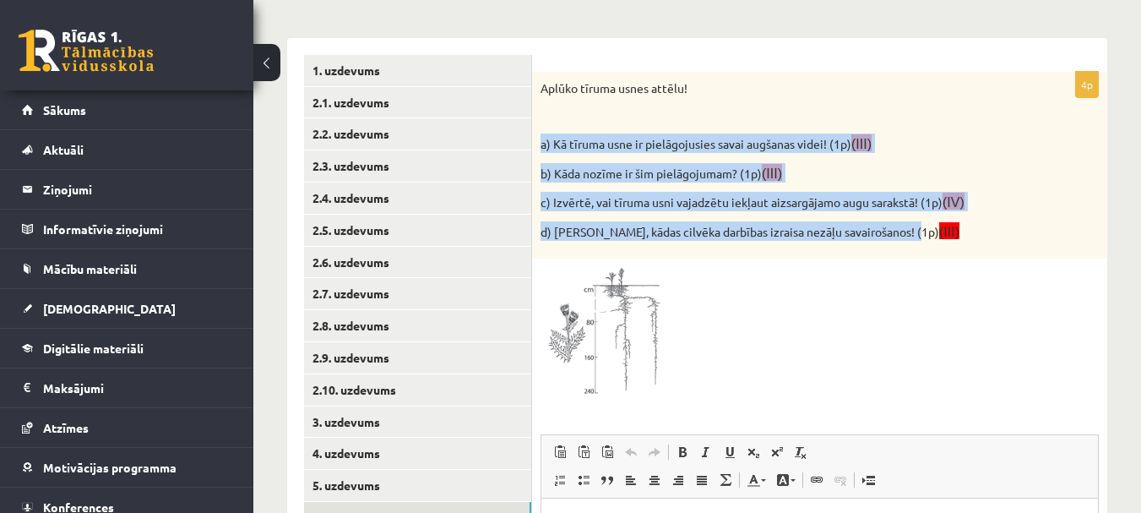
drag, startPoint x: 540, startPoint y: 140, endPoint x: 906, endPoint y: 241, distance: 380.1
click at [906, 241] on div "Aplūko tīruma usnes attēlu! a) Kā tīruma usne ir pielāgojusies savai augšanas v…" at bounding box center [819, 166] width 575 height 188
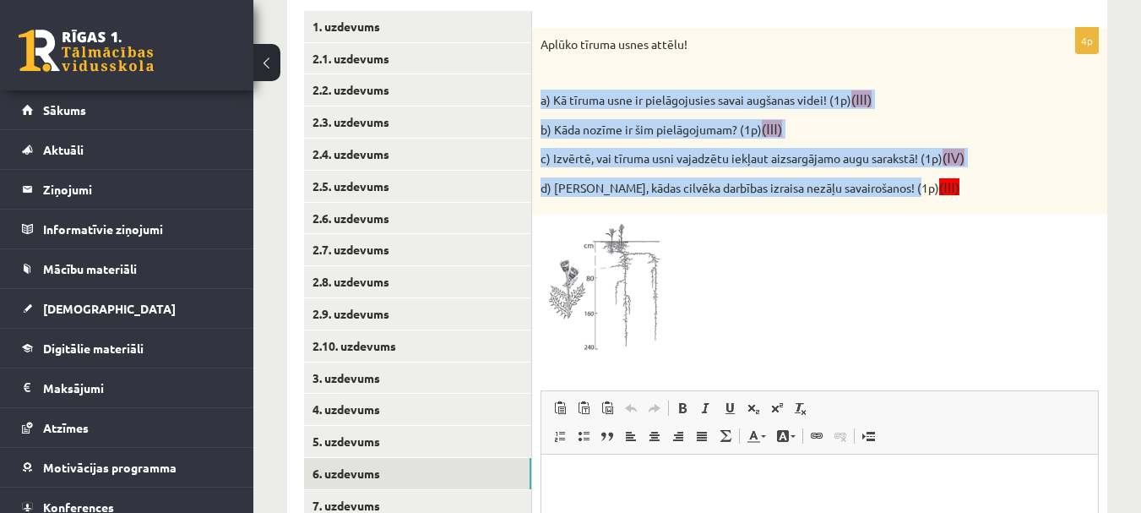
scroll to position [361, 0]
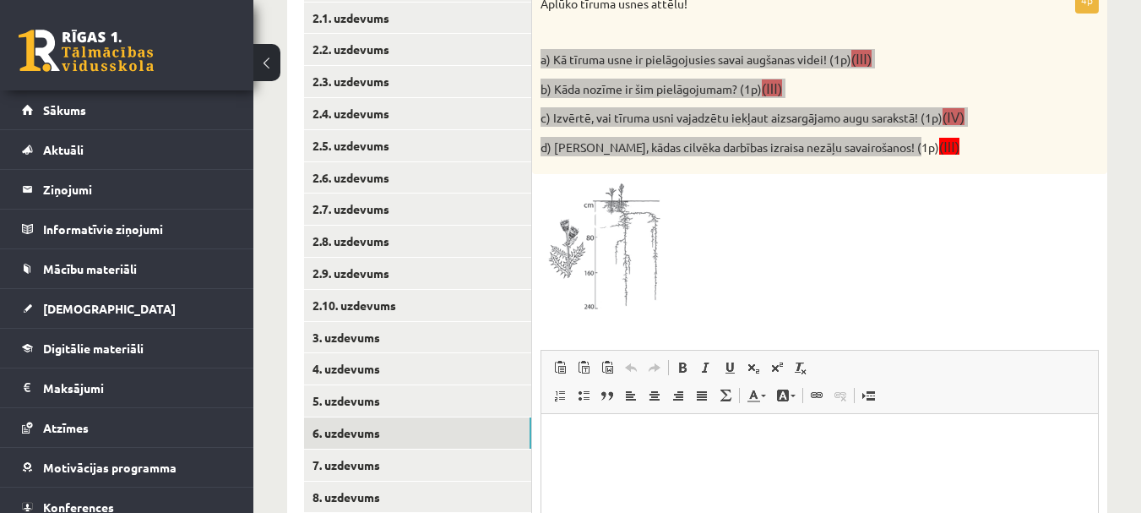
click at [591, 465] on html at bounding box center [819, 440] width 557 height 52
click at [621, 475] on p "**" at bounding box center [819, 469] width 523 height 18
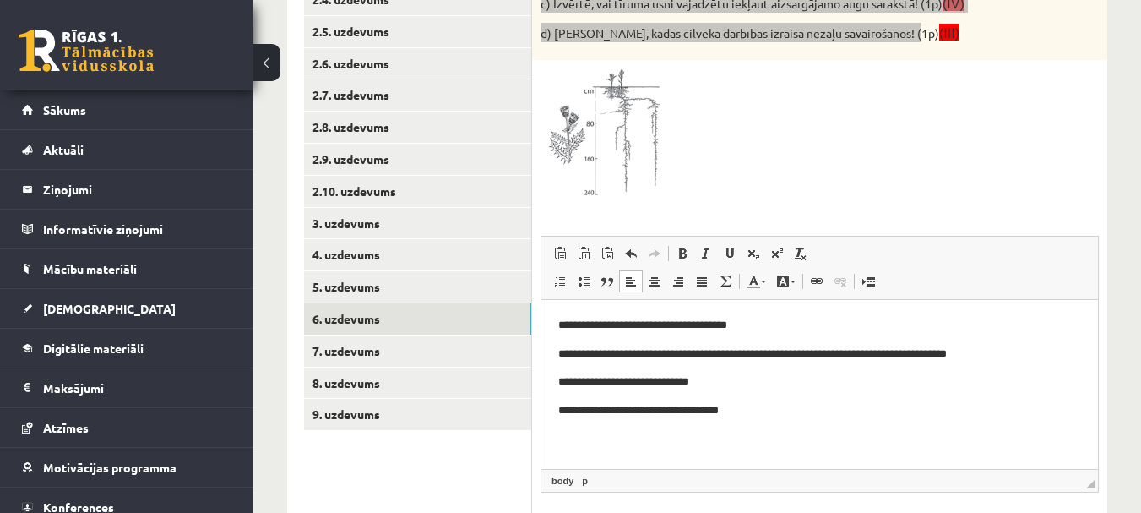
scroll to position [445, 0]
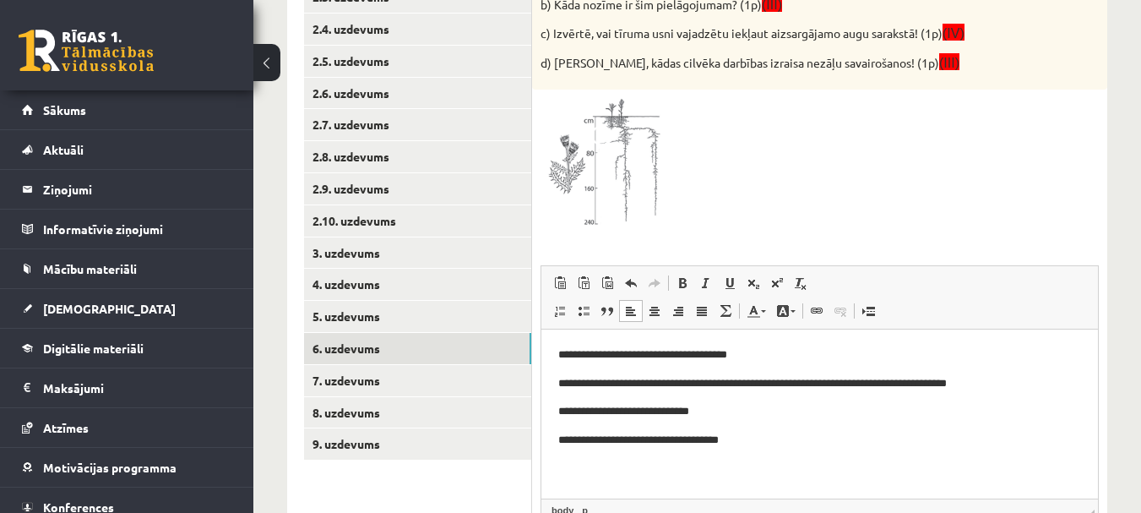
click at [770, 166] on div at bounding box center [820, 164] width 558 height 133
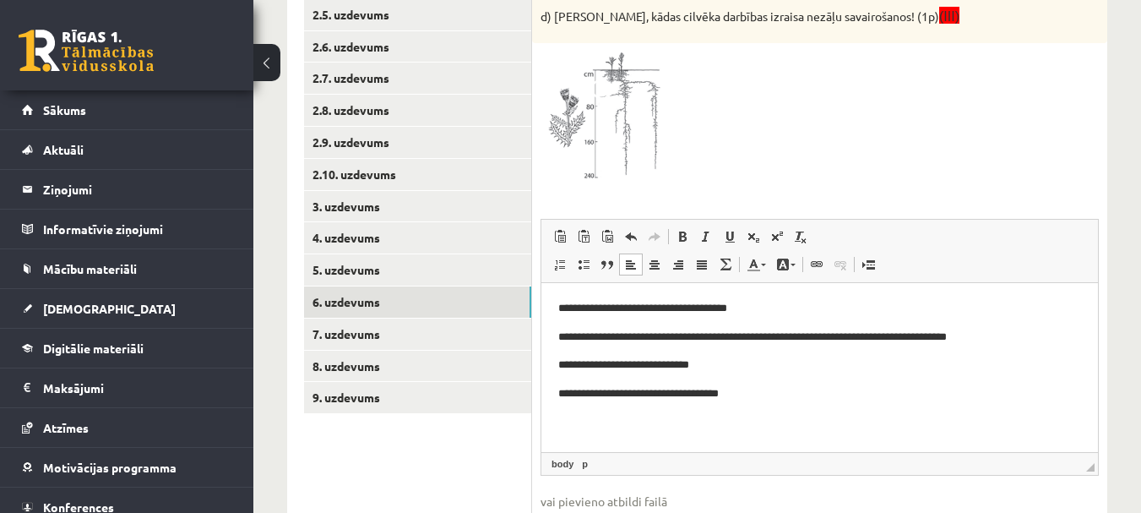
scroll to position [601, 0]
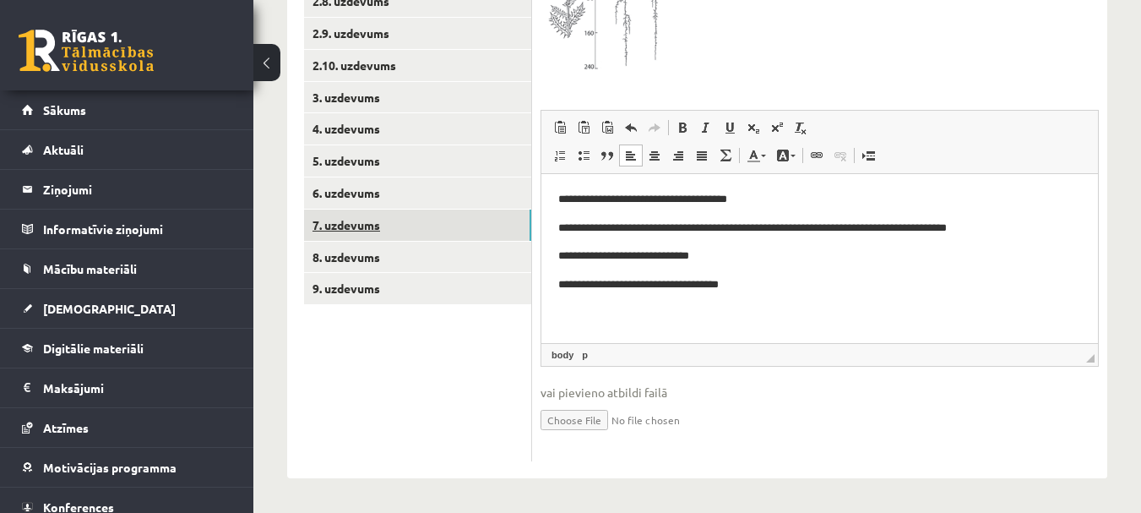
drag, startPoint x: 370, startPoint y: 222, endPoint x: 207, endPoint y: 63, distance: 228.2
click at [370, 222] on link "7. uzdevums" at bounding box center [417, 224] width 227 height 31
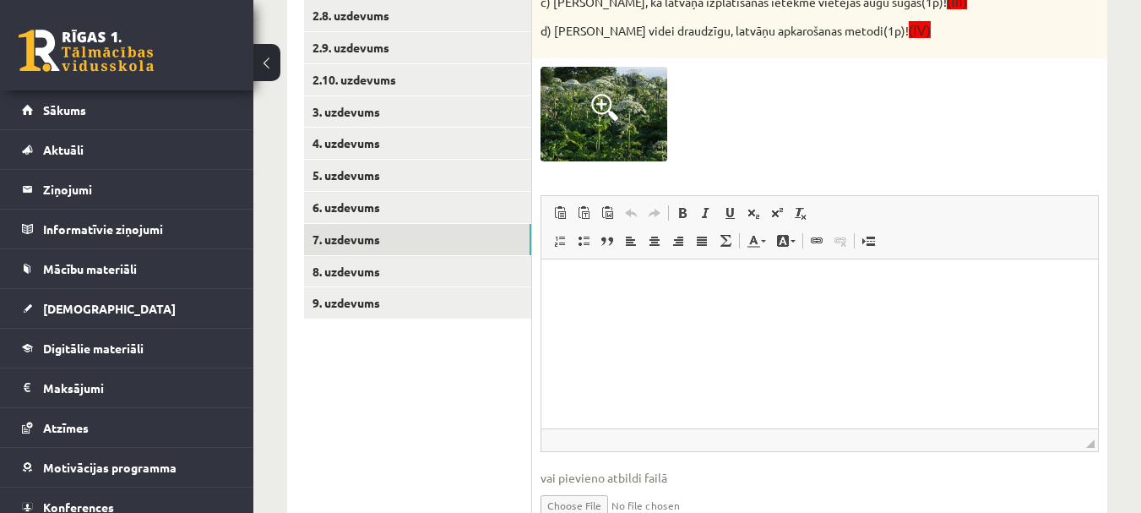
scroll to position [589, 0]
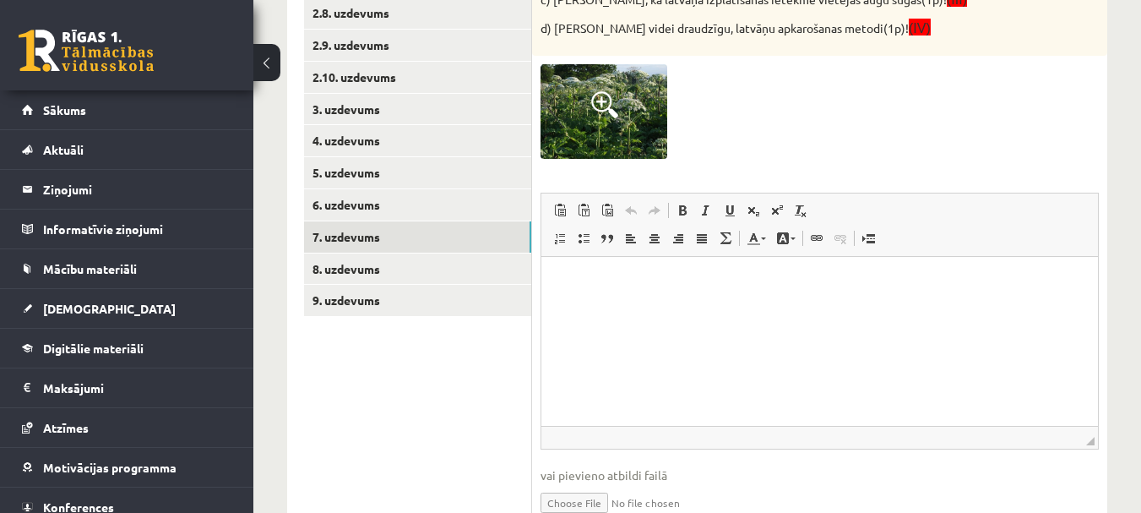
click at [585, 305] on html at bounding box center [819, 283] width 557 height 52
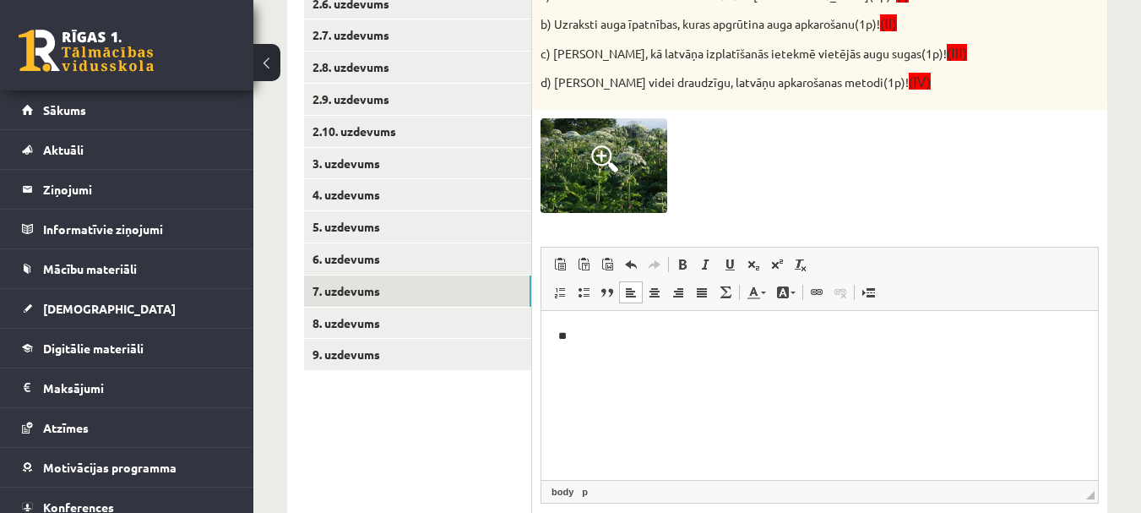
scroll to position [504, 0]
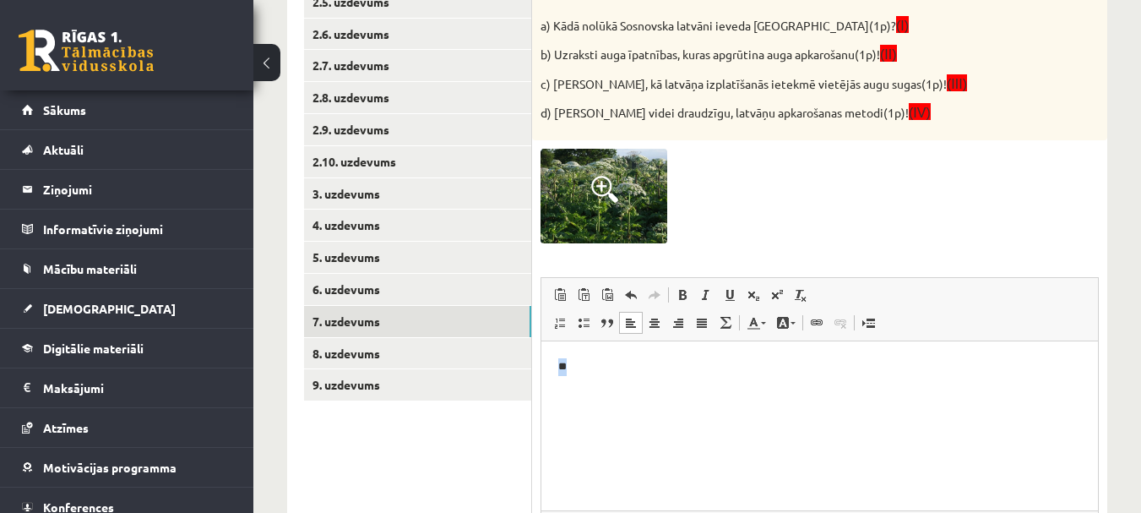
drag, startPoint x: 584, startPoint y: 375, endPoint x: 558, endPoint y: 369, distance: 26.8
click at [558, 369] on html "**" at bounding box center [819, 367] width 557 height 52
click at [750, 364] on p "**********" at bounding box center [819, 367] width 523 height 18
click at [558, 366] on html "**********" at bounding box center [819, 380] width 557 height 79
click at [802, 362] on p "**********" at bounding box center [819, 367] width 523 height 18
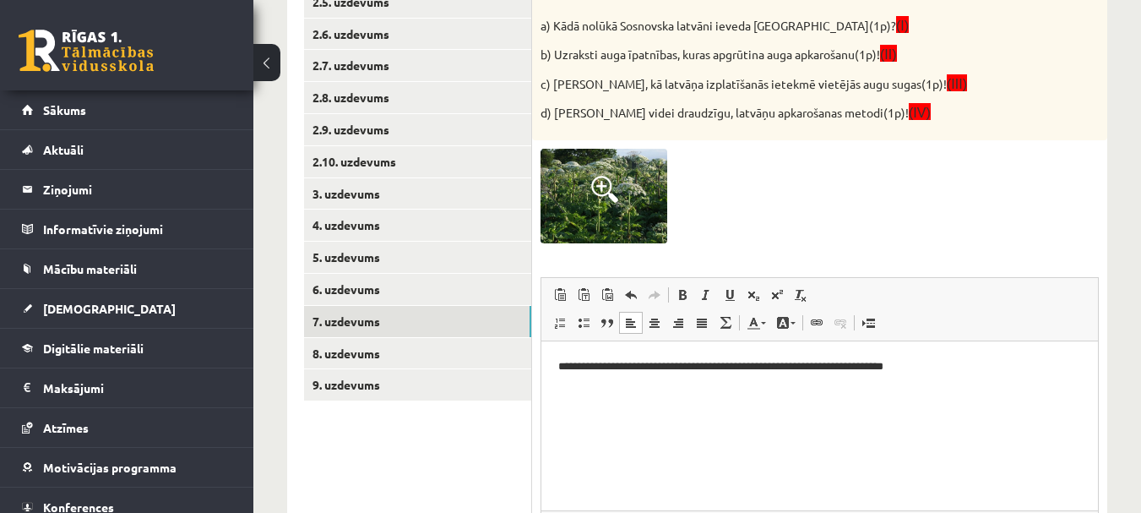
click at [945, 367] on p "**********" at bounding box center [819, 367] width 523 height 18
click at [987, 370] on p "**********" at bounding box center [819, 367] width 523 height 18
click at [558, 367] on html "**********" at bounding box center [819, 389] width 557 height 97
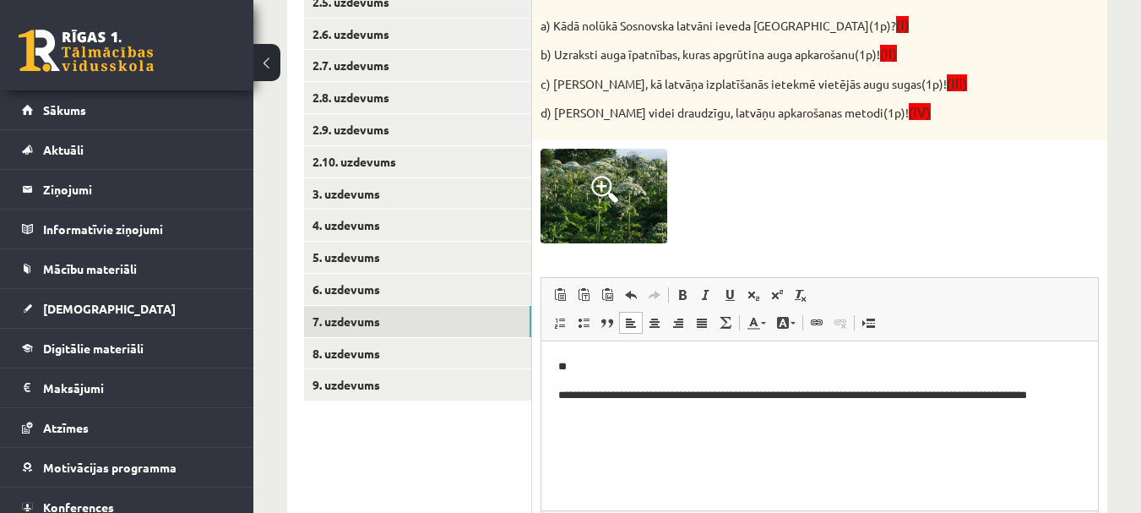
click at [589, 360] on p "**" at bounding box center [819, 367] width 523 height 18
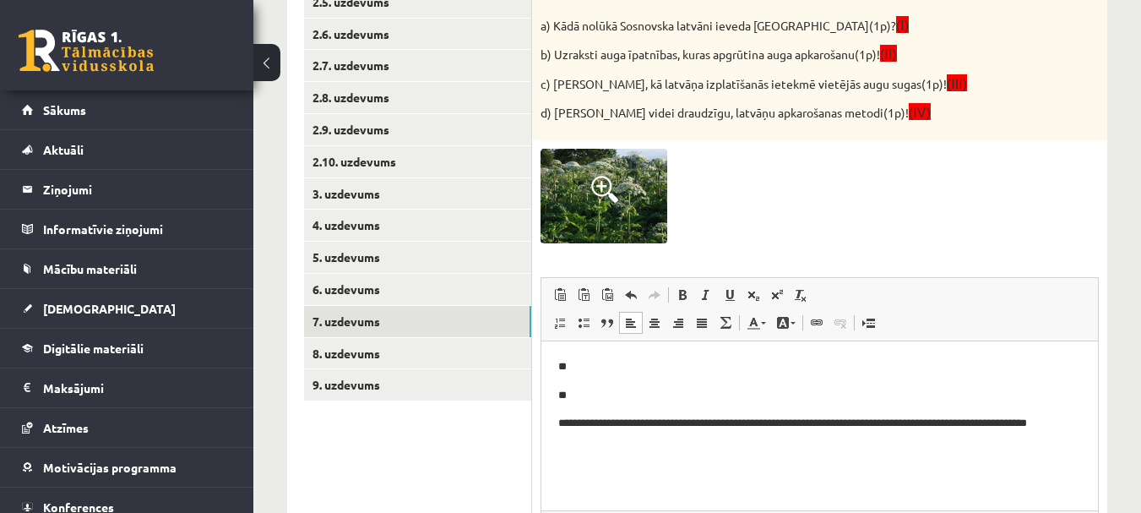
click at [614, 445] on p "**********" at bounding box center [819, 432] width 523 height 35
click at [585, 368] on p "**" at bounding box center [813, 367] width 510 height 18
click at [590, 469] on p "**" at bounding box center [813, 470] width 510 height 18
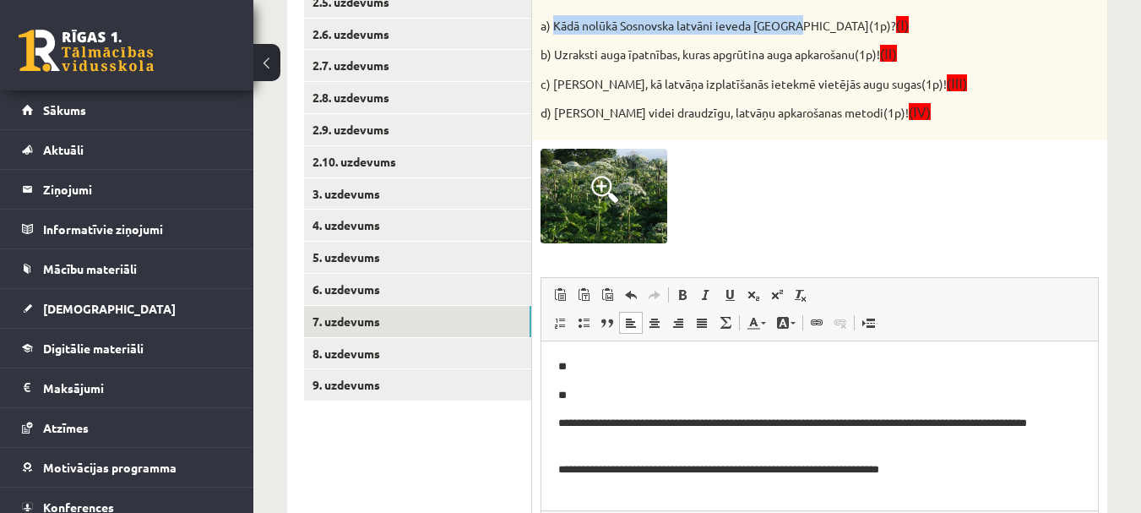
drag, startPoint x: 552, startPoint y: 28, endPoint x: 793, endPoint y: 25, distance: 240.8
click at [793, 25] on p "a) Kādā nolūkā Sosnovska latvāni ieveda Latvijā(1p)? (I)" at bounding box center [778, 24] width 474 height 19
click at [587, 366] on p "**" at bounding box center [813, 367] width 510 height 18
click at [583, 401] on p "**" at bounding box center [813, 396] width 510 height 18
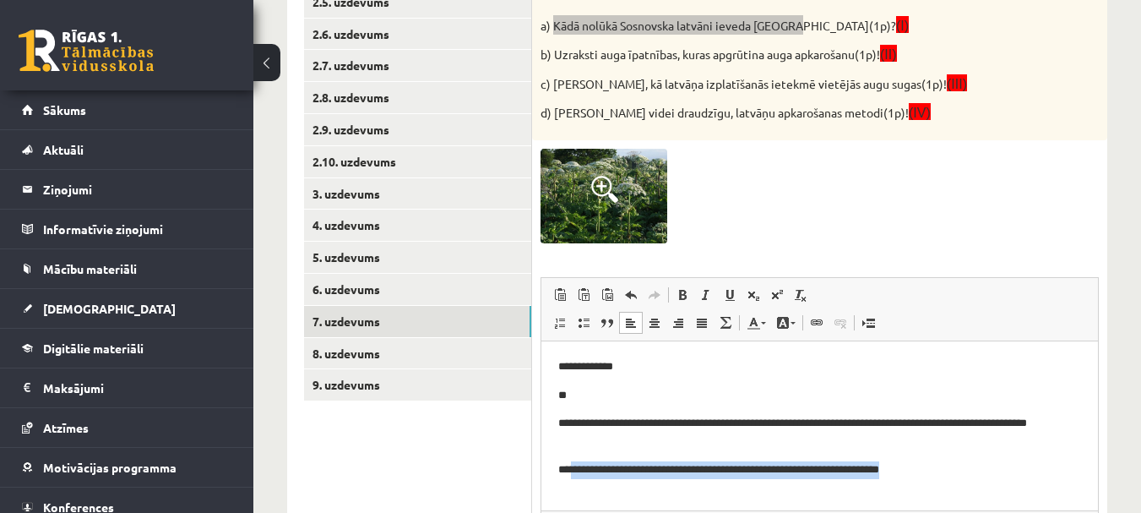
drag, startPoint x: 845, startPoint y: 467, endPoint x: 572, endPoint y: 478, distance: 273.1
click at [572, 478] on p "**********" at bounding box center [813, 470] width 510 height 18
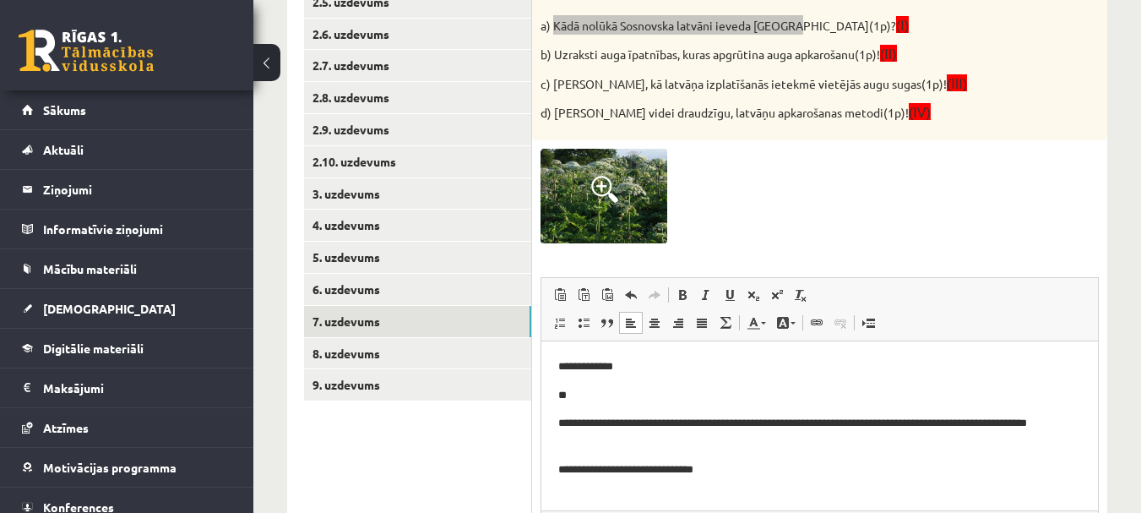
click at [603, 404] on body "**********" at bounding box center [819, 432] width 523 height 149
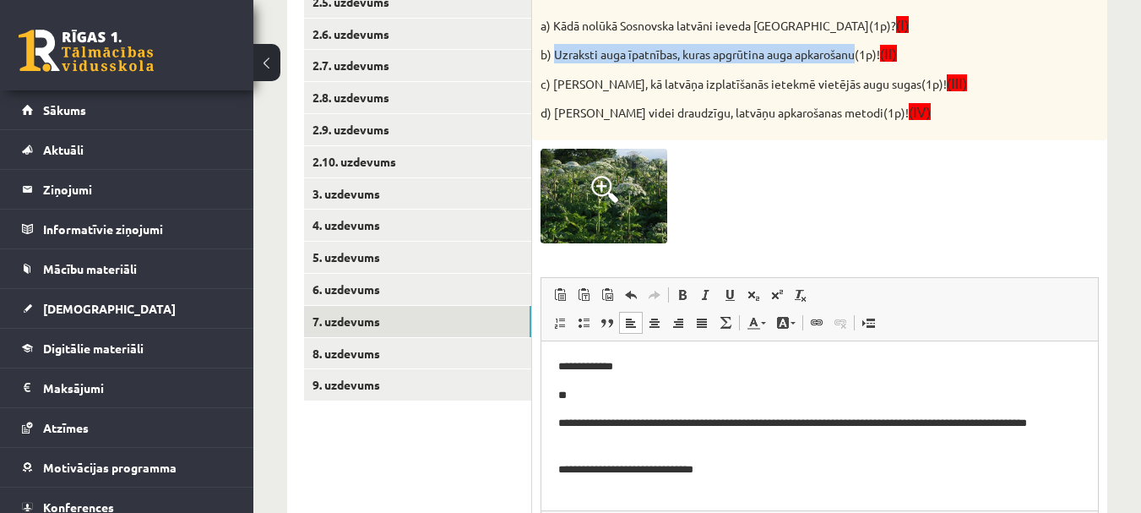
drag, startPoint x: 554, startPoint y: 53, endPoint x: 861, endPoint y: 51, distance: 306.6
click at [861, 51] on p "b) Uzraksti auga īpatnības, kuras apgrūtina auga apkarošanu(1p)! (II)" at bounding box center [778, 53] width 474 height 19
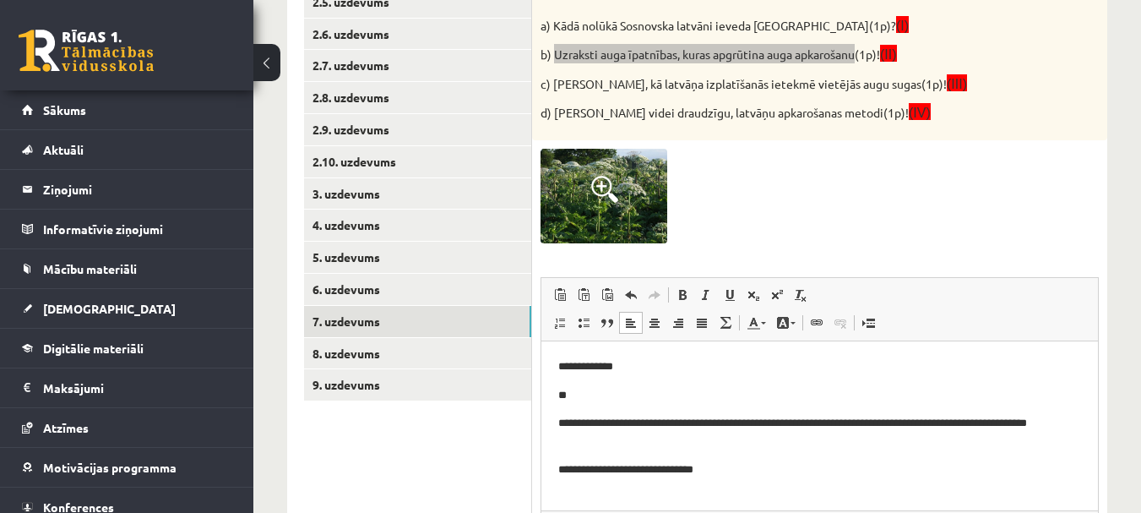
click at [583, 398] on p "**" at bounding box center [813, 396] width 510 height 18
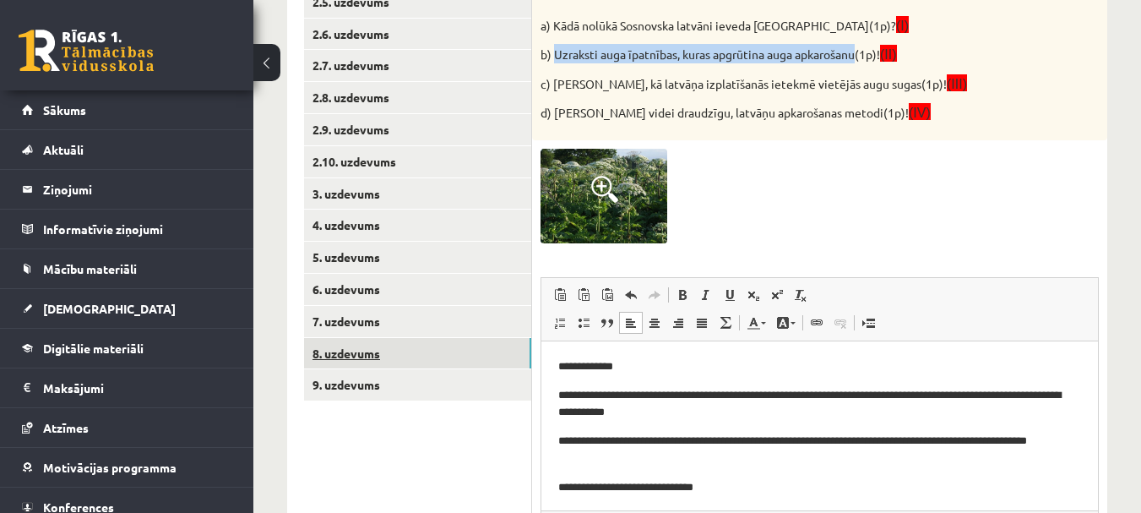
drag, startPoint x: 389, startPoint y: 352, endPoint x: 52, endPoint y: 6, distance: 483.3
click at [389, 352] on link "8. uzdevums" at bounding box center [417, 353] width 227 height 31
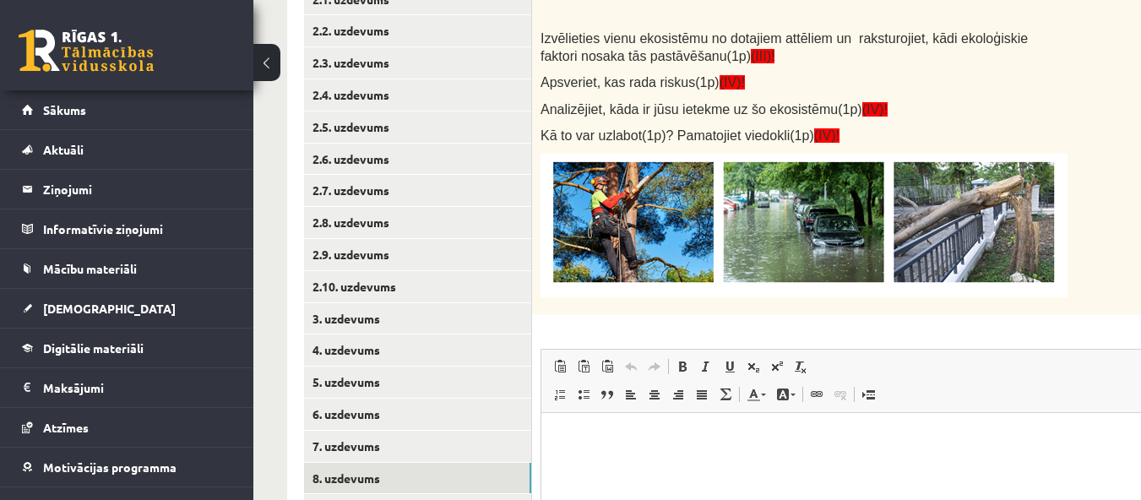
scroll to position [0, 0]
click at [621, 204] on img at bounding box center [804, 226] width 527 height 144
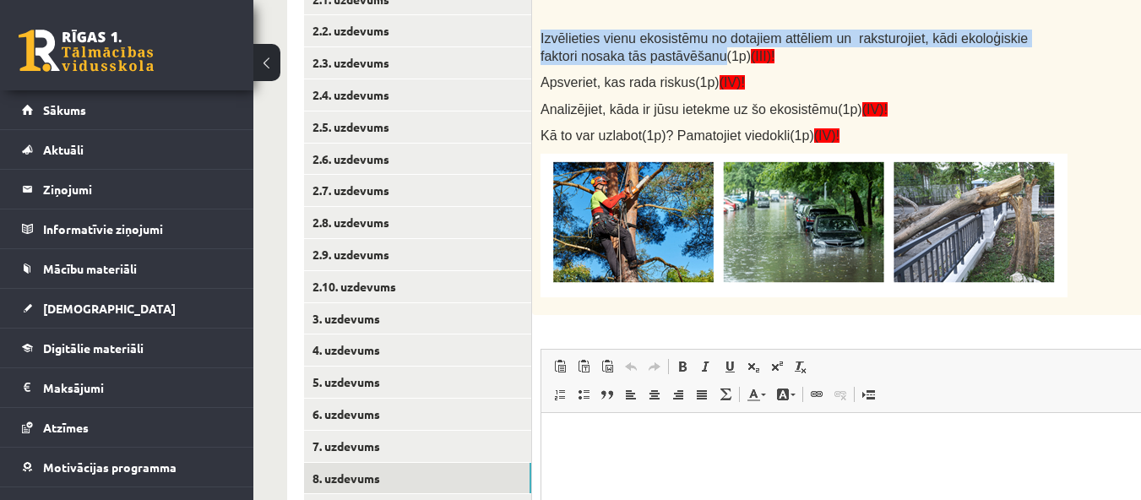
drag, startPoint x: 537, startPoint y: 39, endPoint x: 667, endPoint y: 63, distance: 132.2
click at [667, 63] on div "Vērtēšanas kritēriji: par katru pareizu atbildi 1p! Izvēlieties vienu ekosistēm…" at bounding box center [846, 142] width 628 height 346
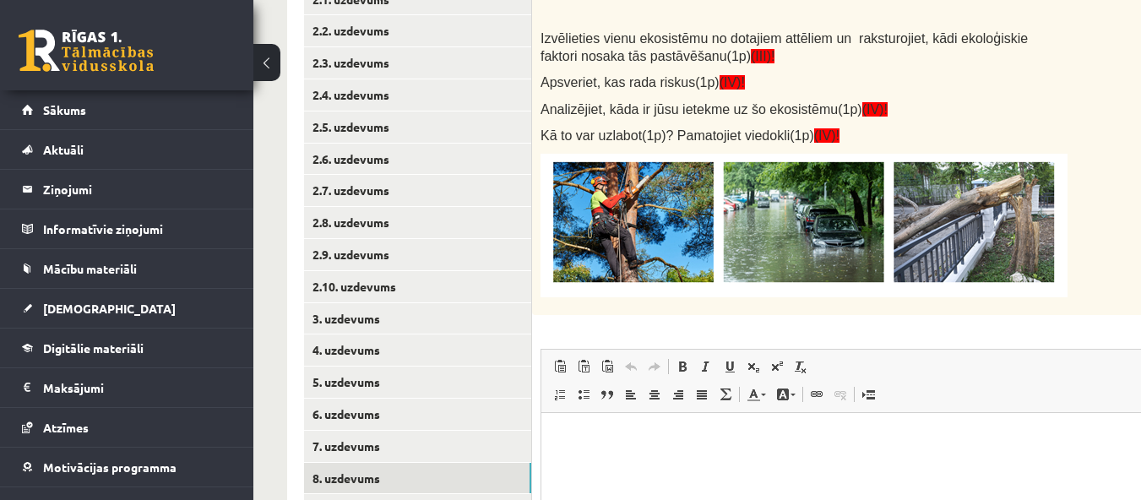
click at [771, 62] on p "Izvēlieties vienu ekosistēmu no dotajiem attēliem un raksturojiet, kādi ekoloģi…" at bounding box center [804, 47] width 527 height 35
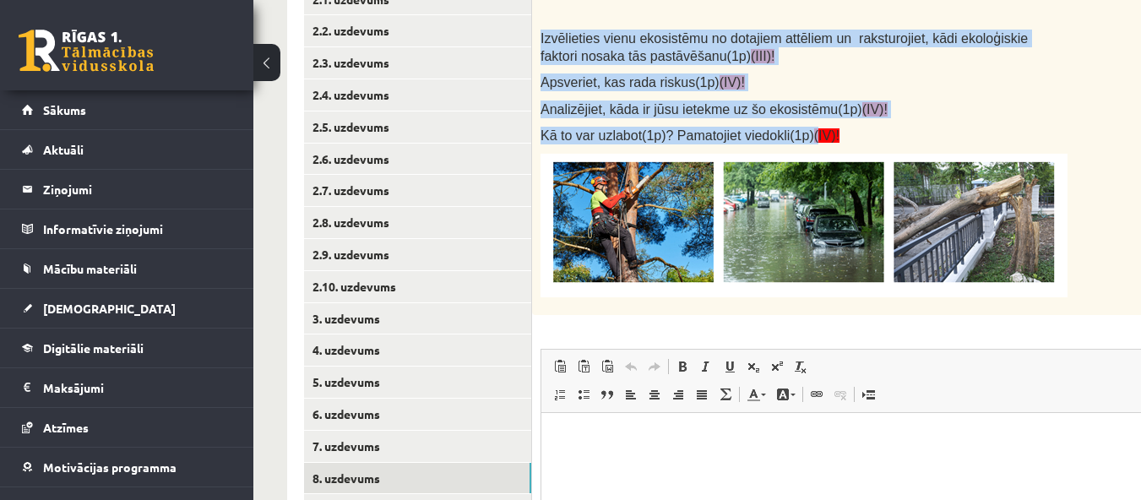
drag, startPoint x: 541, startPoint y: 37, endPoint x: 793, endPoint y: 139, distance: 272.5
click at [793, 139] on div "Vērtēšanas kritēriji: par katru pareizu atbildi 1p! Izvēlieties vienu ekosistēm…" at bounding box center [846, 142] width 628 height 346
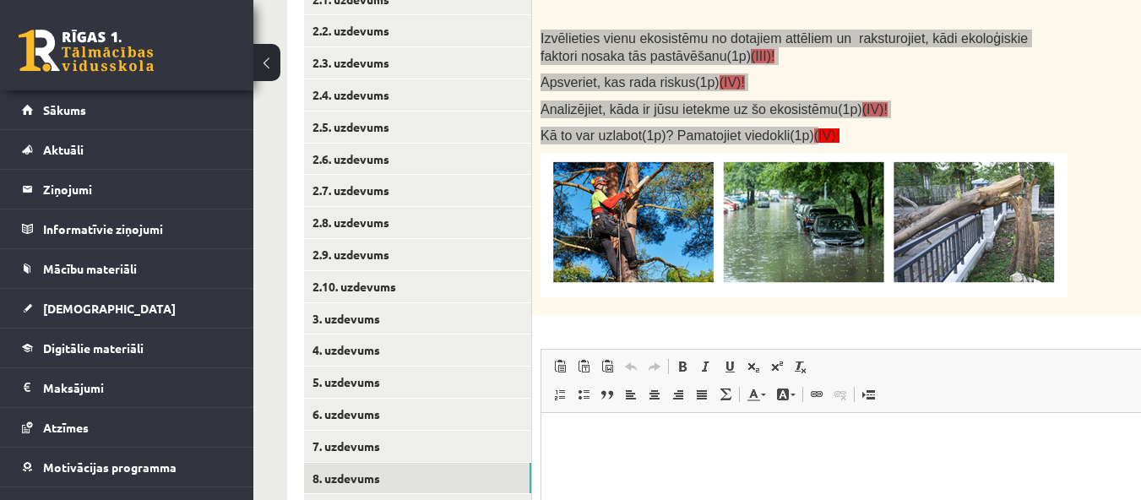
click at [570, 436] on p "Bagātinātā teksta redaktors, wiswyg-editor-user-answer-47024881767840" at bounding box center [846, 438] width 576 height 18
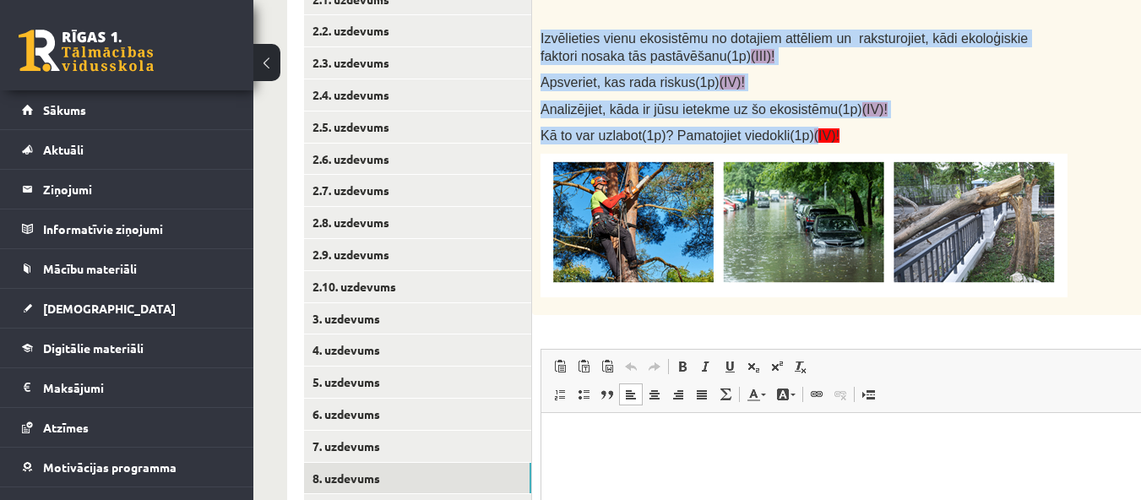
click at [897, 80] on p "Apsveriet, kas rada riskus(1p) (IV)!" at bounding box center [804, 82] width 527 height 18
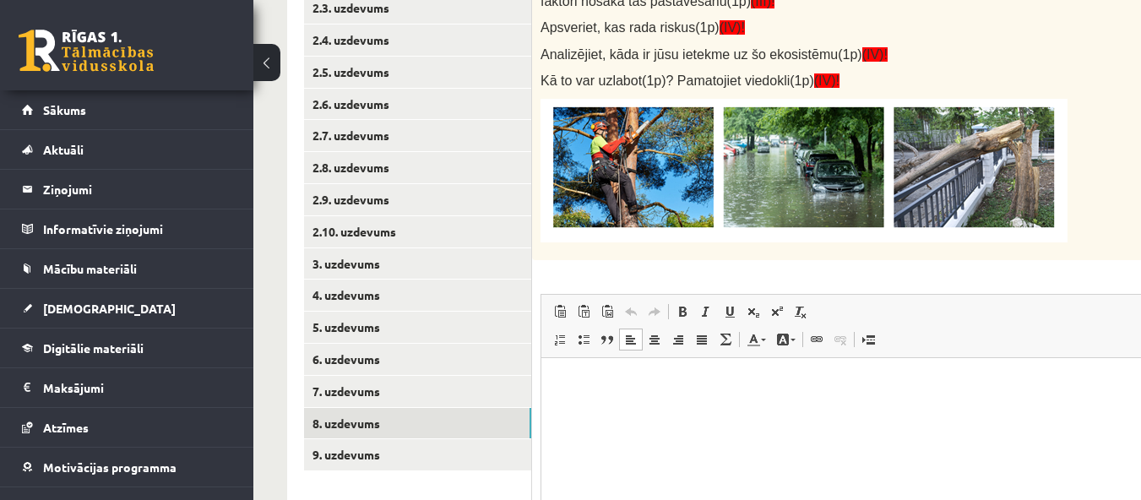
scroll to position [464, 0]
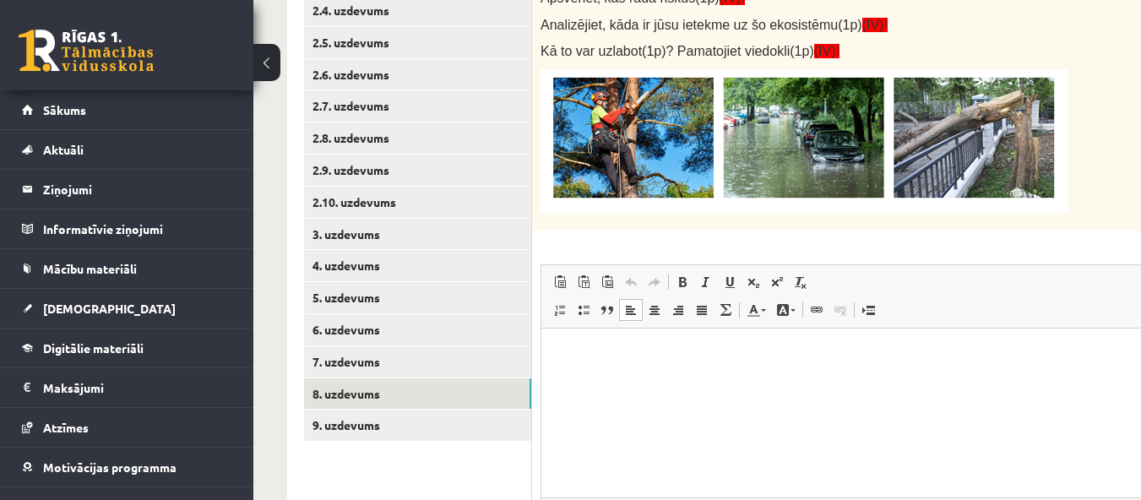
click at [561, 353] on p "Bagātinātā teksta redaktors, wiswyg-editor-user-answer-47024881767840" at bounding box center [846, 354] width 576 height 18
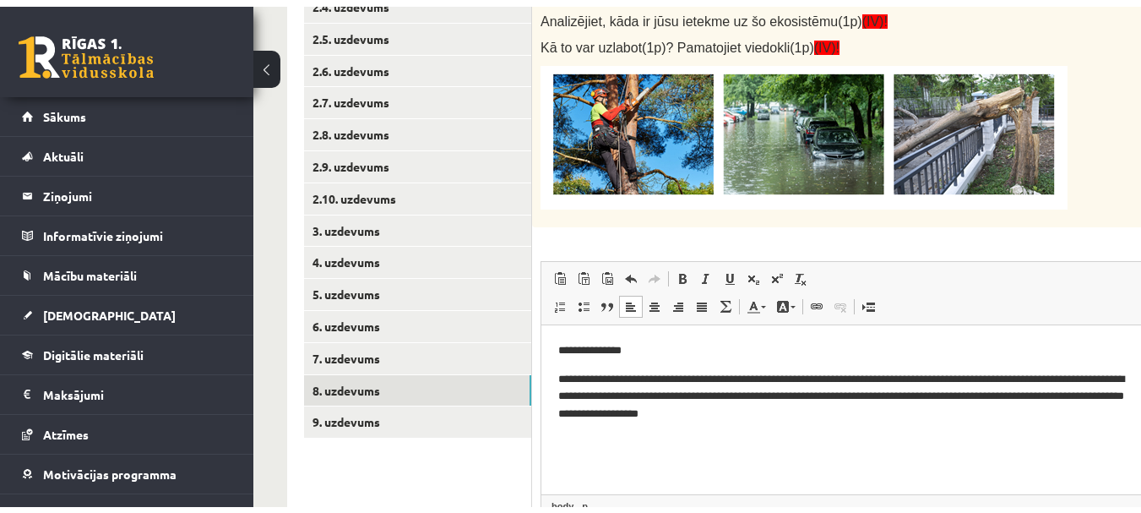
scroll to position [473, 0]
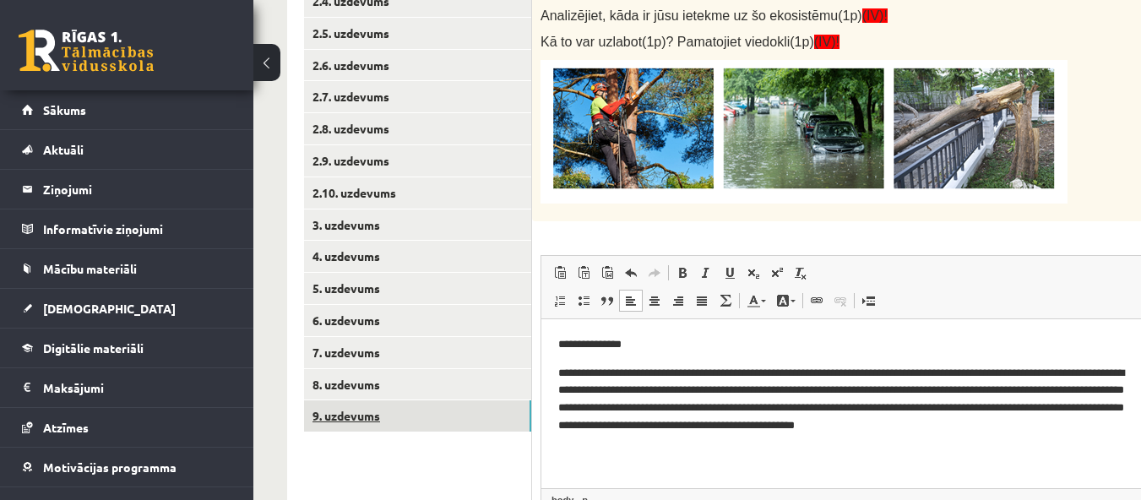
drag, startPoint x: 449, startPoint y: 418, endPoint x: 95, endPoint y: 86, distance: 484.6
click at [449, 418] on link "9. uzdevums" at bounding box center [417, 415] width 227 height 31
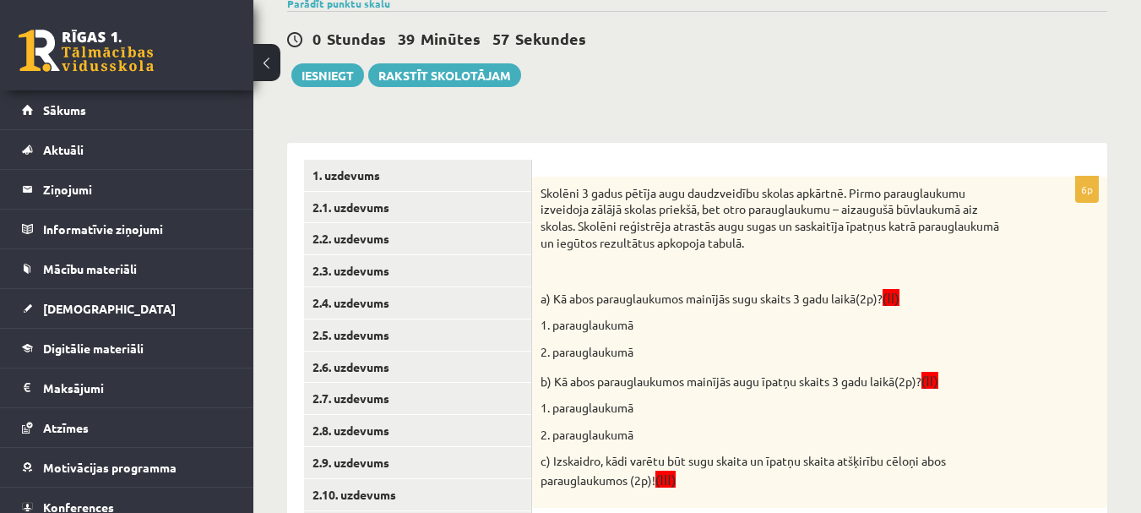
scroll to position [169, 0]
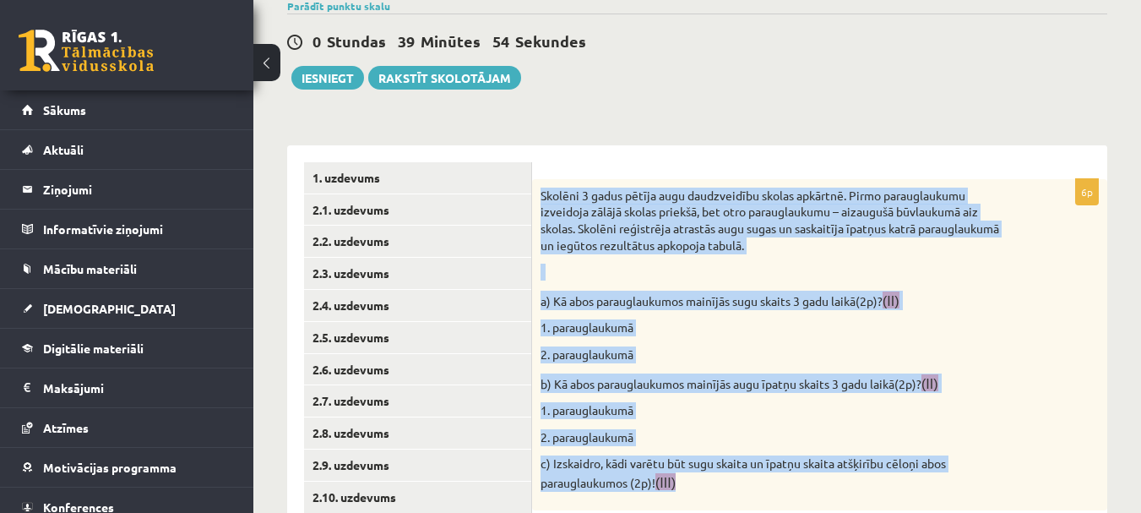
drag, startPoint x: 539, startPoint y: 196, endPoint x: 695, endPoint y: 490, distance: 332.9
click at [695, 490] on div "Skolēni 3 gadus pētīja augu daudzveidību skolas apkārtnē. Pirmo parauglaukumu i…" at bounding box center [819, 344] width 575 height 331
click at [351, 173] on link "1. uzdevums" at bounding box center [417, 177] width 227 height 31
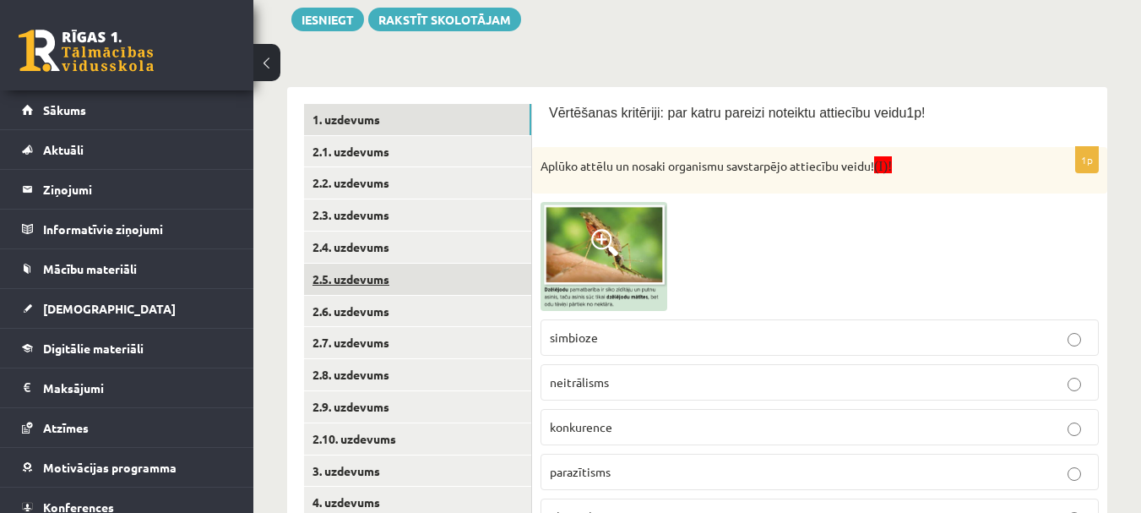
scroll to position [253, 0]
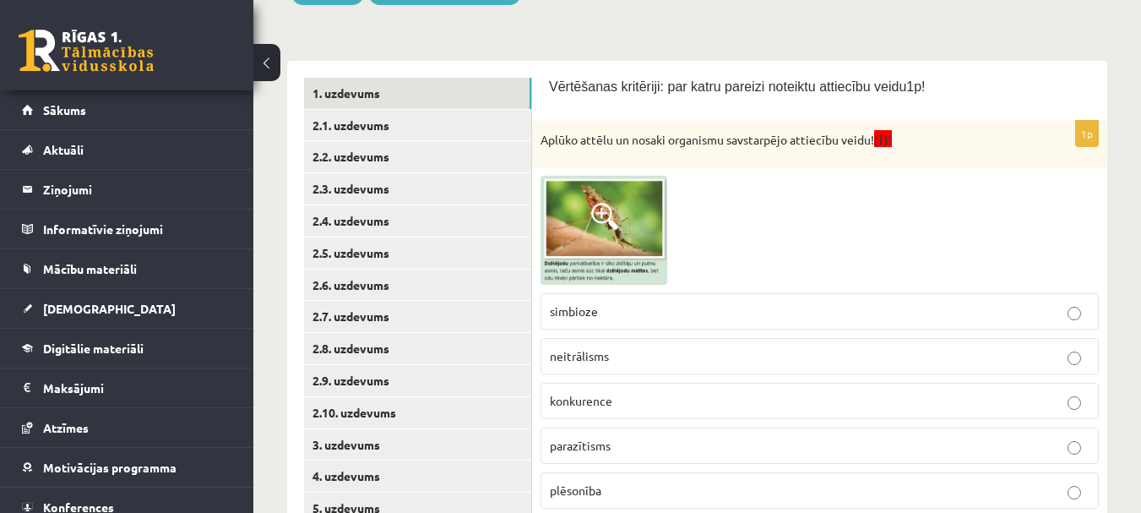
click at [596, 211] on span at bounding box center [604, 216] width 27 height 27
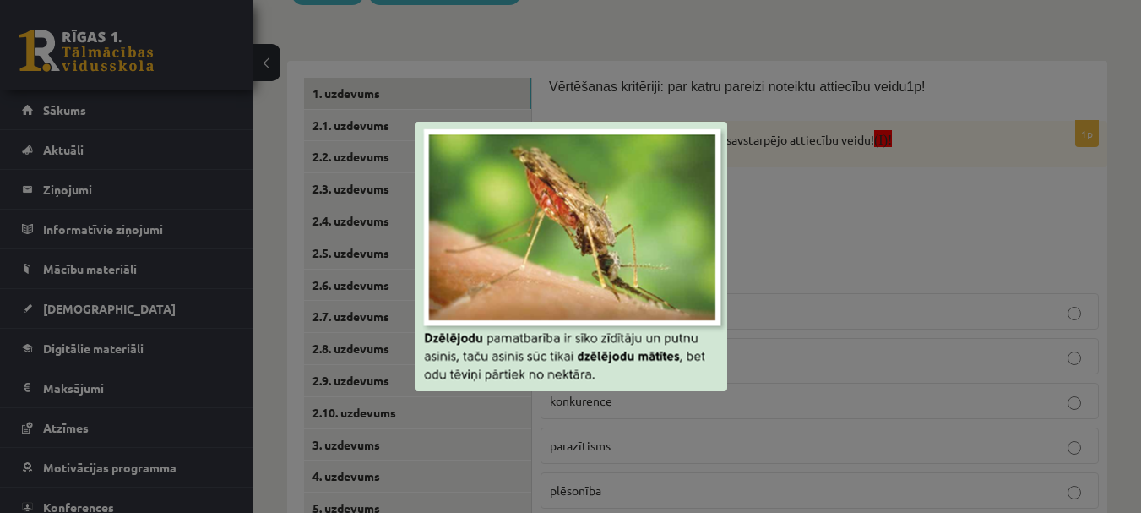
click at [852, 247] on div at bounding box center [570, 256] width 1141 height 513
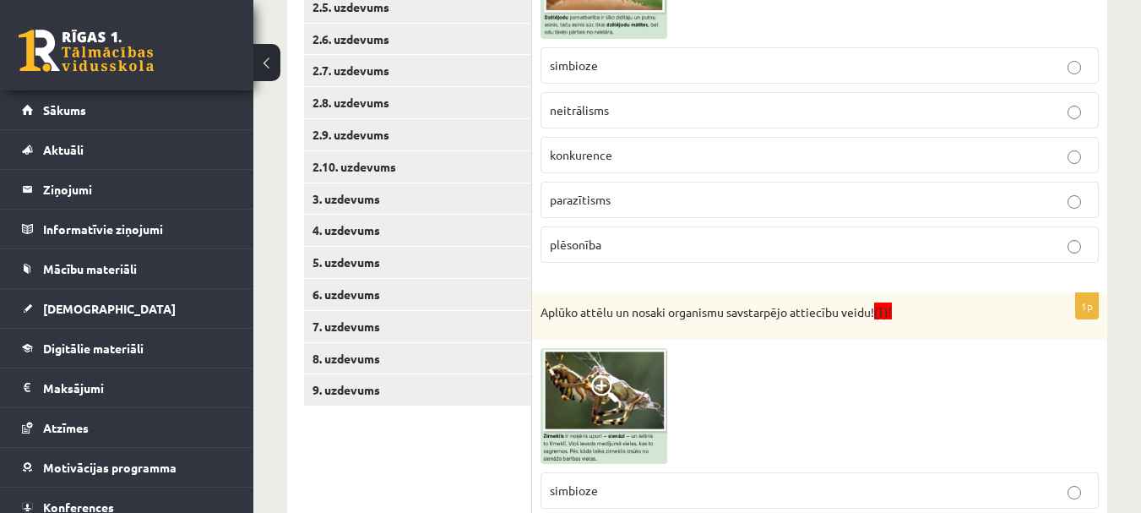
scroll to position [507, 0]
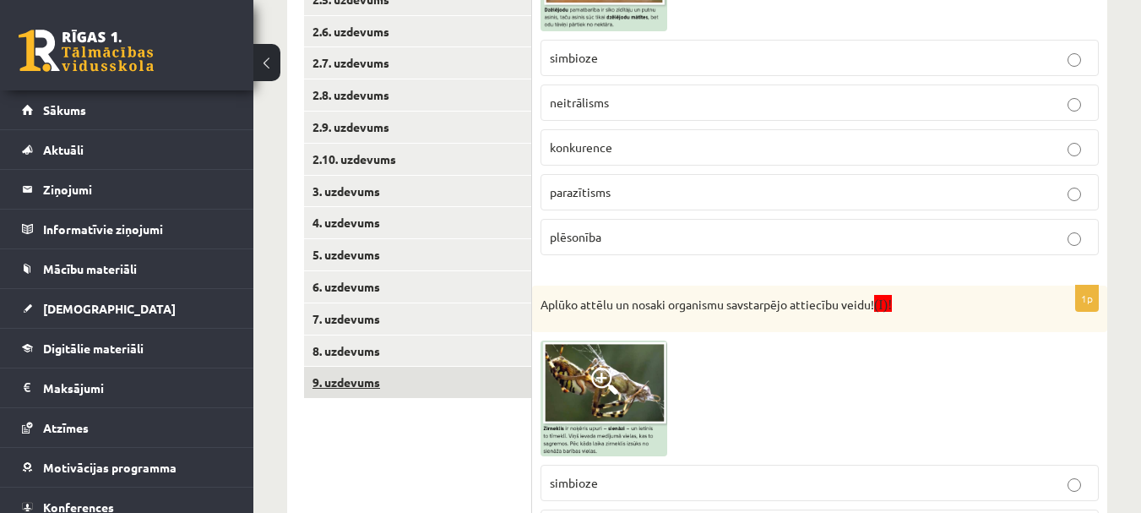
click at [363, 385] on link "9. uzdevums" at bounding box center [417, 382] width 227 height 31
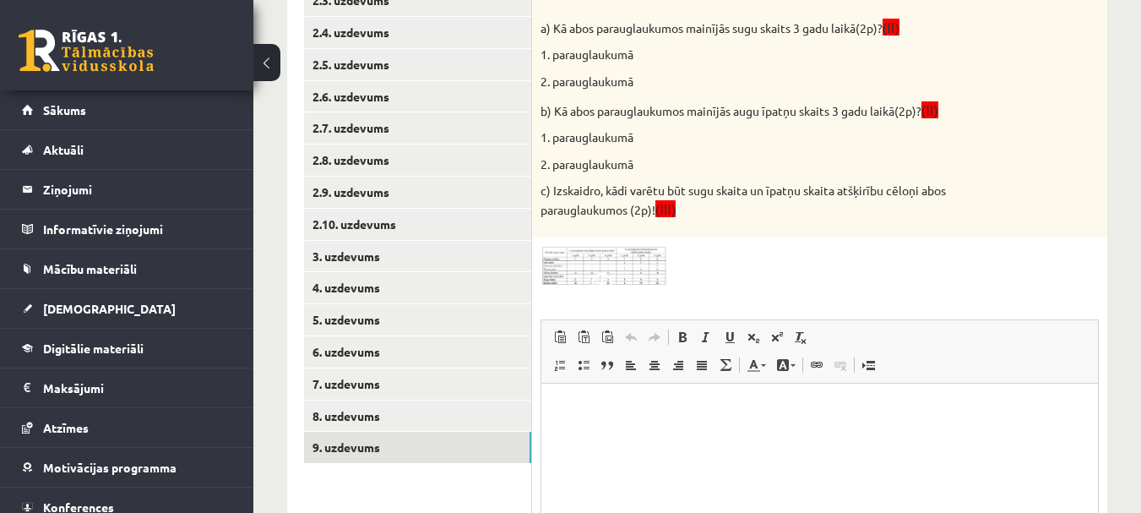
scroll to position [422, 0]
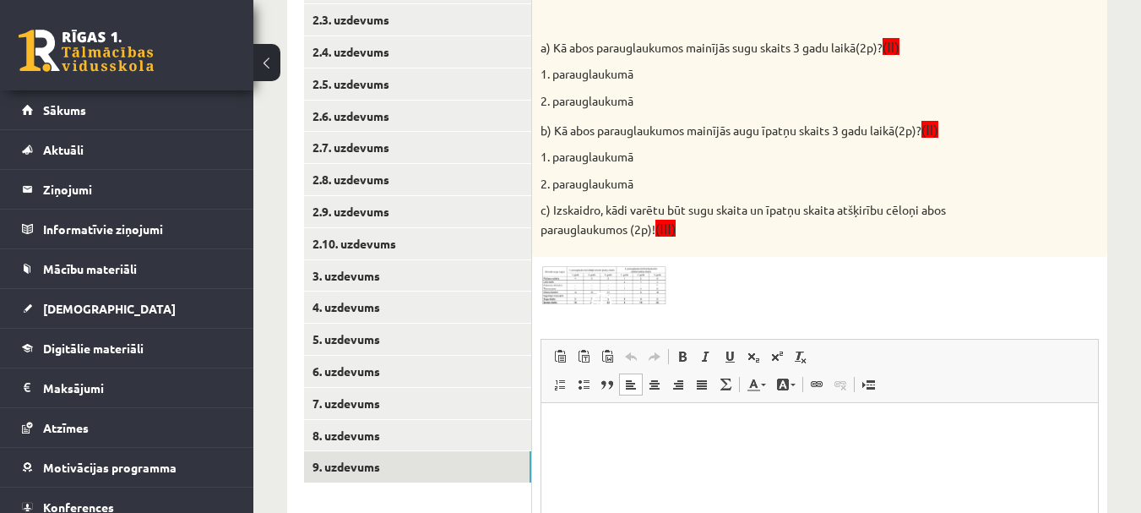
click at [580, 427] on p "Bagātinātā teksta redaktors, wiswyg-editor-user-answer-47025741875020" at bounding box center [819, 429] width 523 height 18
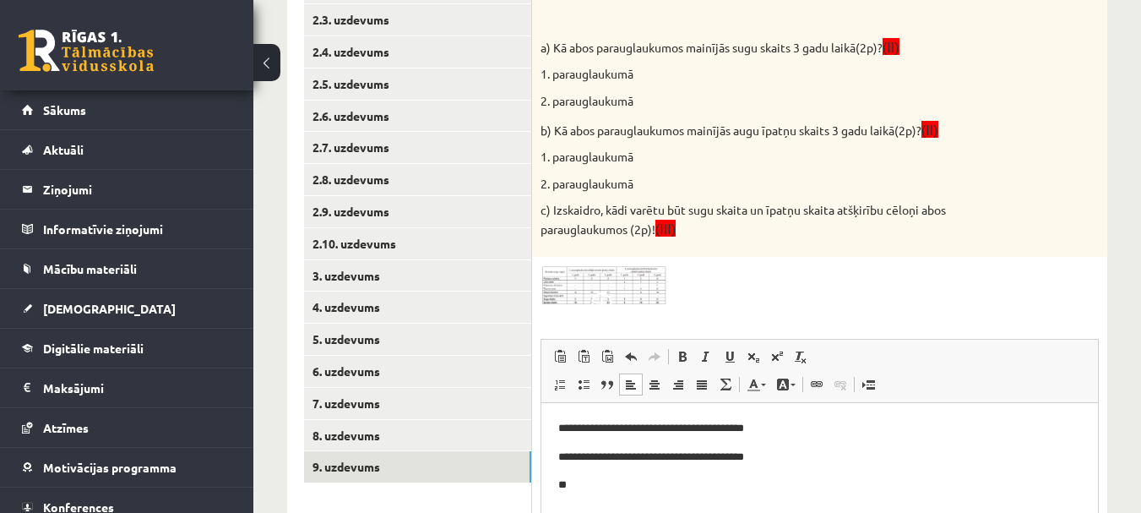
click at [620, 478] on p "**" at bounding box center [819, 485] width 523 height 18
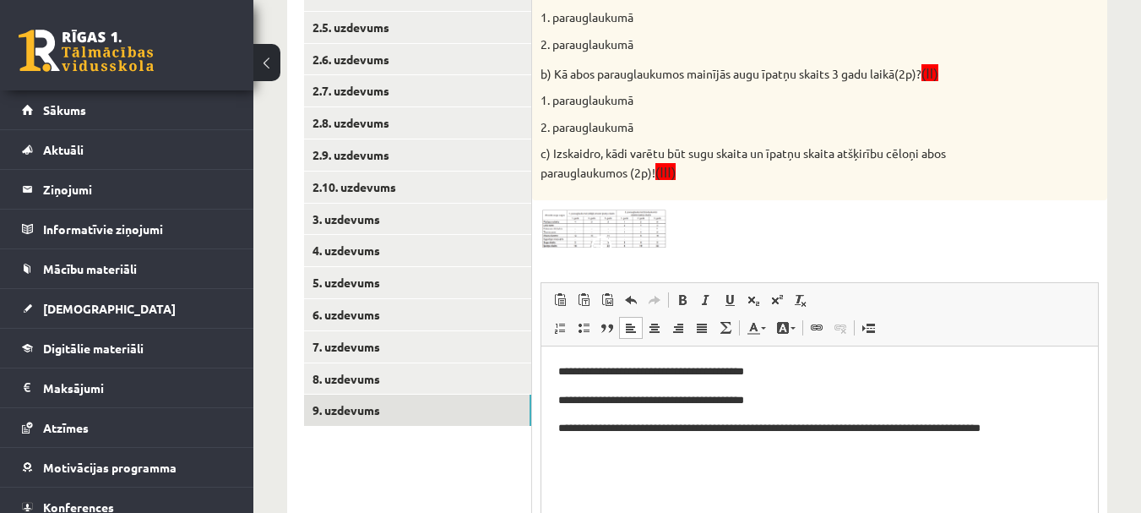
scroll to position [507, 0]
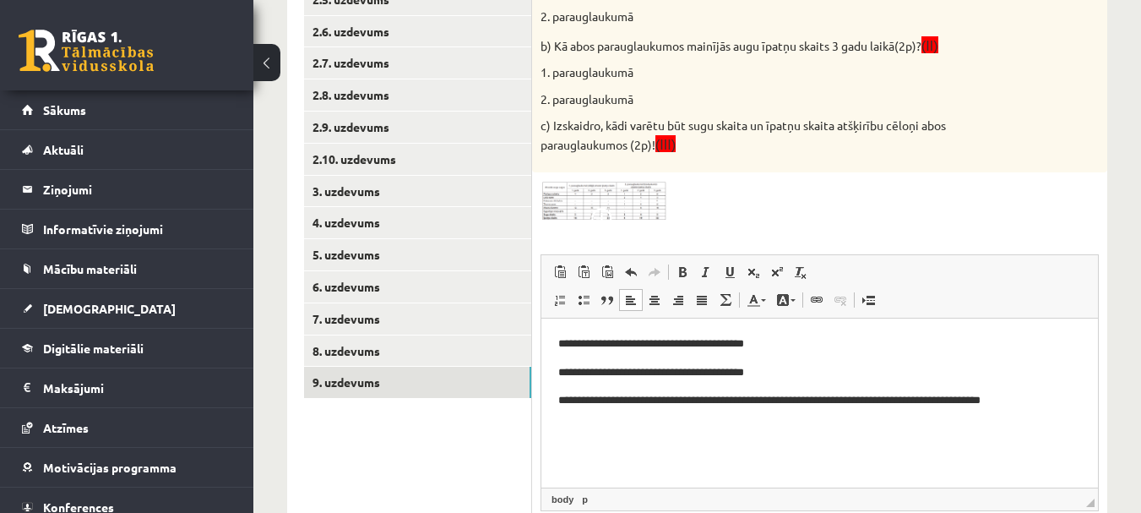
click at [662, 398] on p "**********" at bounding box center [819, 401] width 523 height 18
click at [1068, 398] on p "**********" at bounding box center [819, 401] width 523 height 18
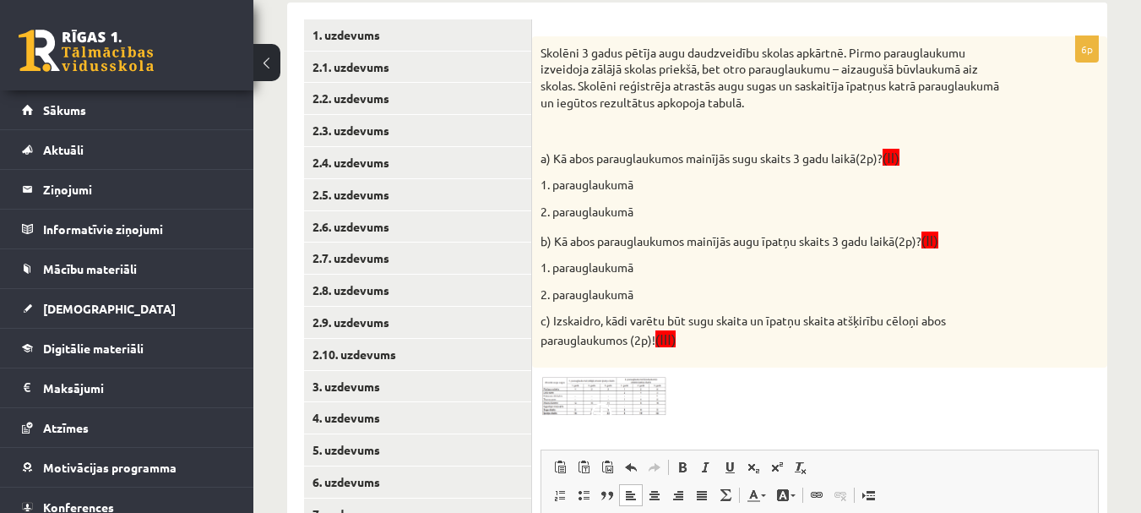
scroll to position [338, 0]
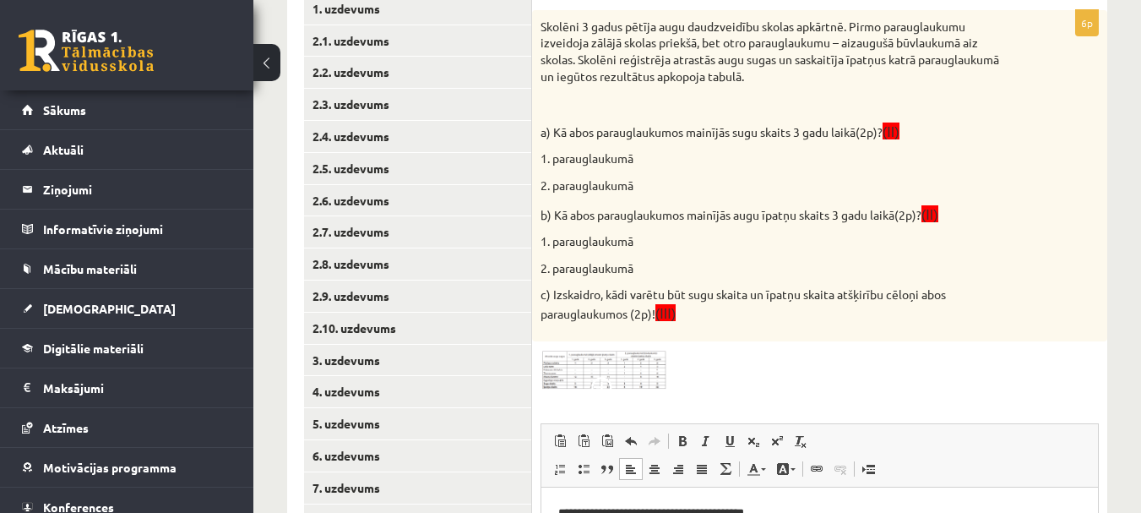
click at [601, 375] on img at bounding box center [604, 370] width 127 height 41
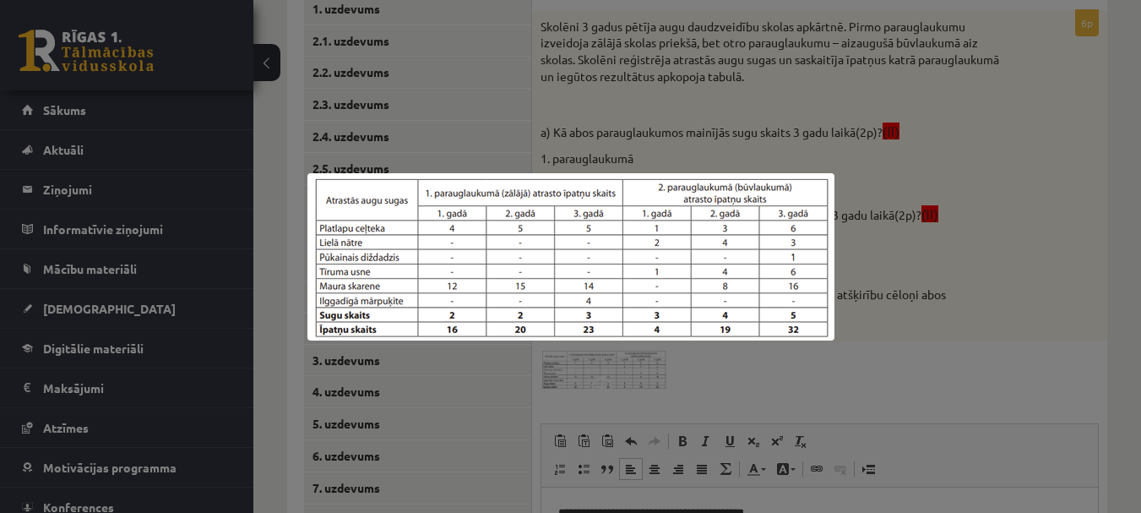
click at [1082, 354] on div at bounding box center [570, 256] width 1141 height 513
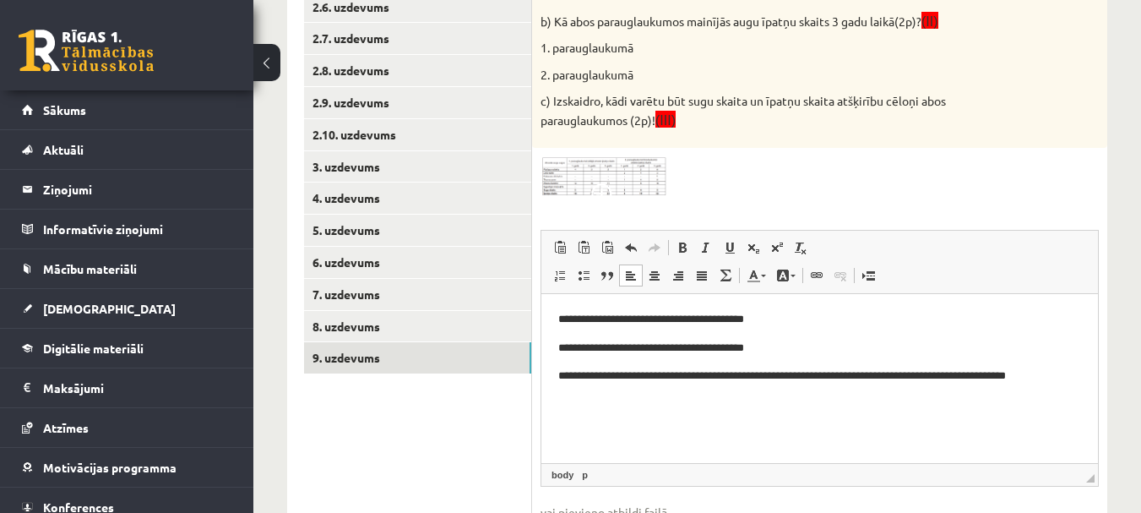
scroll to position [591, 0]
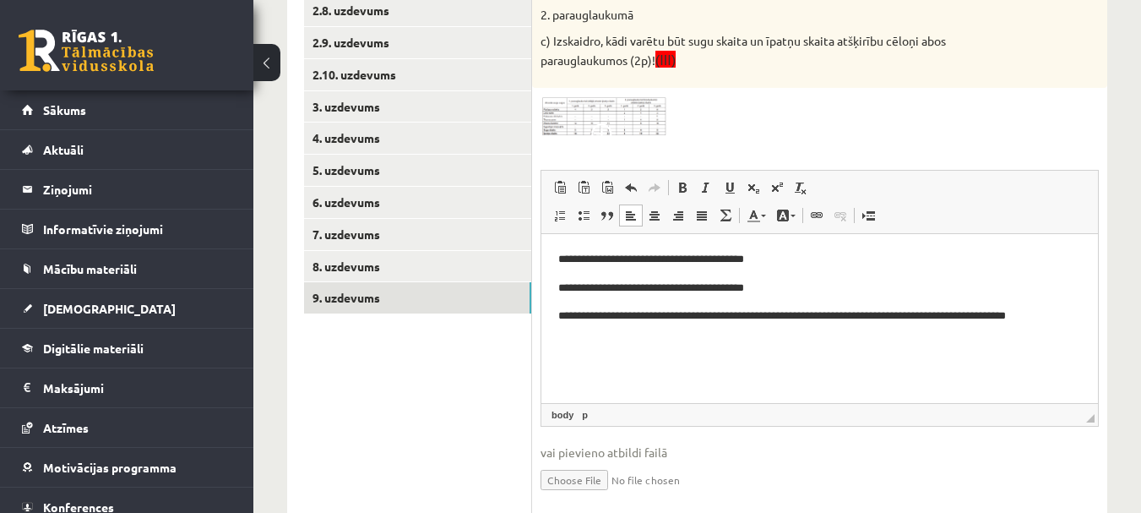
click at [607, 343] on p "Bagātinātā teksta redaktors, wiswyg-editor-user-answer-47025741875020" at bounding box center [819, 345] width 523 height 18
click at [633, 349] on p "**********" at bounding box center [819, 345] width 523 height 18
click at [662, 315] on p "**********" at bounding box center [819, 316] width 523 height 18
click at [634, 340] on p "**********" at bounding box center [819, 345] width 523 height 18
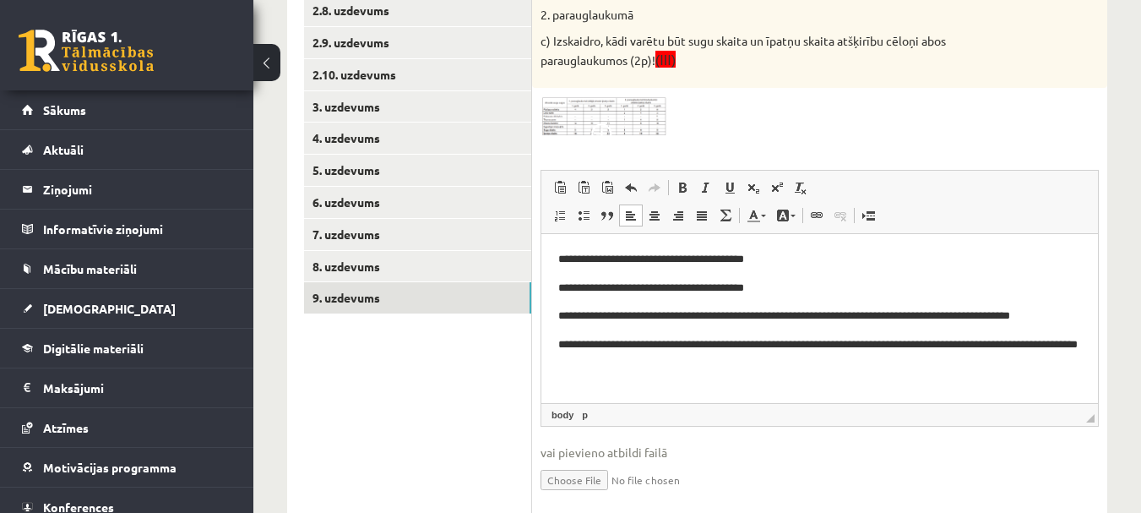
click at [978, 336] on p "**********" at bounding box center [819, 353] width 523 height 35
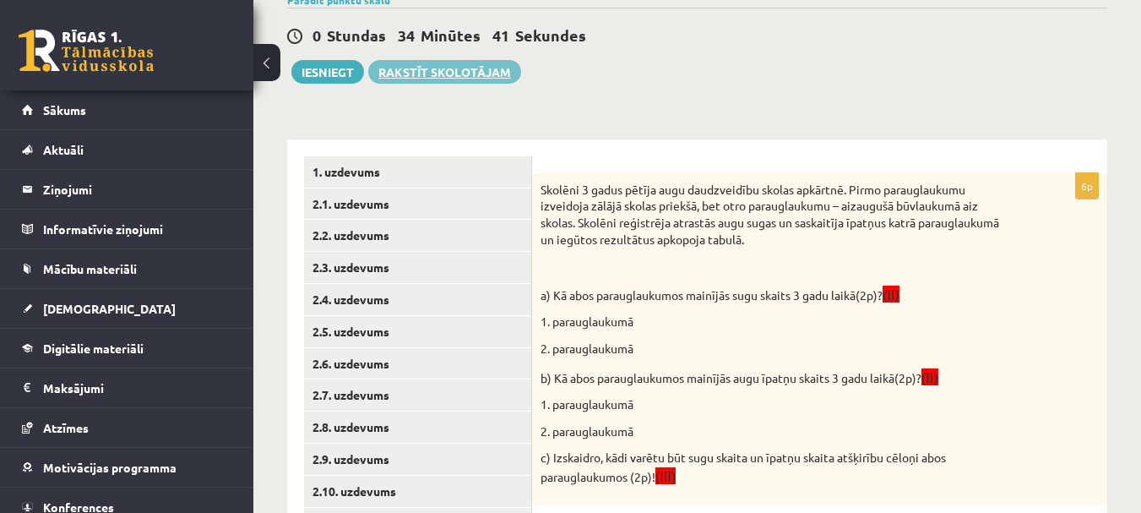
scroll to position [169, 0]
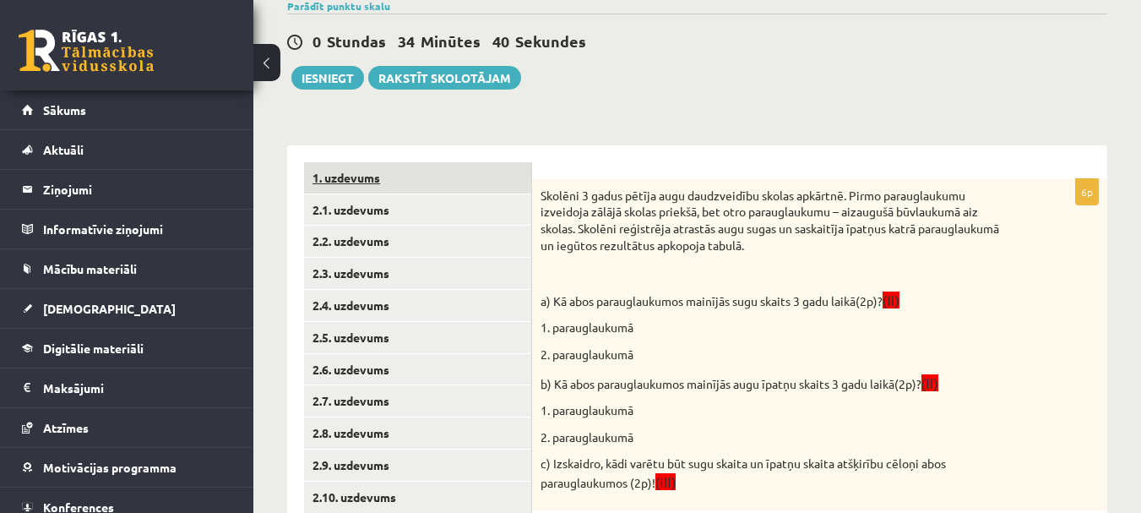
click at [389, 180] on link "1. uzdevums" at bounding box center [417, 177] width 227 height 31
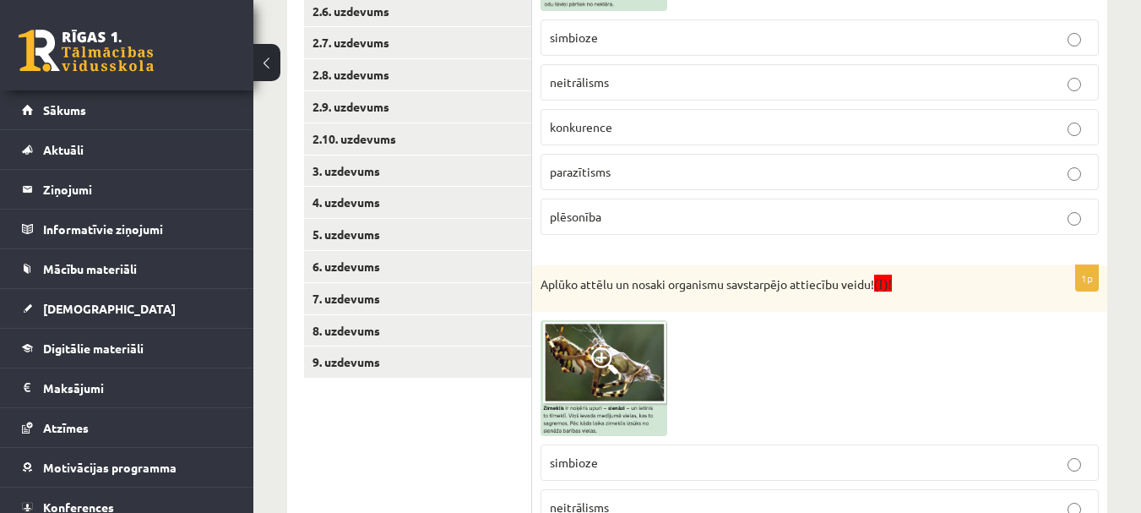
scroll to position [322, 0]
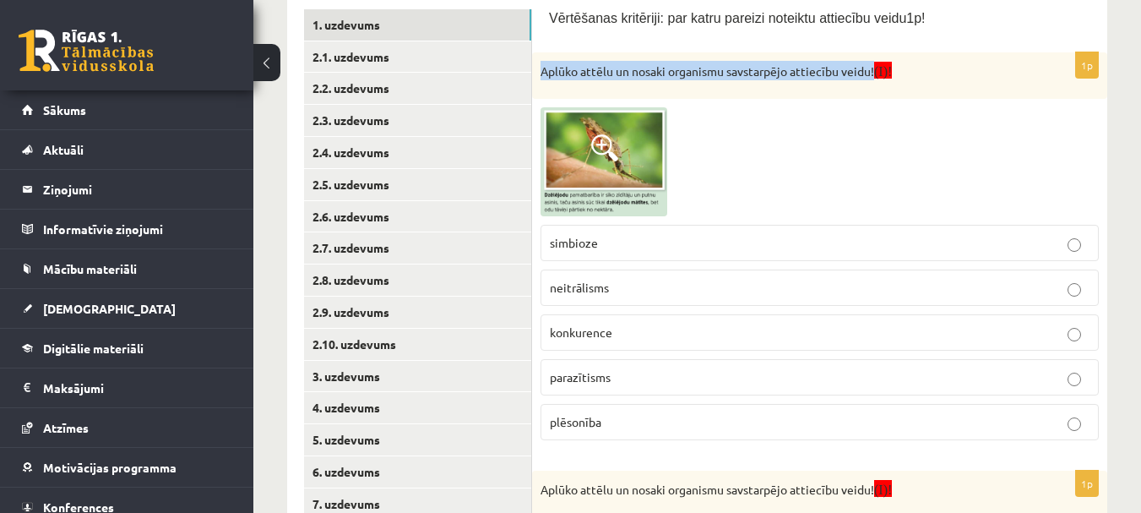
drag, startPoint x: 557, startPoint y: 80, endPoint x: 875, endPoint y: 77, distance: 318.5
click at [875, 77] on div "Aplūko attēlu un nosaki organismu savstarpējo attiecību veidu! (I)!" at bounding box center [819, 75] width 575 height 46
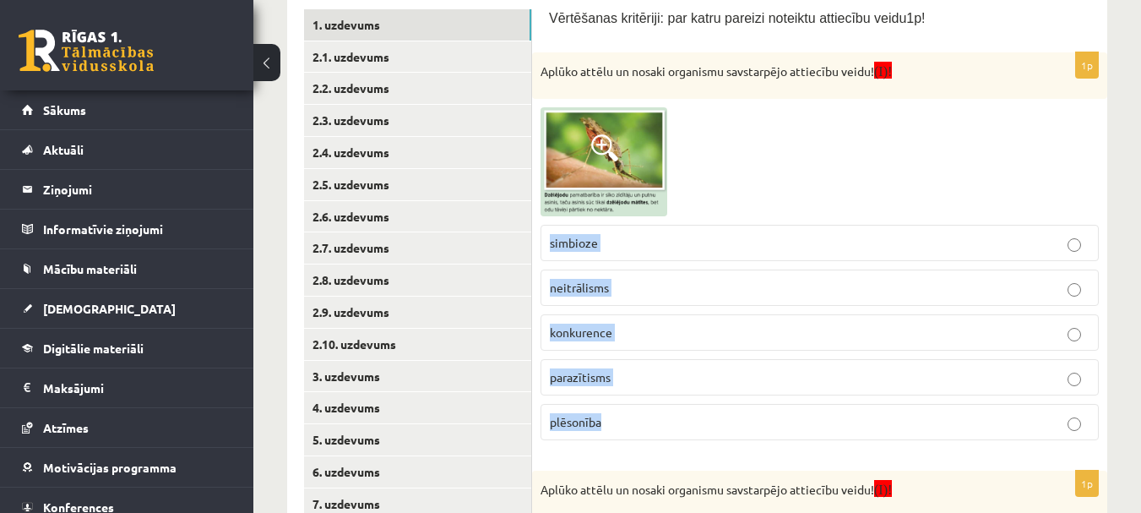
drag, startPoint x: 543, startPoint y: 222, endPoint x: 642, endPoint y: 429, distance: 229.3
click at [642, 429] on fieldset "simbioze neitrālisms konkurence parazītisms plēsonība" at bounding box center [820, 330] width 558 height 229
click at [677, 378] on p "parazītisms" at bounding box center [820, 377] width 540 height 18
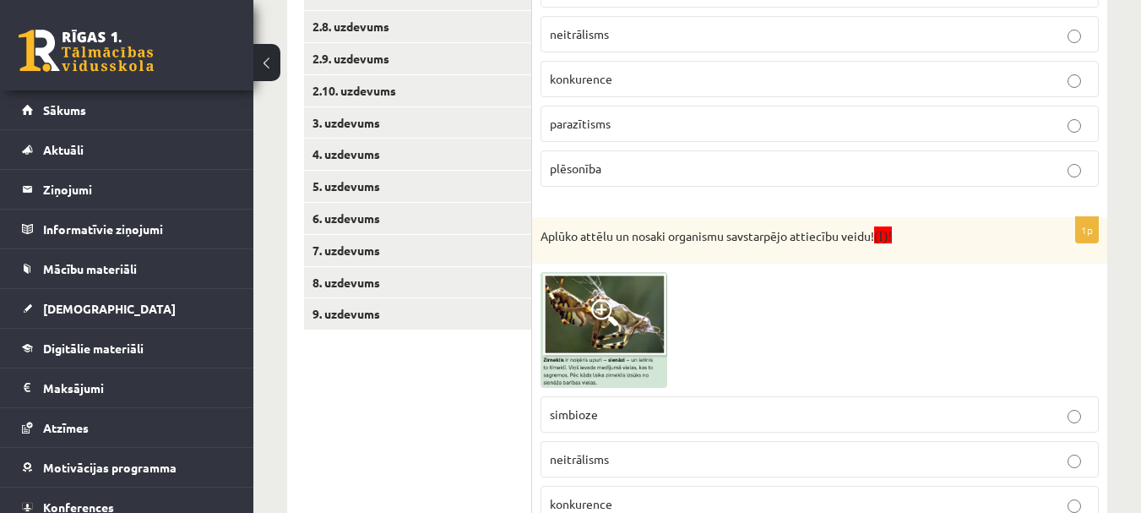
scroll to position [660, 0]
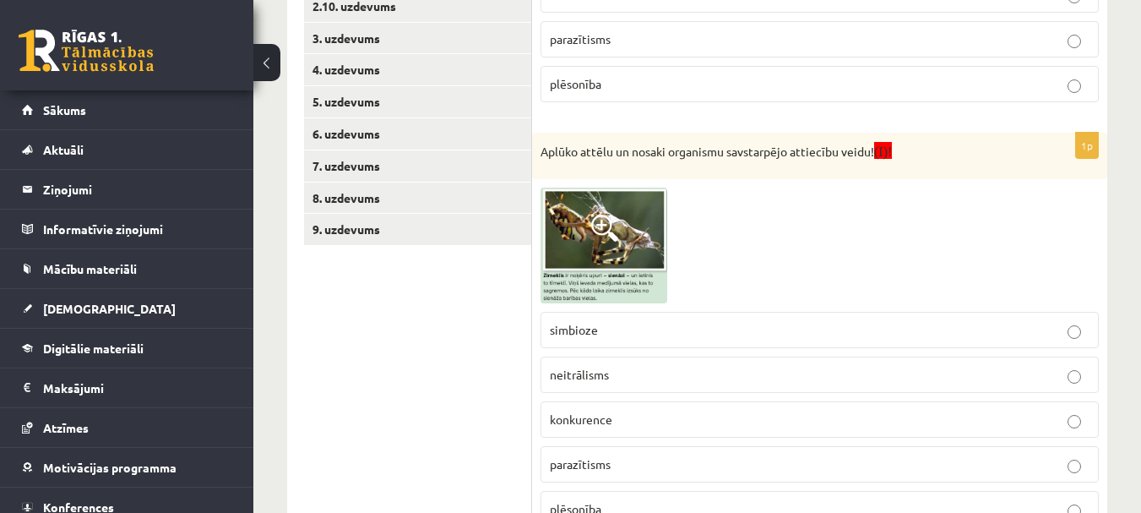
click at [609, 223] on span at bounding box center [604, 228] width 27 height 27
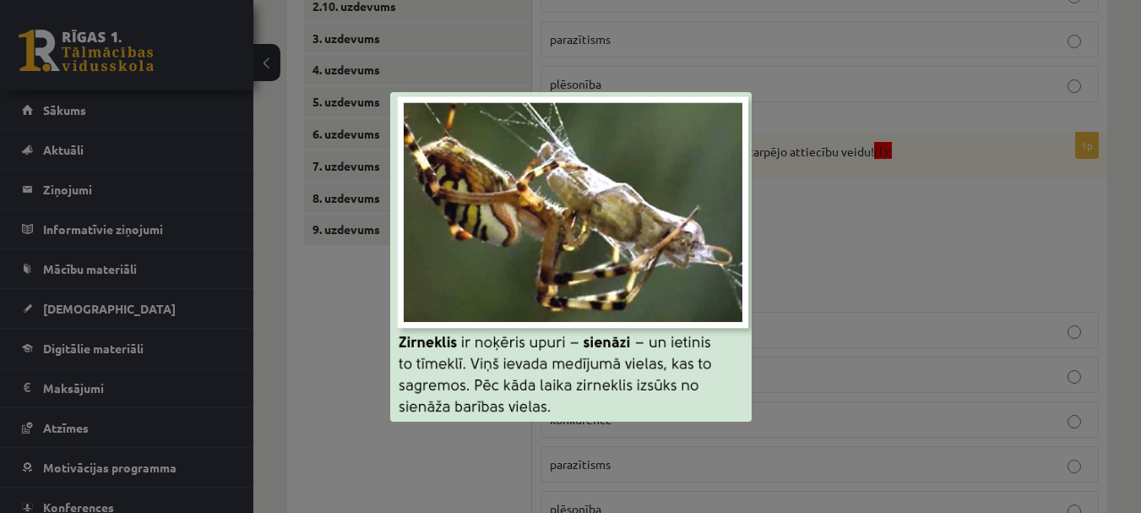
click at [848, 254] on div at bounding box center [570, 256] width 1141 height 513
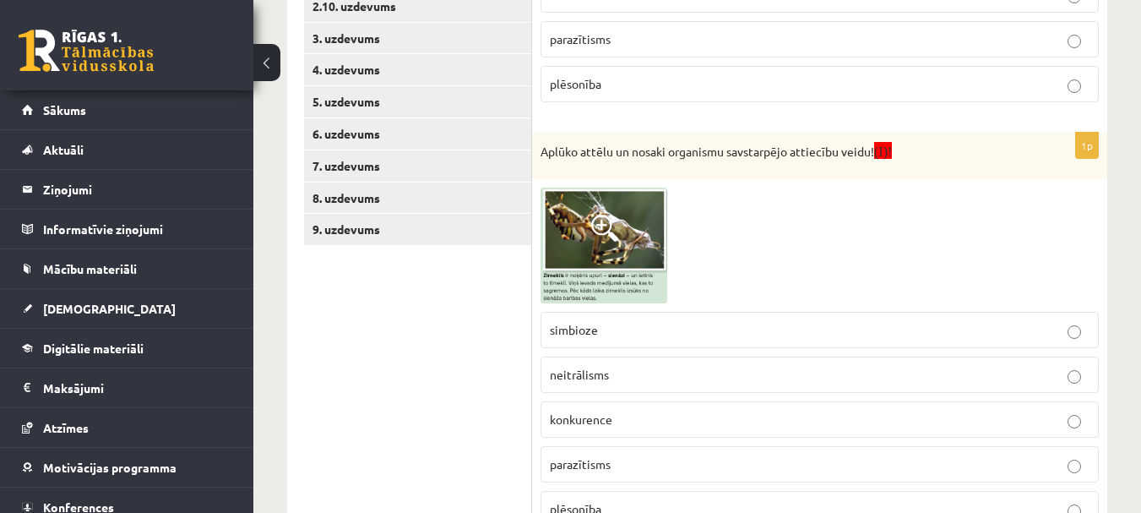
scroll to position [744, 0]
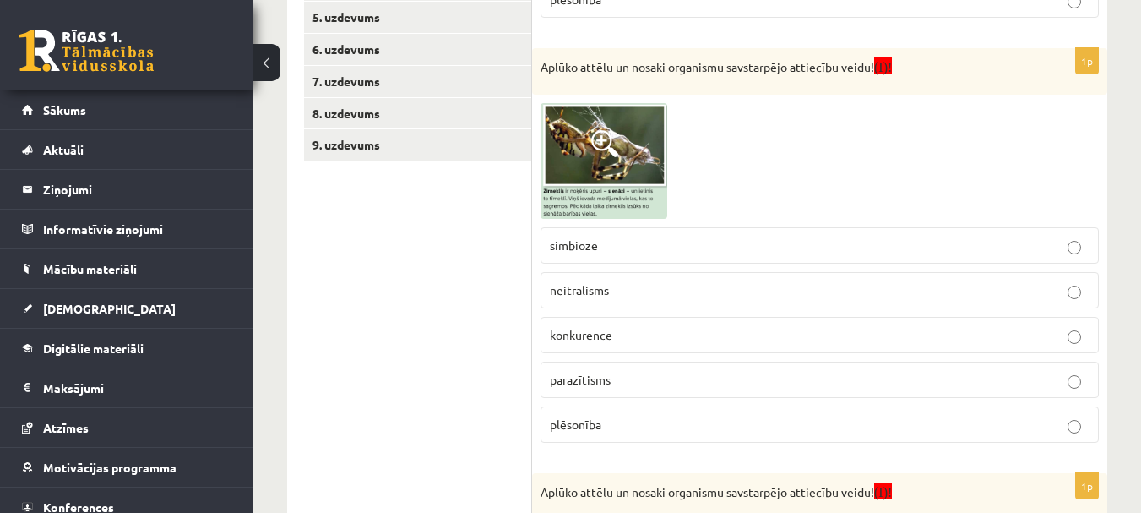
click at [653, 416] on p "plēsonība" at bounding box center [820, 425] width 540 height 18
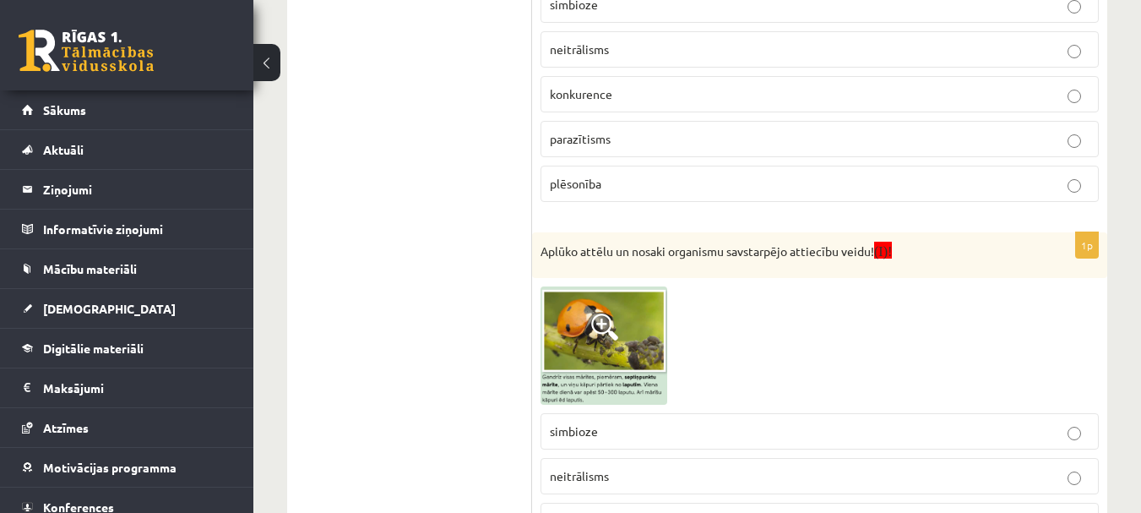
scroll to position [998, 0]
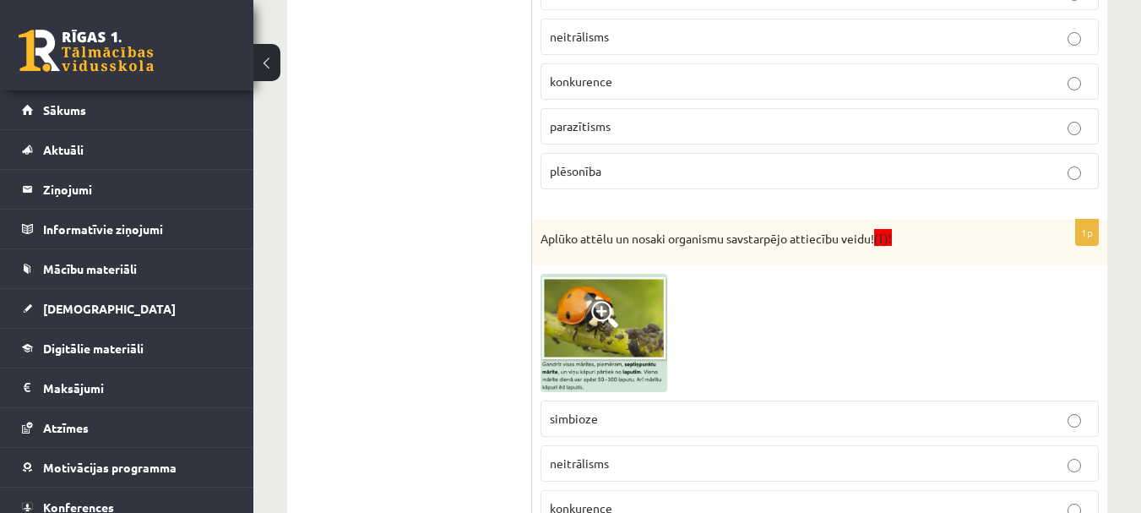
click at [607, 317] on span at bounding box center [604, 314] width 27 height 27
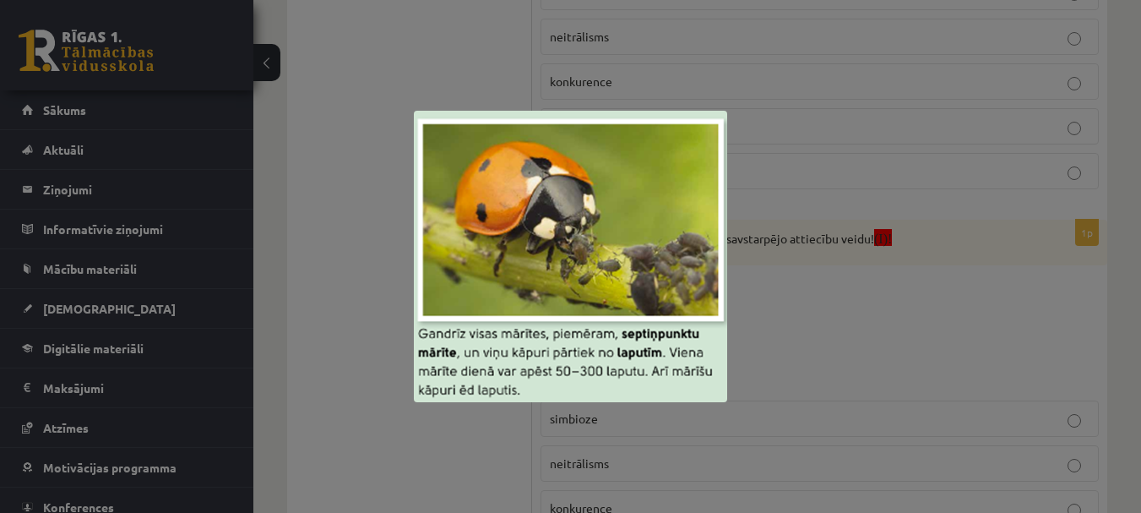
click at [888, 325] on div at bounding box center [570, 256] width 1141 height 513
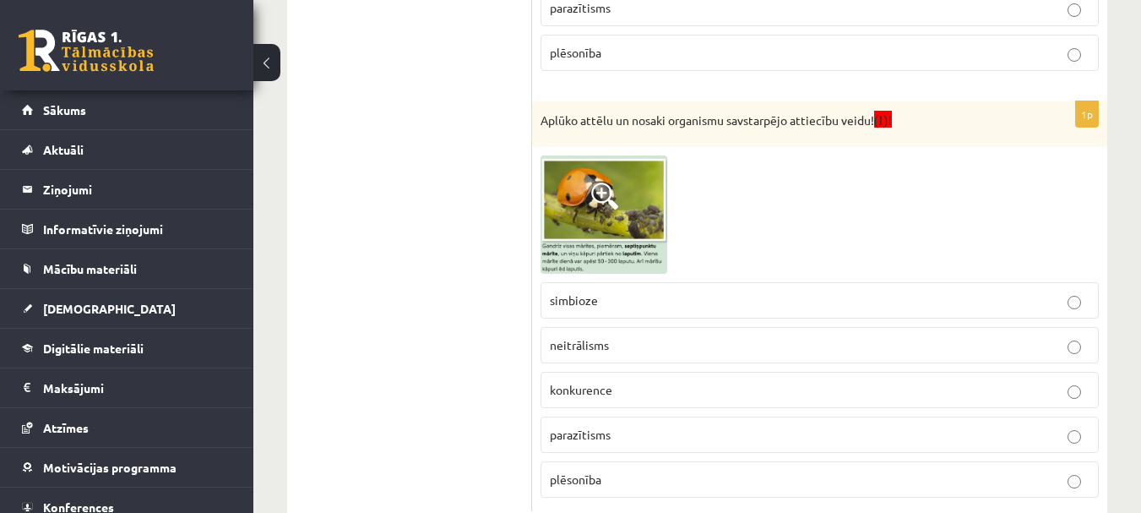
scroll to position [1167, 0]
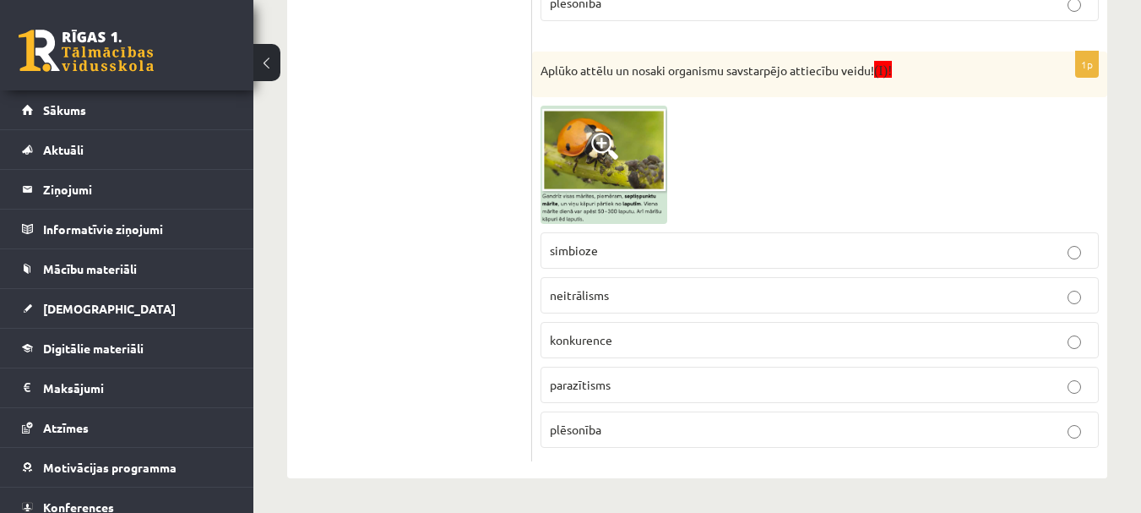
click at [619, 427] on p "plēsonība" at bounding box center [820, 430] width 540 height 18
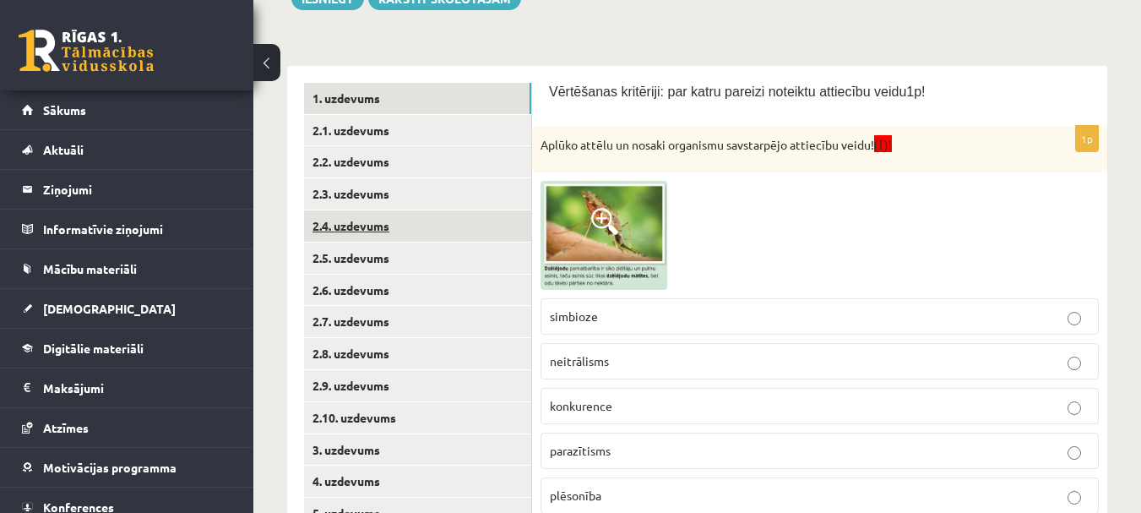
scroll to position [253, 0]
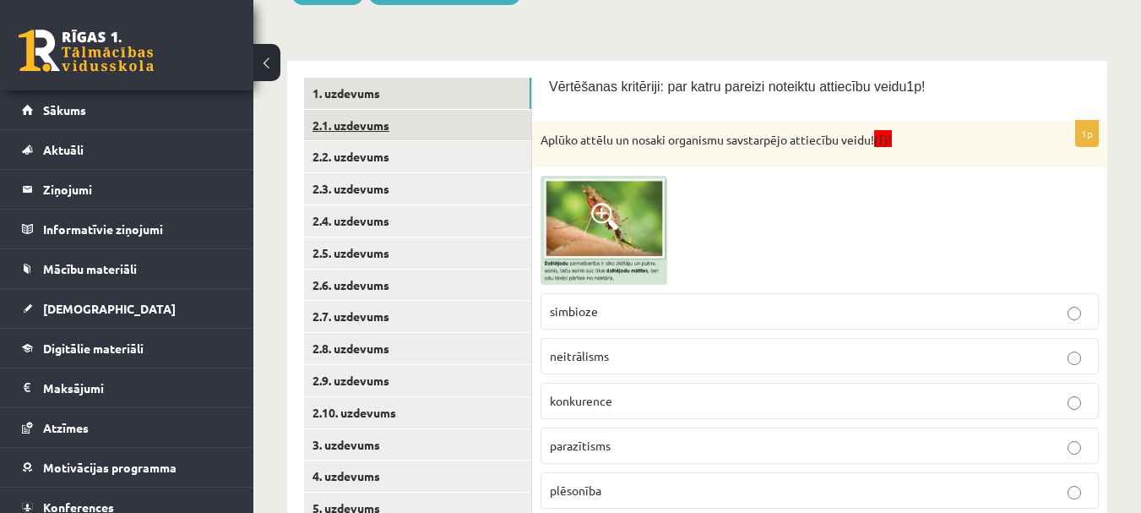
click at [367, 123] on link "2.1. uzdevums" at bounding box center [417, 125] width 227 height 31
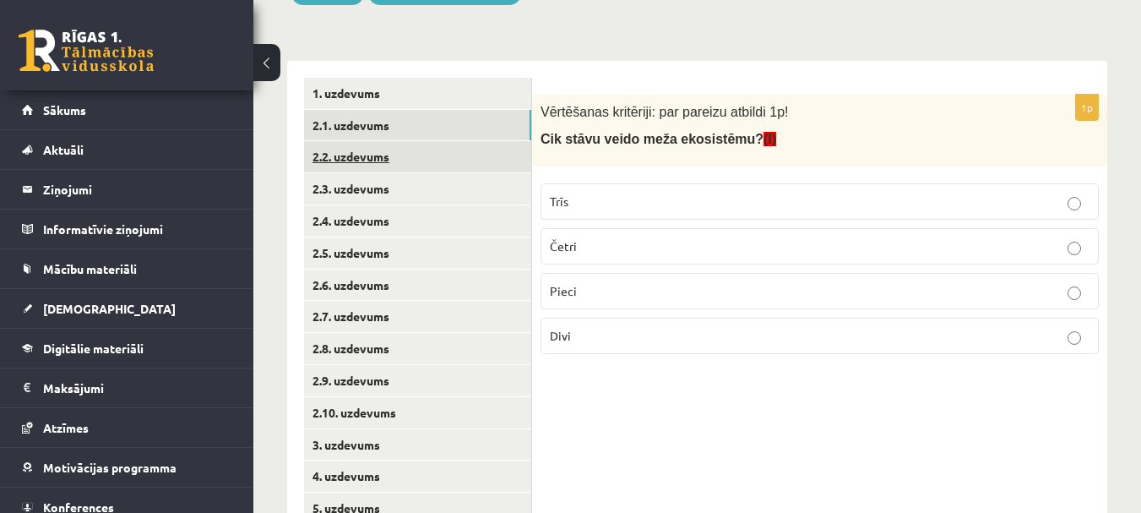
click at [365, 160] on link "2.2. uzdevums" at bounding box center [417, 156] width 227 height 31
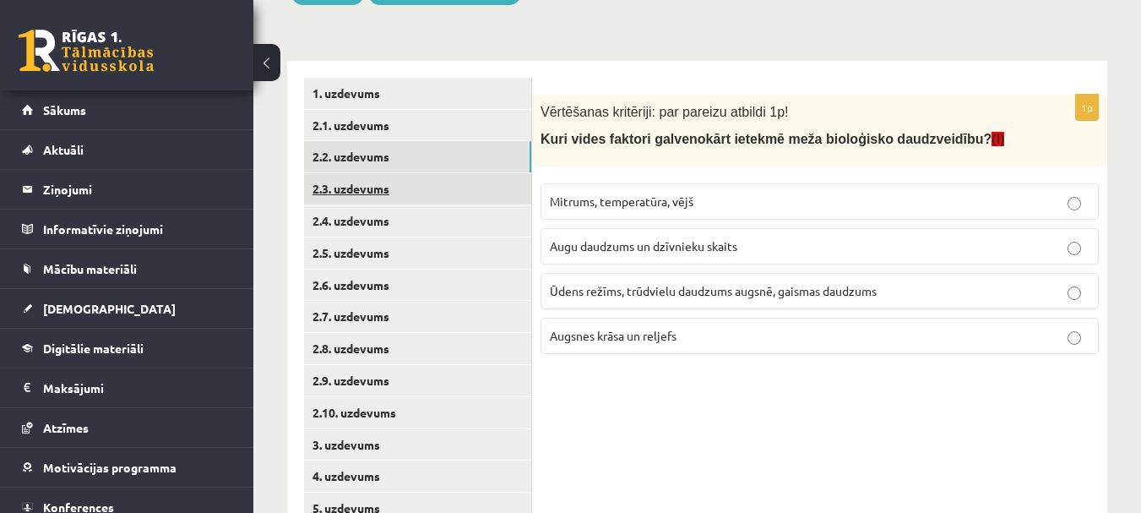
click at [370, 188] on link "2.3. uzdevums" at bounding box center [417, 188] width 227 height 31
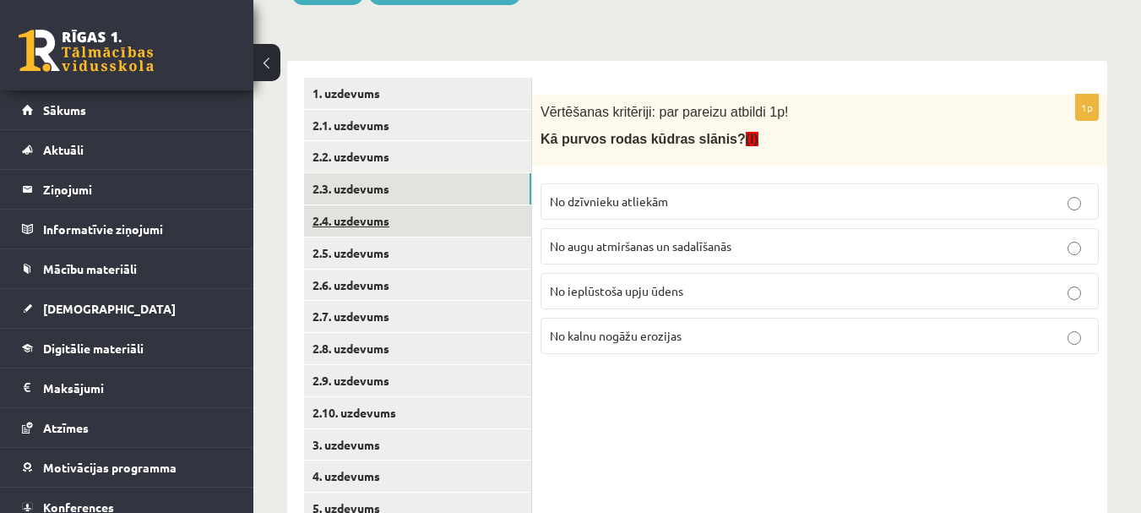
click at [375, 225] on link "2.4. uzdevums" at bounding box center [417, 220] width 227 height 31
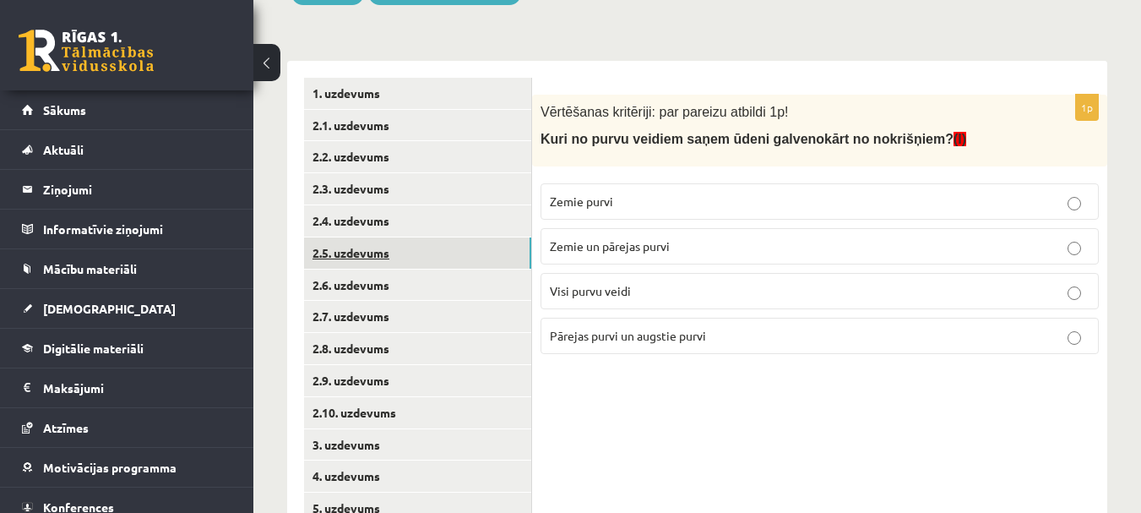
click at [375, 257] on link "2.5. uzdevums" at bounding box center [417, 252] width 227 height 31
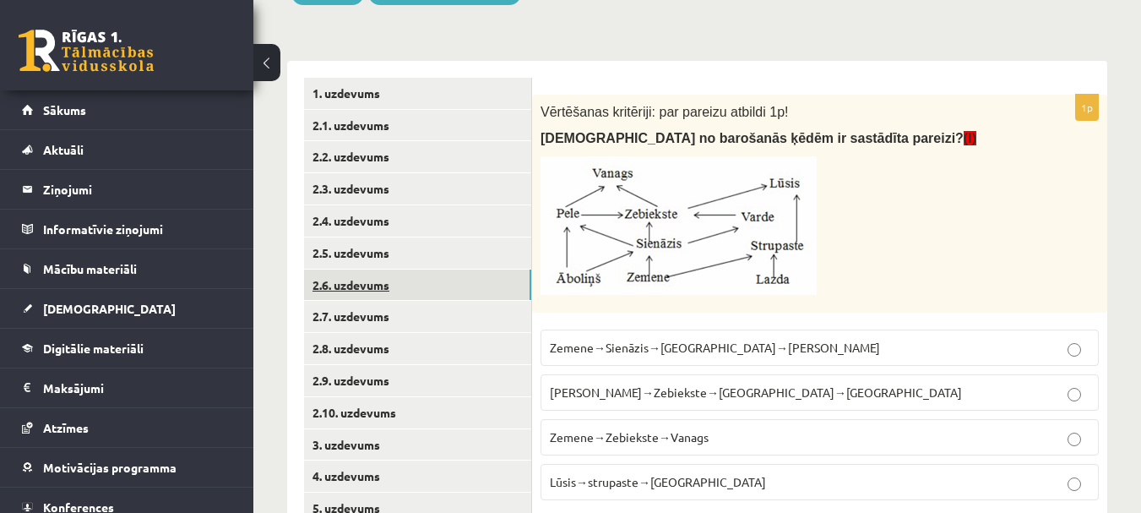
click at [375, 283] on link "2.6. uzdevums" at bounding box center [417, 284] width 227 height 31
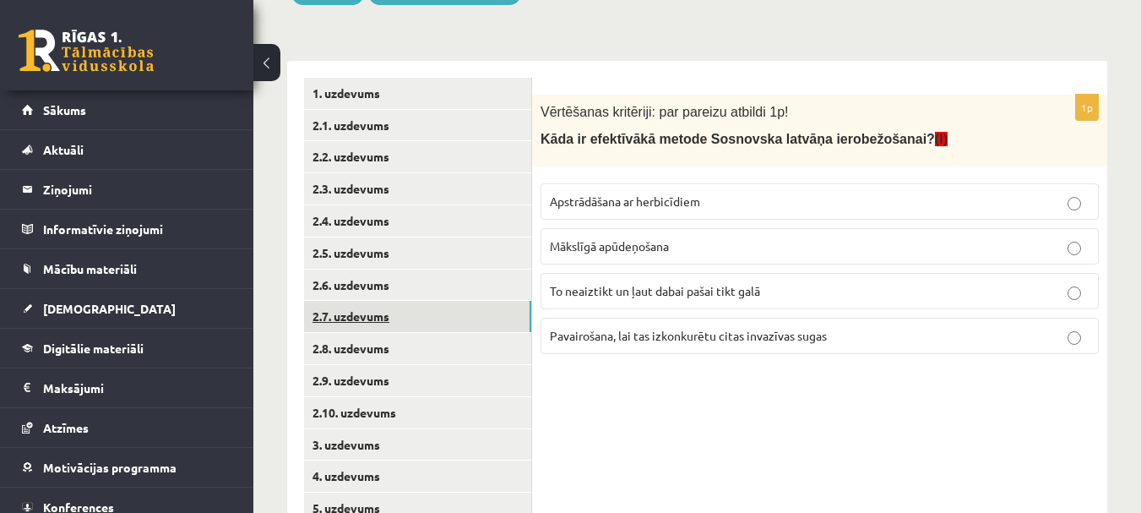
click at [375, 309] on link "2.7. uzdevums" at bounding box center [417, 316] width 227 height 31
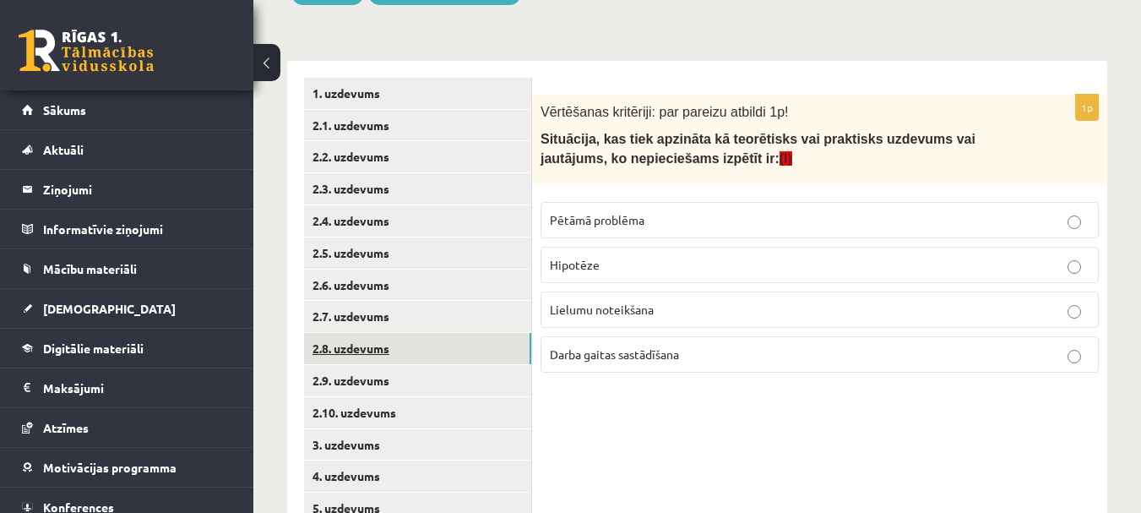
click at [374, 345] on link "2.8. uzdevums" at bounding box center [417, 348] width 227 height 31
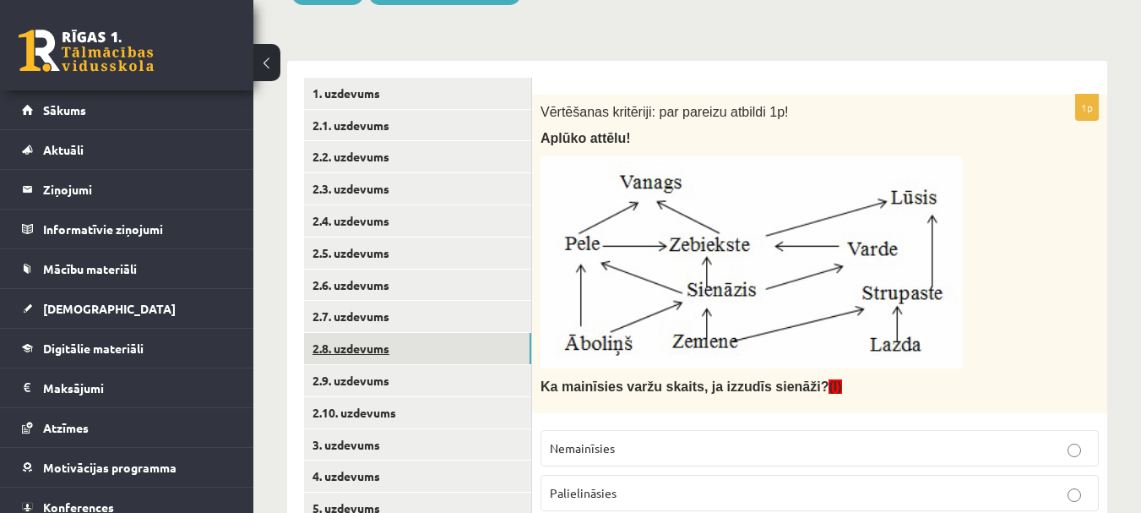
scroll to position [422, 0]
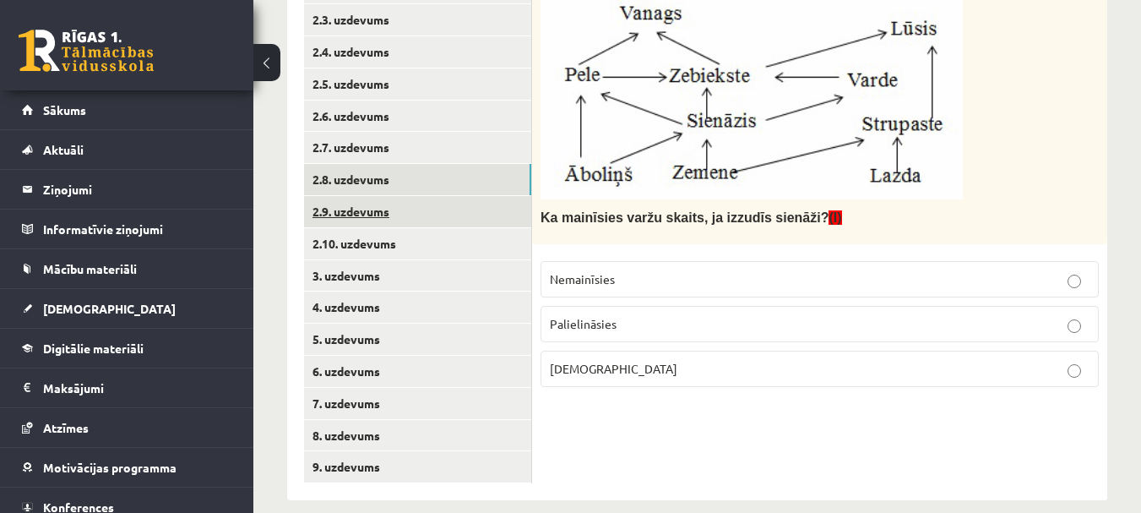
click at [367, 210] on link "2.9. uzdevums" at bounding box center [417, 211] width 227 height 31
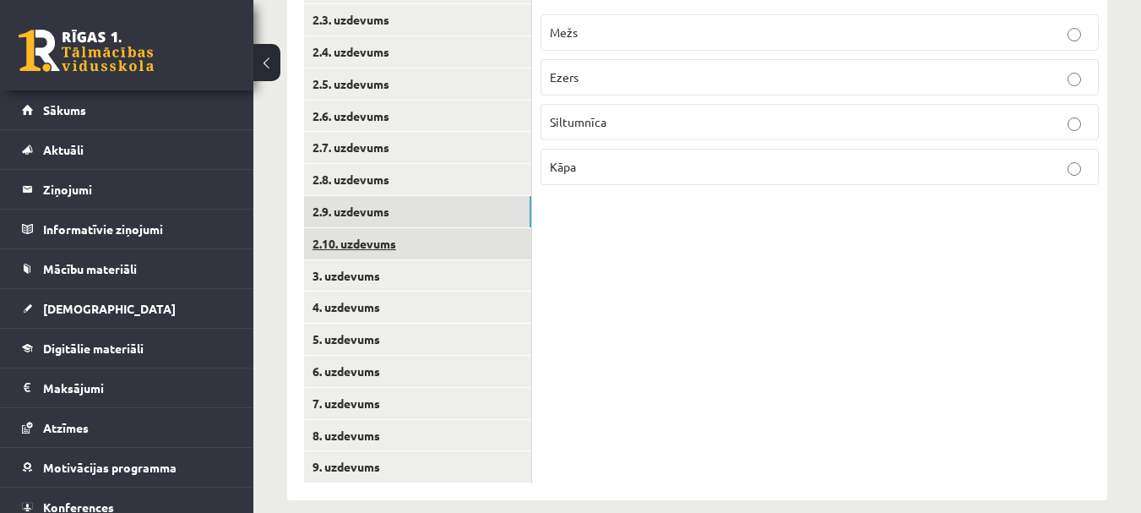
drag, startPoint x: 385, startPoint y: 240, endPoint x: 385, endPoint y: 252, distance: 11.8
click at [385, 241] on link "2.10. uzdevums" at bounding box center [417, 243] width 227 height 31
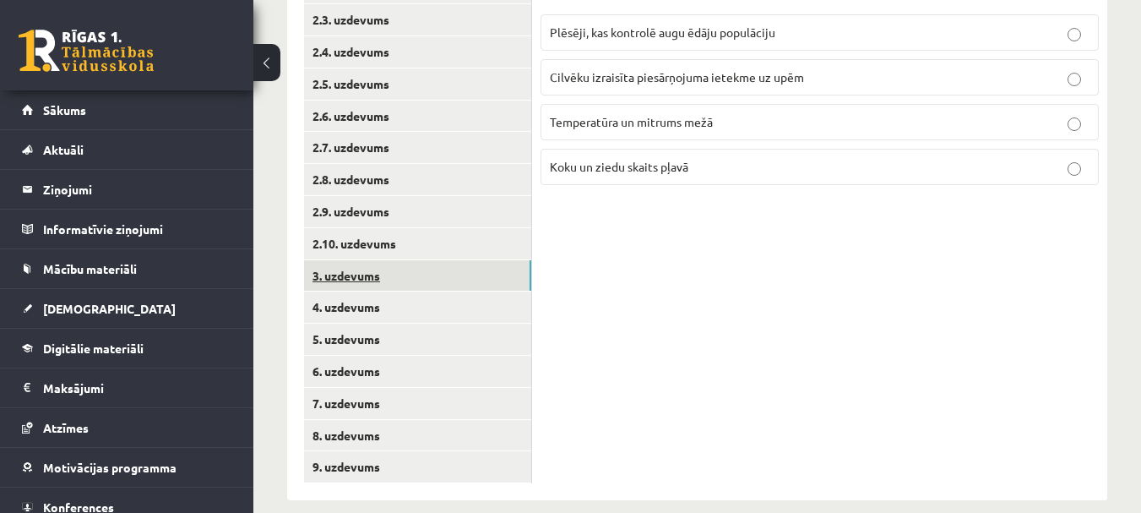
click at [386, 272] on link "3. uzdevums" at bounding box center [417, 275] width 227 height 31
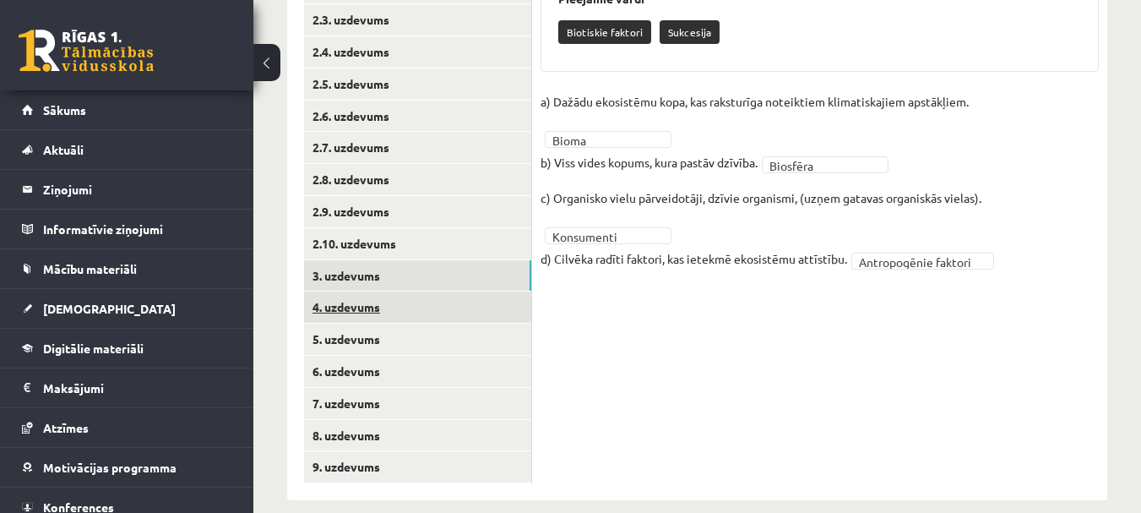
click at [378, 307] on link "4. uzdevums" at bounding box center [417, 306] width 227 height 31
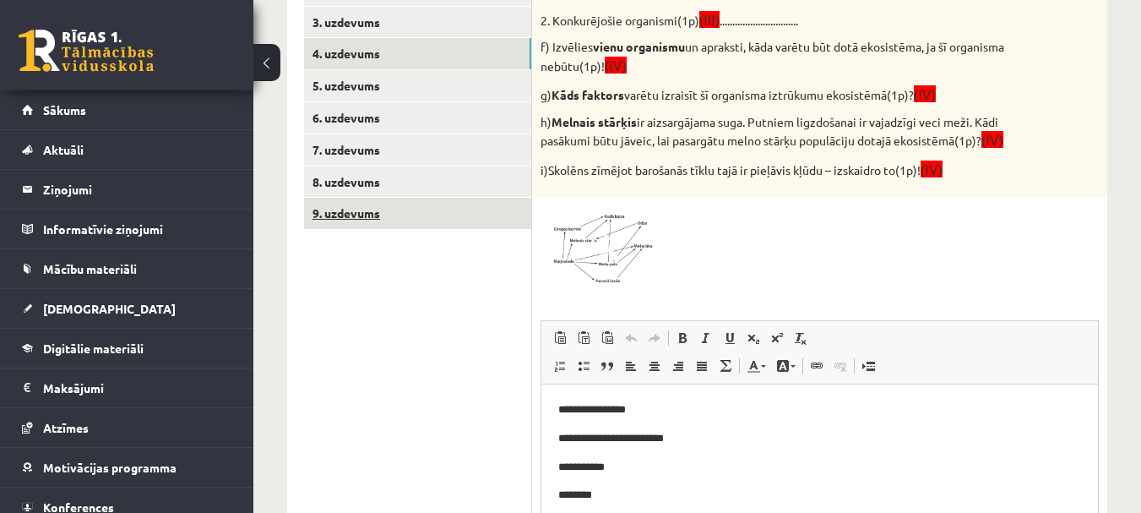
scroll to position [0, 0]
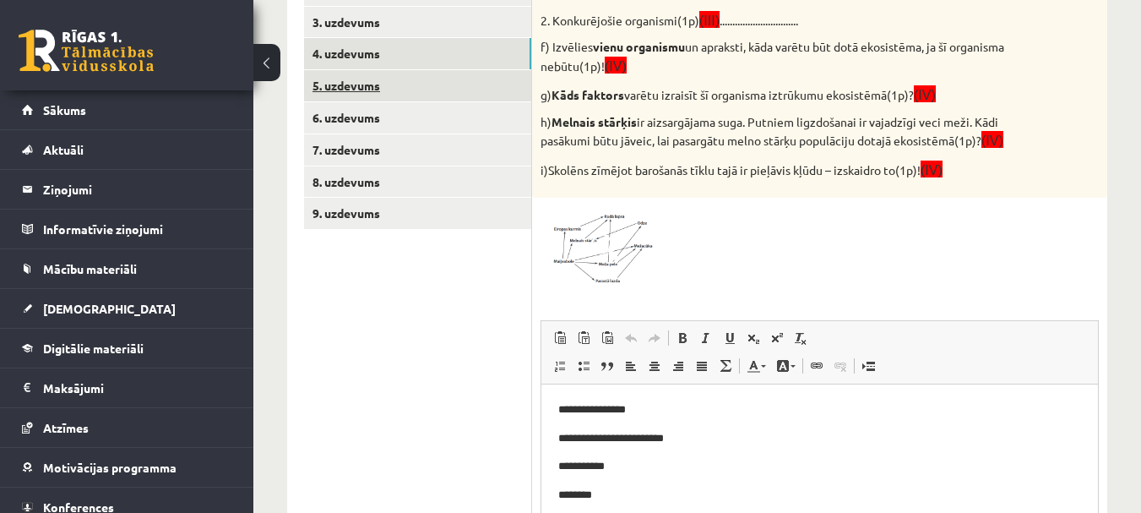
click at [358, 84] on link "5. uzdevums" at bounding box center [417, 85] width 227 height 31
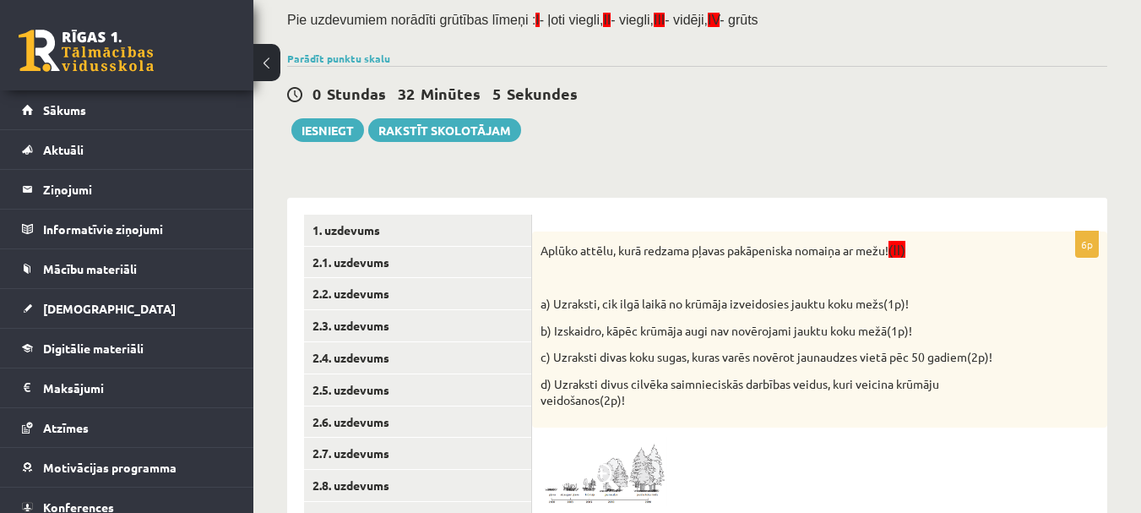
scroll to position [41, 0]
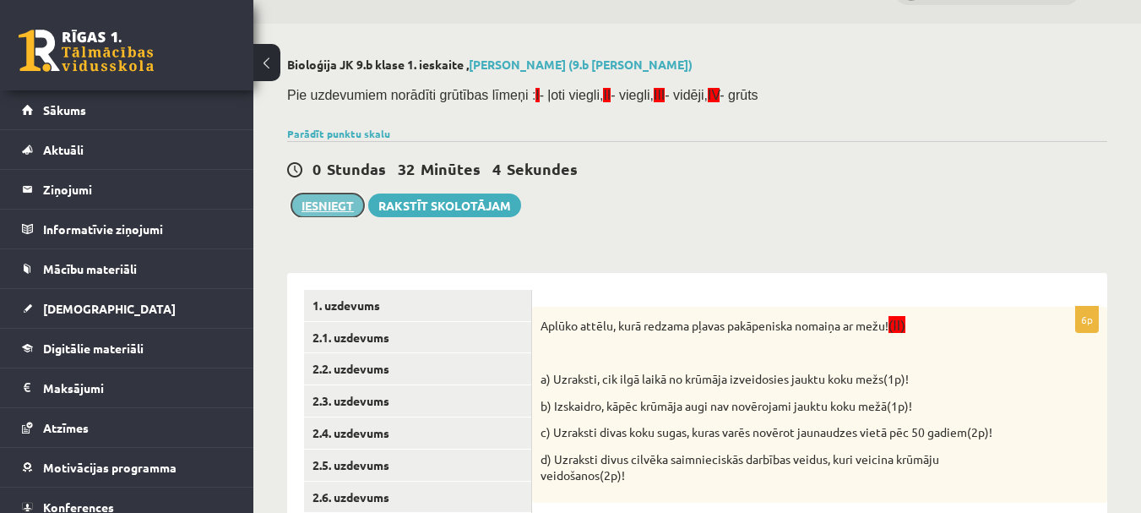
click at [323, 207] on button "Iesniegt" at bounding box center [327, 205] width 73 height 24
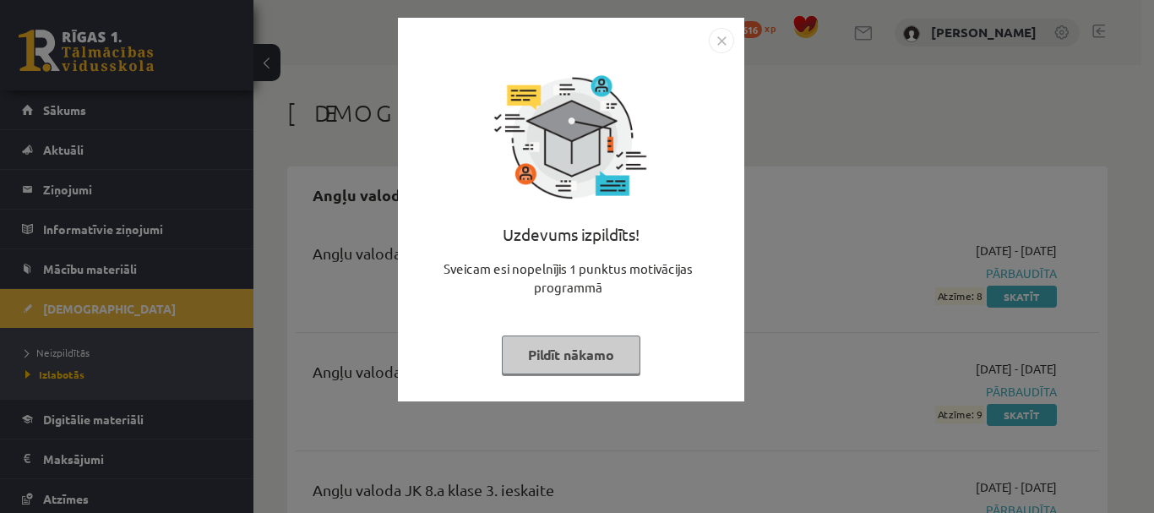
click at [587, 346] on button "Pildīt nākamo" at bounding box center [571, 354] width 139 height 39
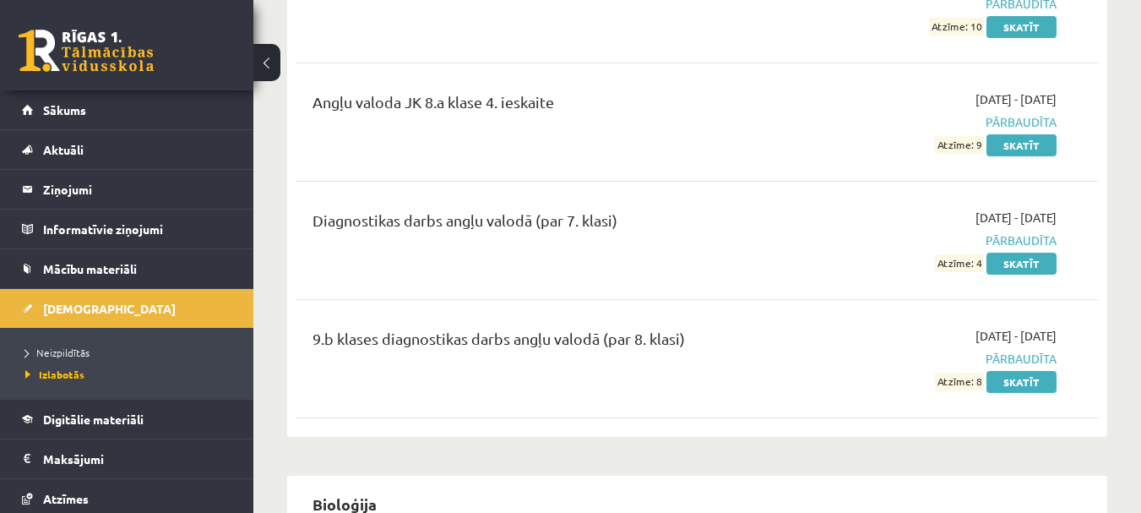
scroll to position [591, 0]
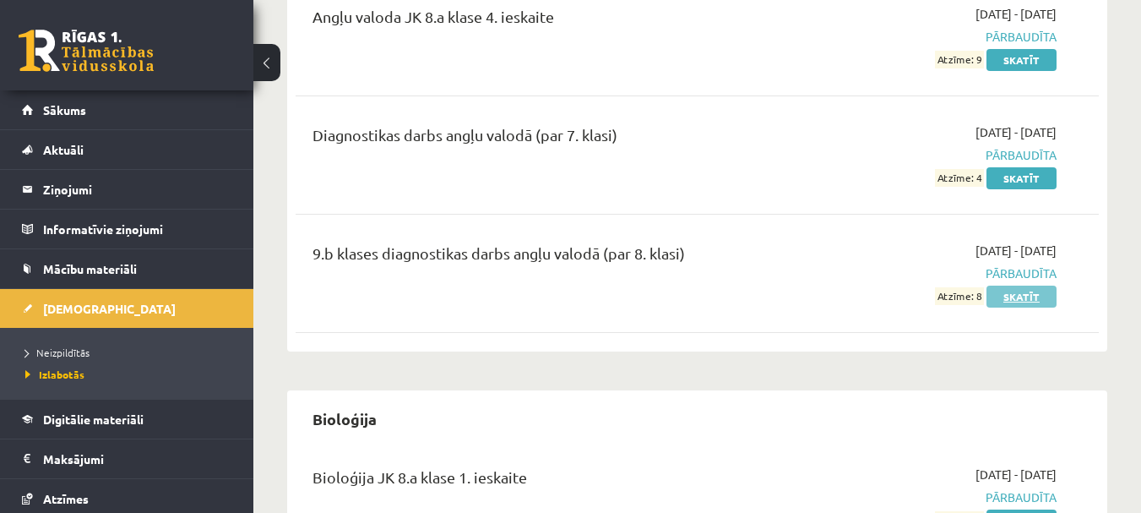
click at [1042, 299] on link "Skatīt" at bounding box center [1022, 297] width 70 height 22
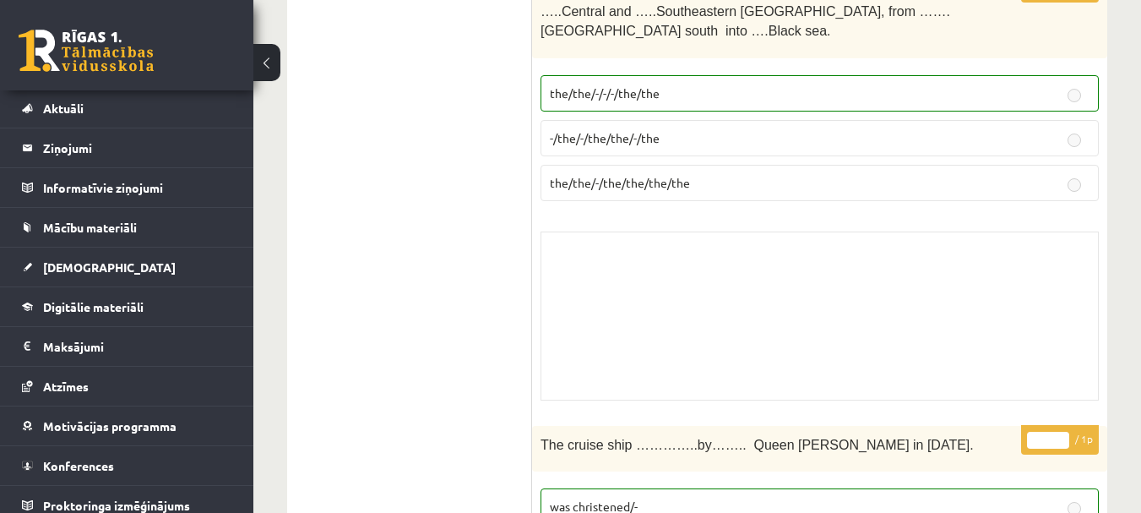
scroll to position [53, 0]
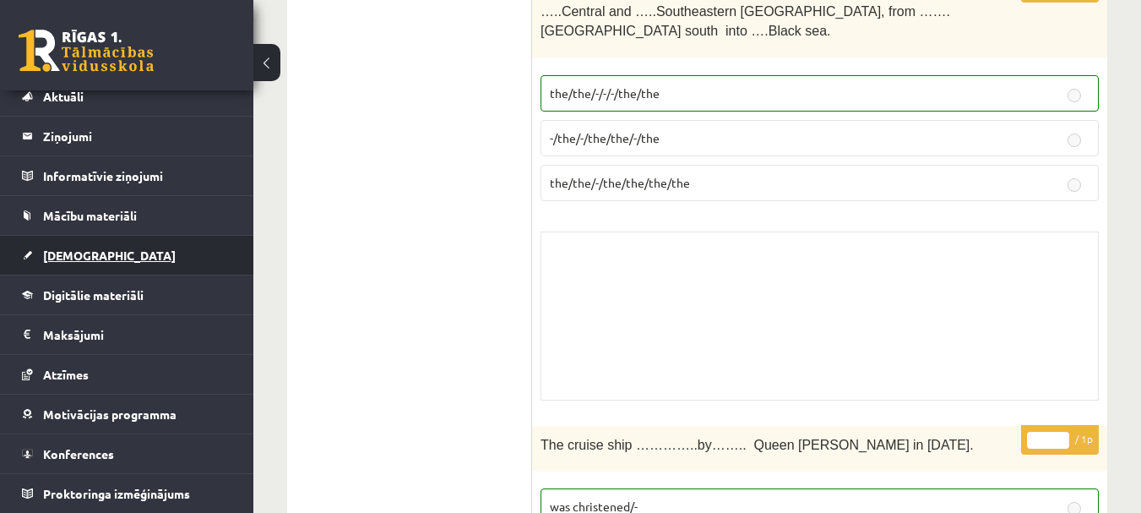
click at [52, 258] on span "[DEMOGRAPHIC_DATA]" at bounding box center [109, 255] width 133 height 15
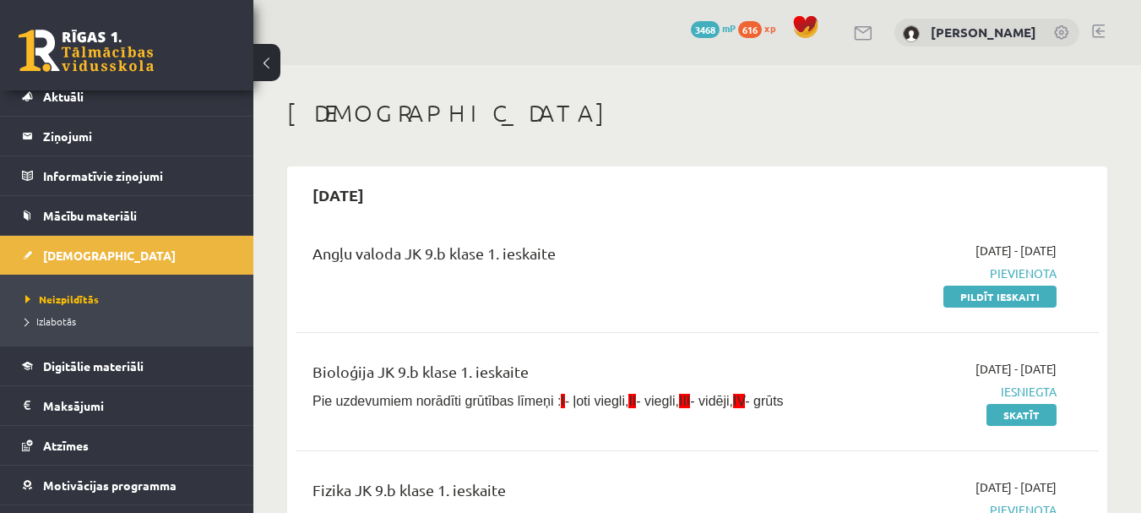
click at [75, 49] on link at bounding box center [86, 51] width 135 height 42
